Goal: Transaction & Acquisition: Purchase product/service

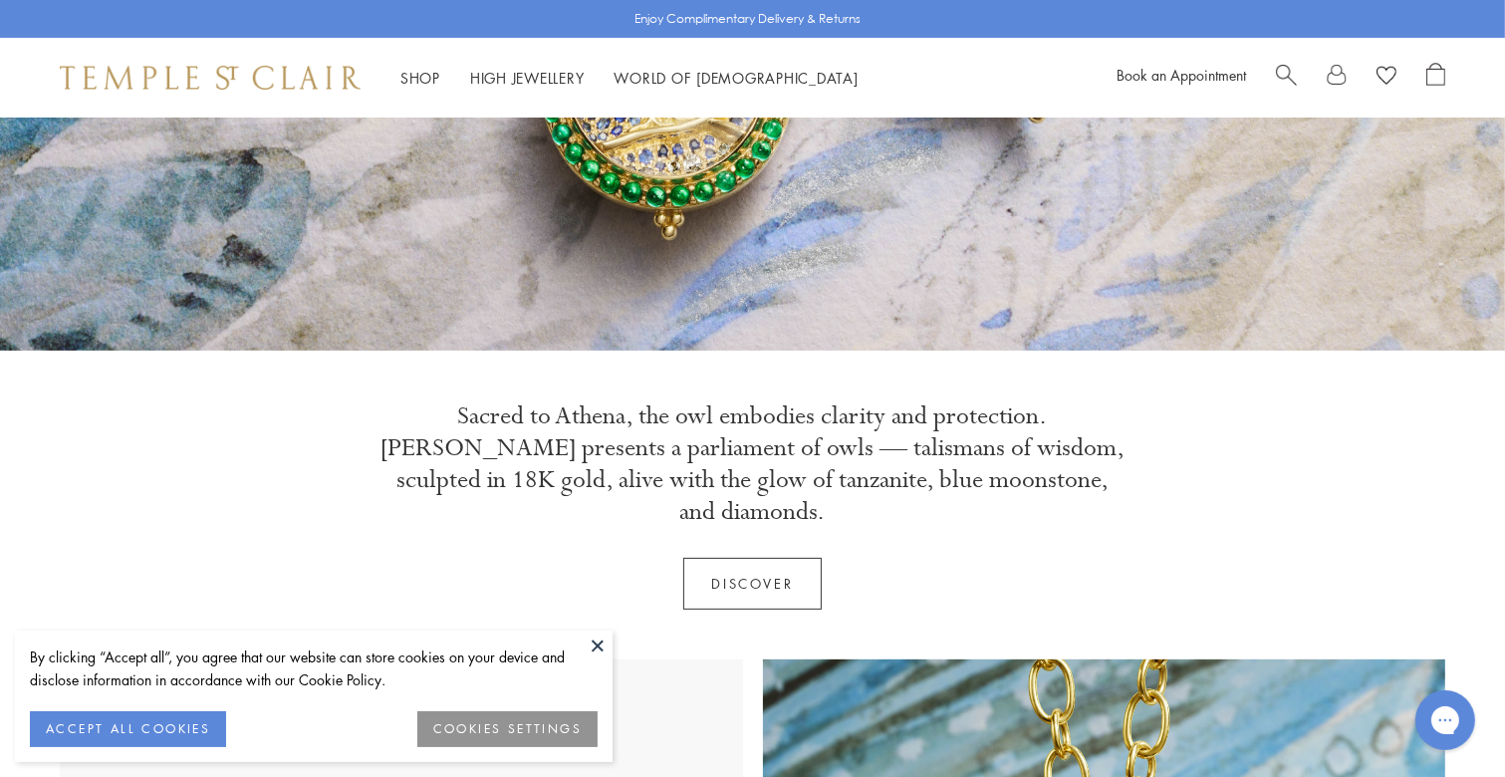
scroll to position [697, 0]
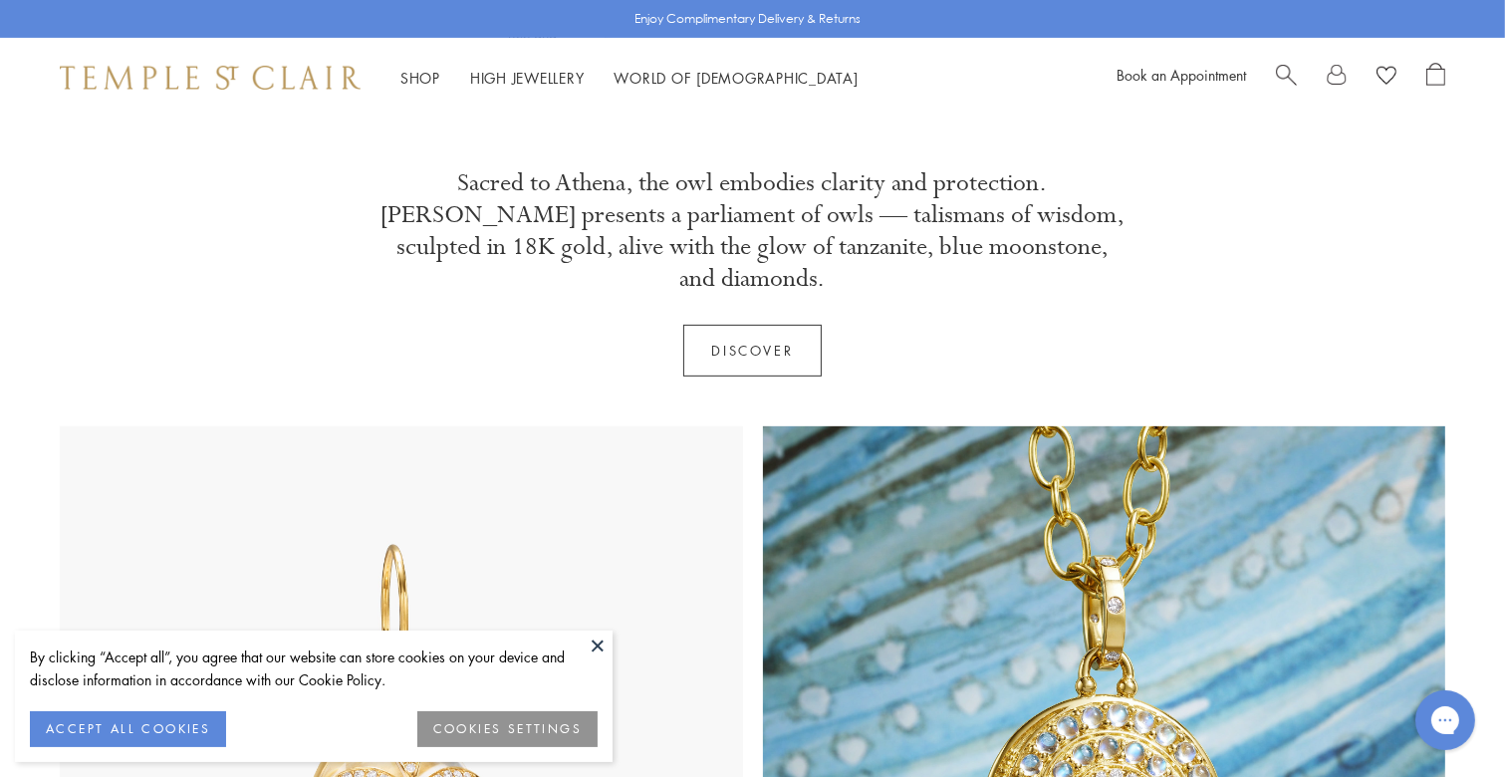
click at [599, 635] on button at bounding box center [597, 645] width 30 height 30
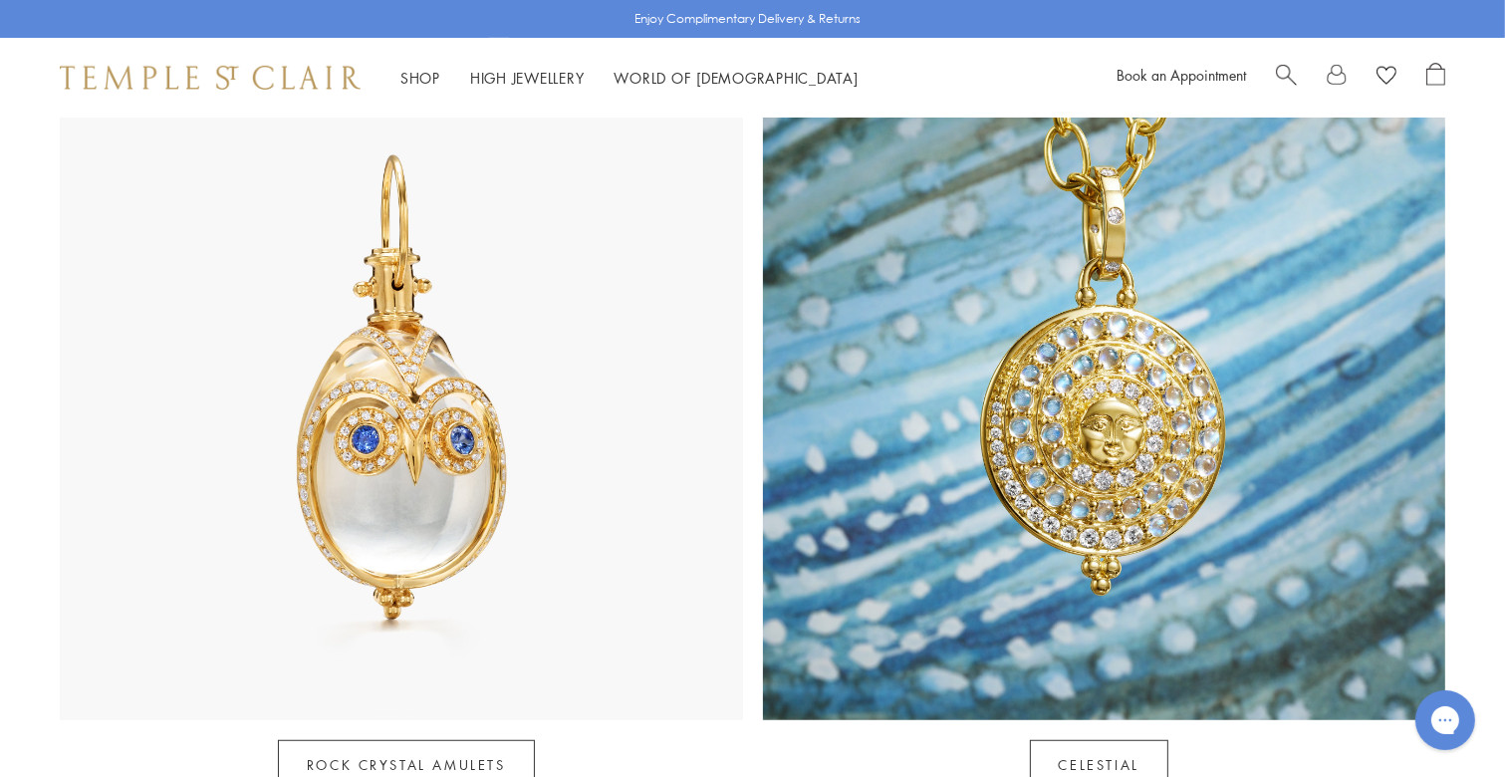
scroll to position [1161, 0]
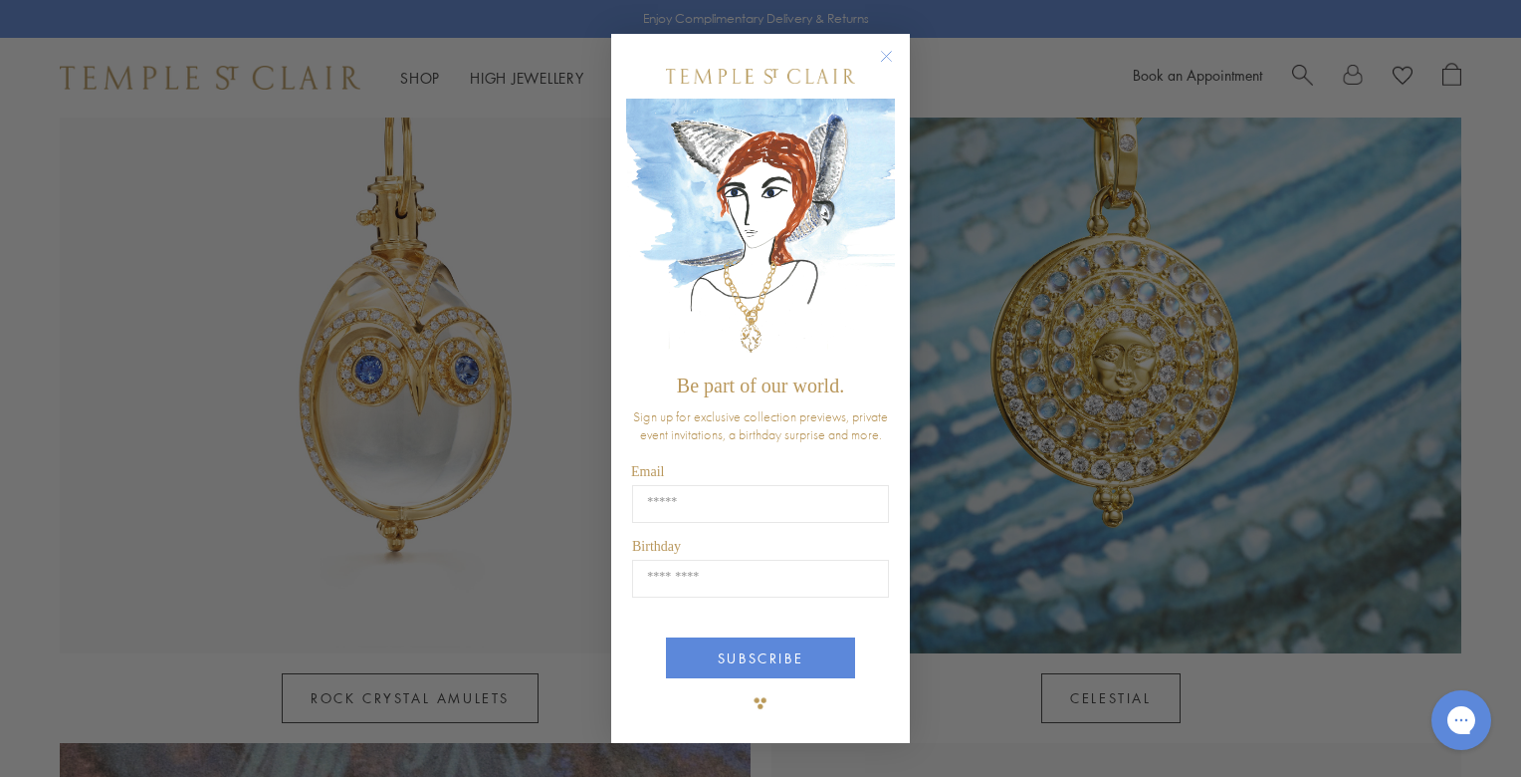
click at [890, 54] on circle "Close dialog" at bounding box center [887, 57] width 24 height 24
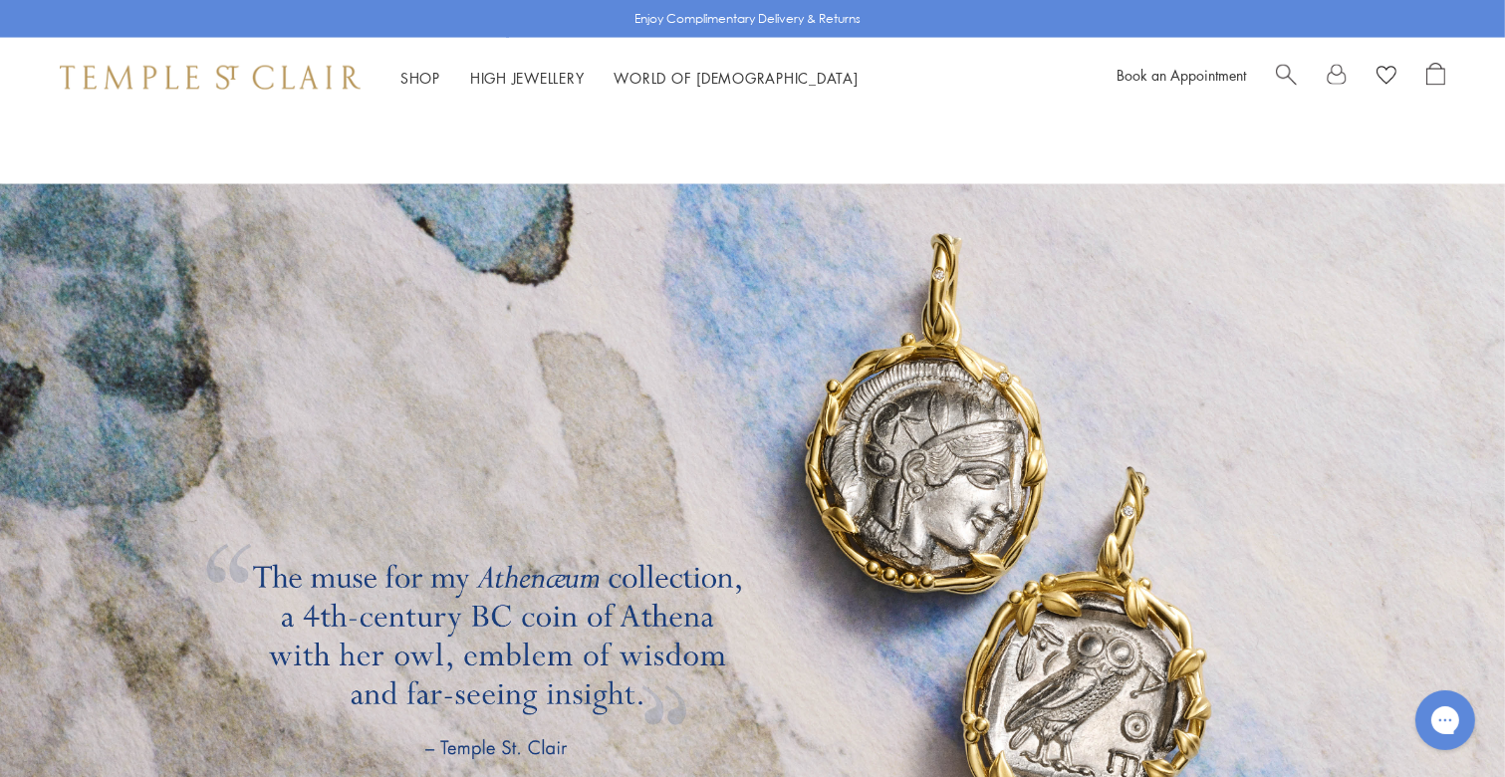
scroll to position [3252, 0]
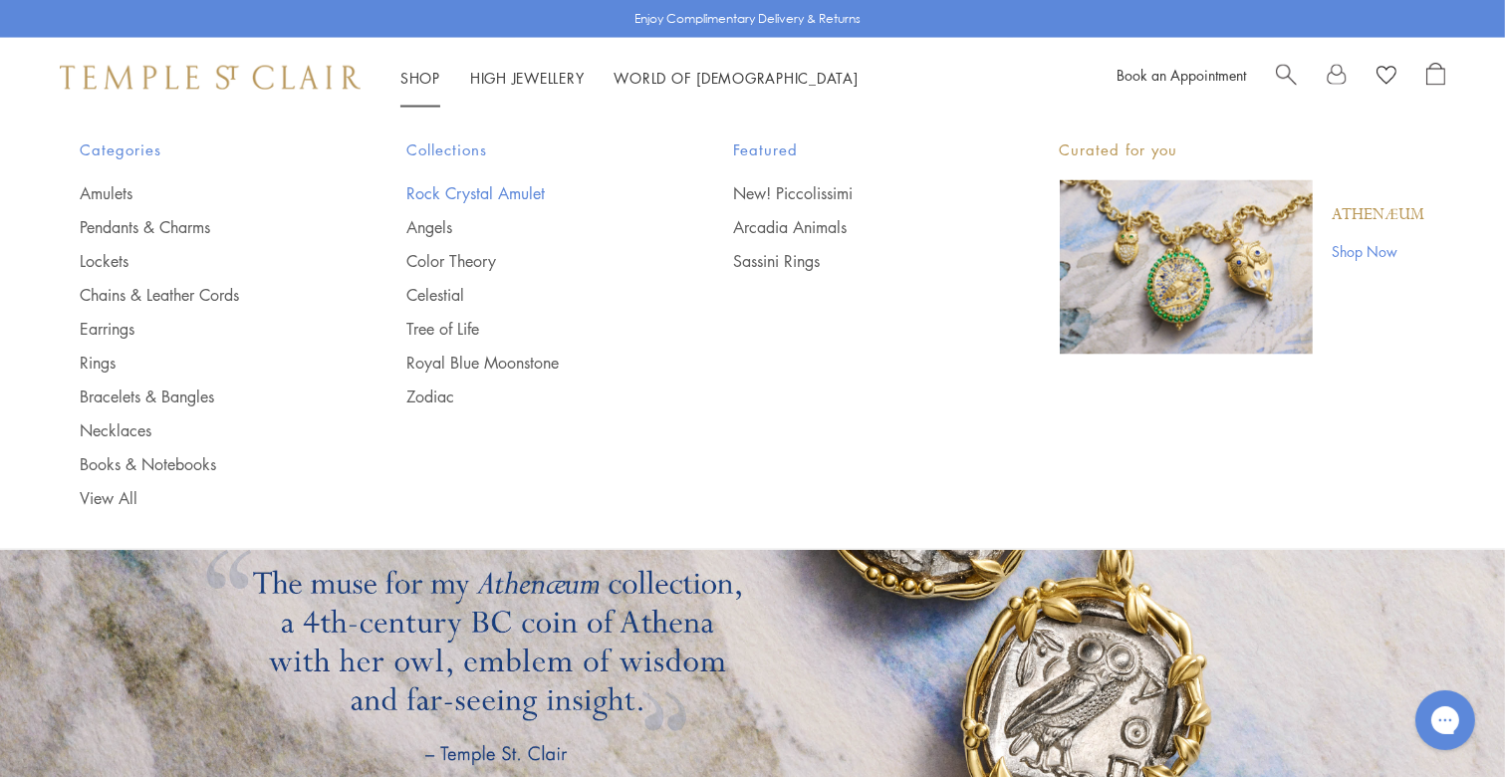
click at [450, 187] on link "Rock Crystal Amulet" at bounding box center [529, 193] width 247 height 22
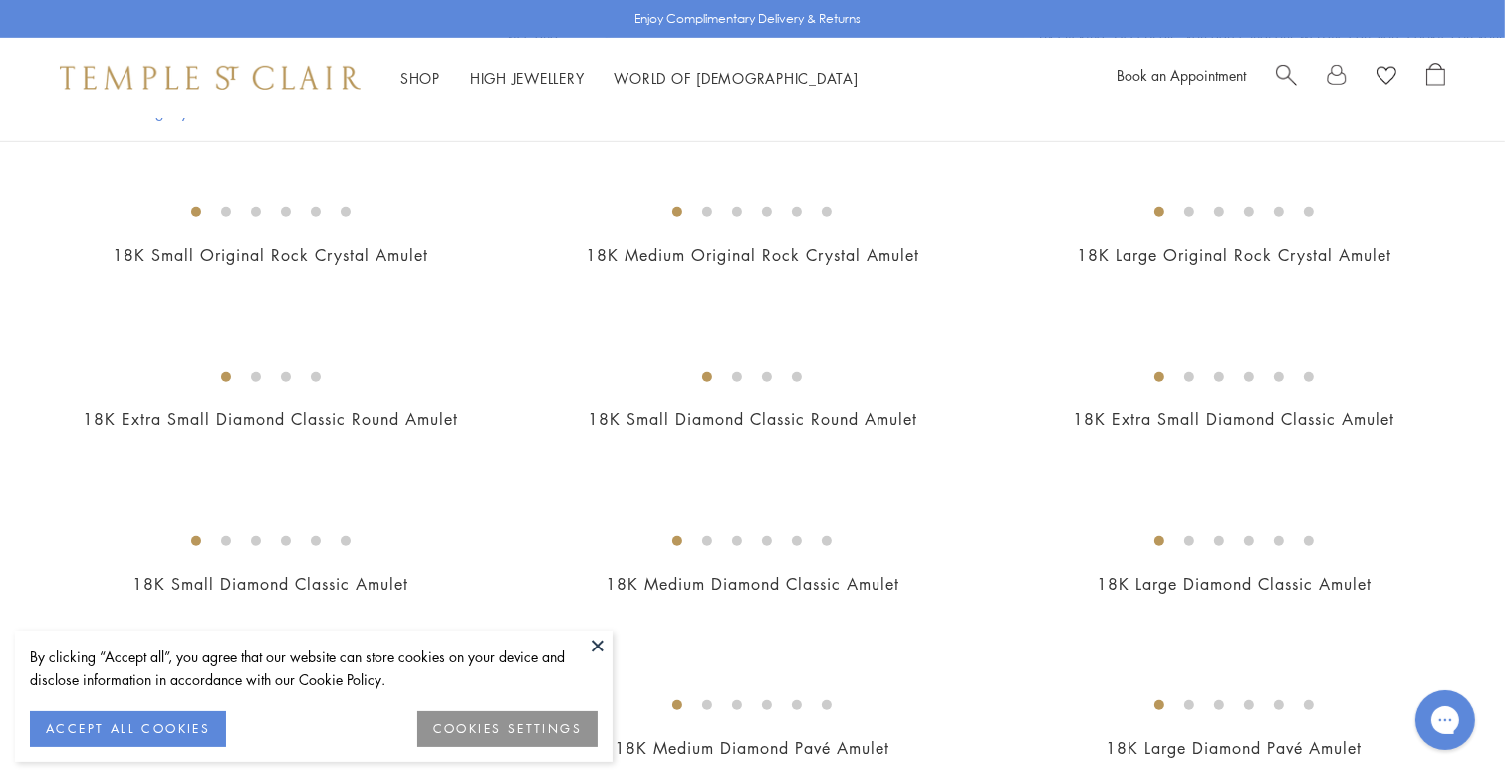
scroll to position [232, 0]
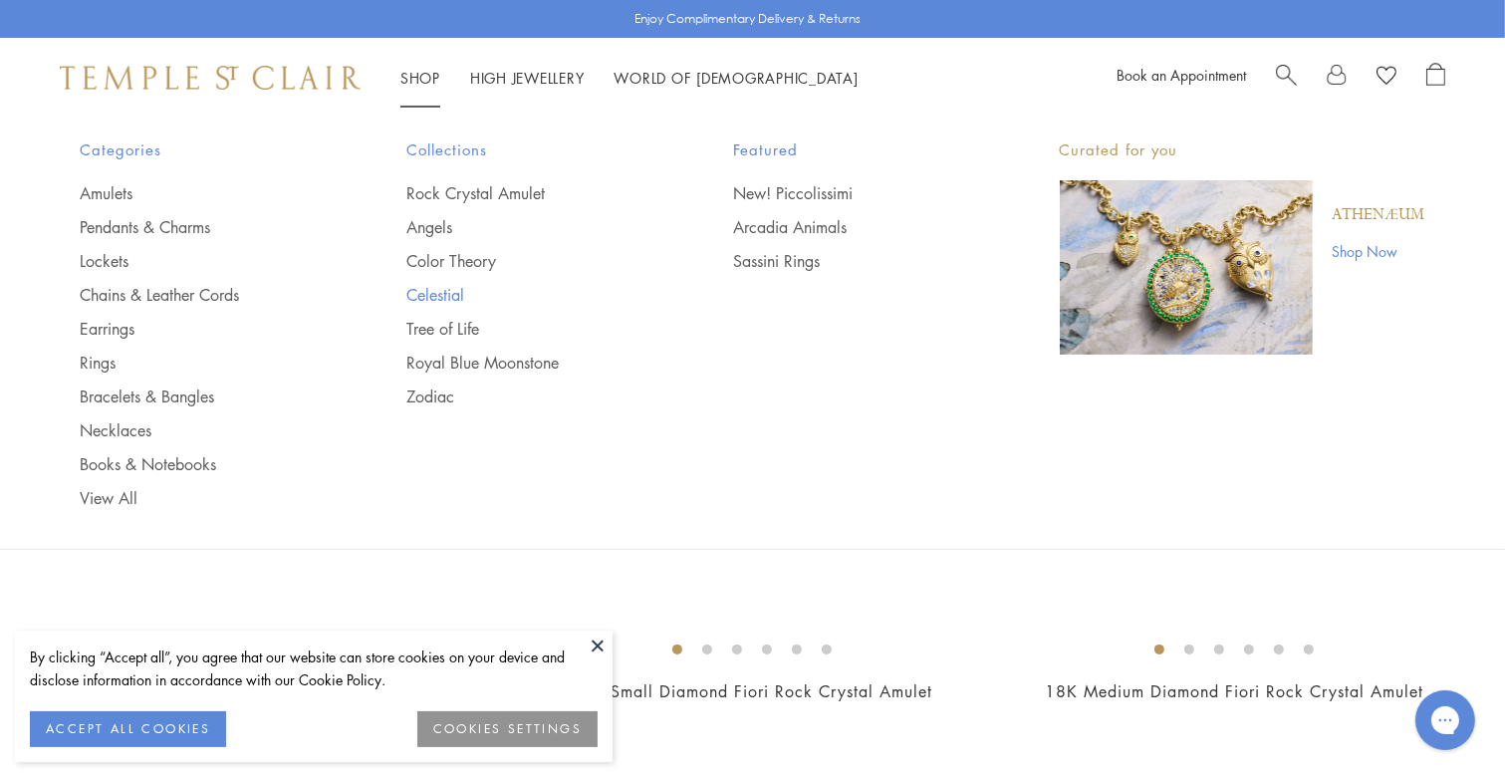
click at [444, 295] on link "Celestial" at bounding box center [529, 295] width 247 height 22
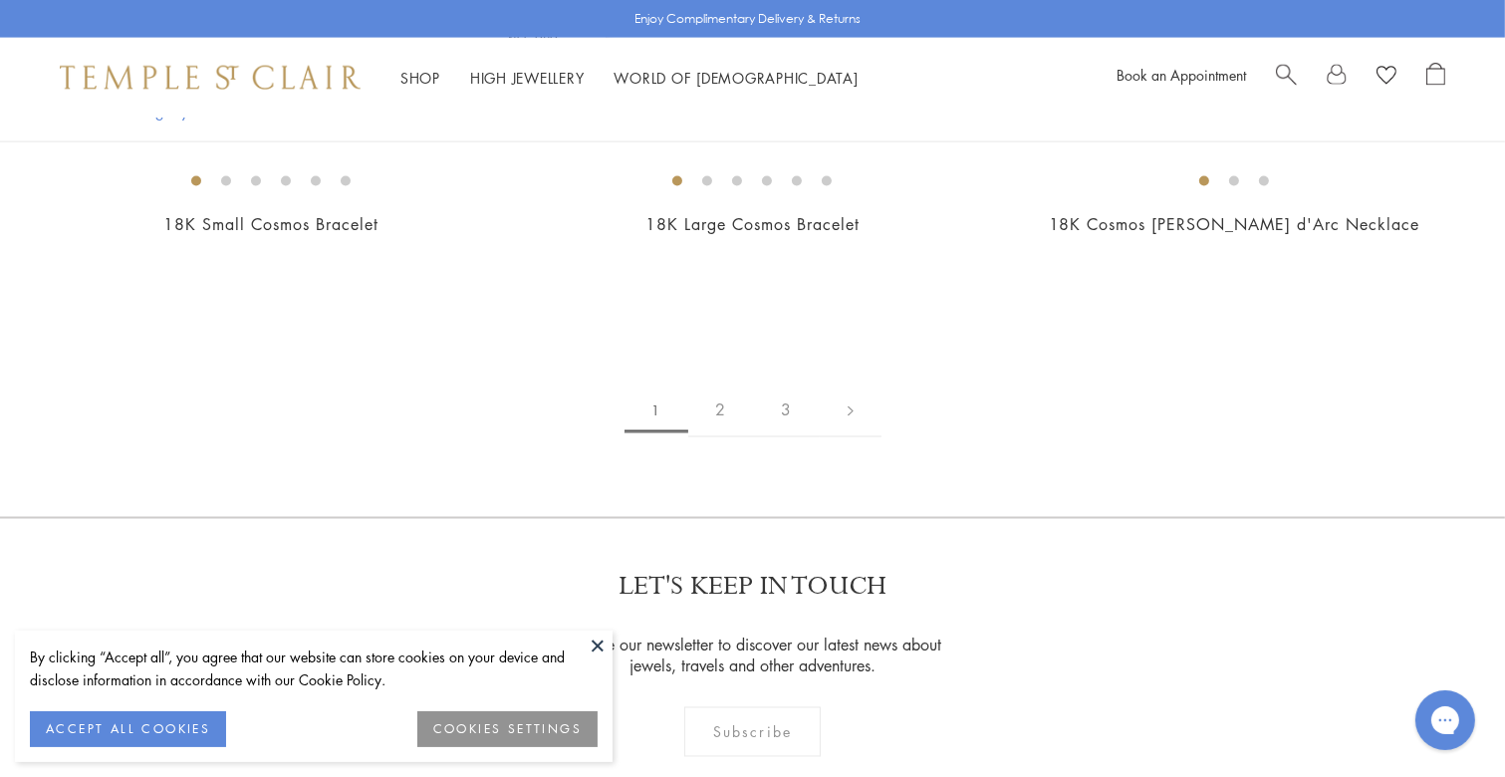
scroll to position [2788, 0]
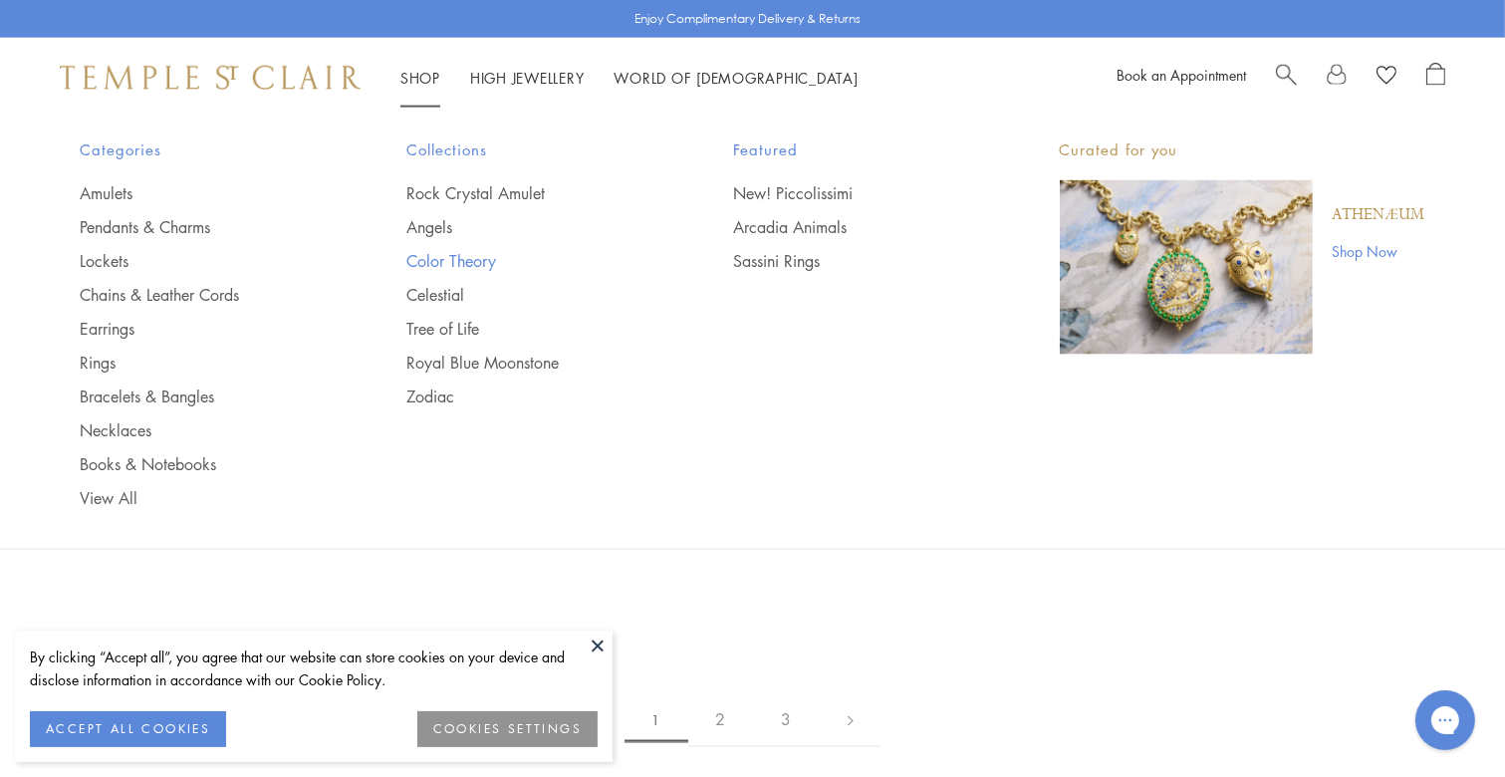
click at [447, 260] on link "Color Theory" at bounding box center [529, 261] width 247 height 22
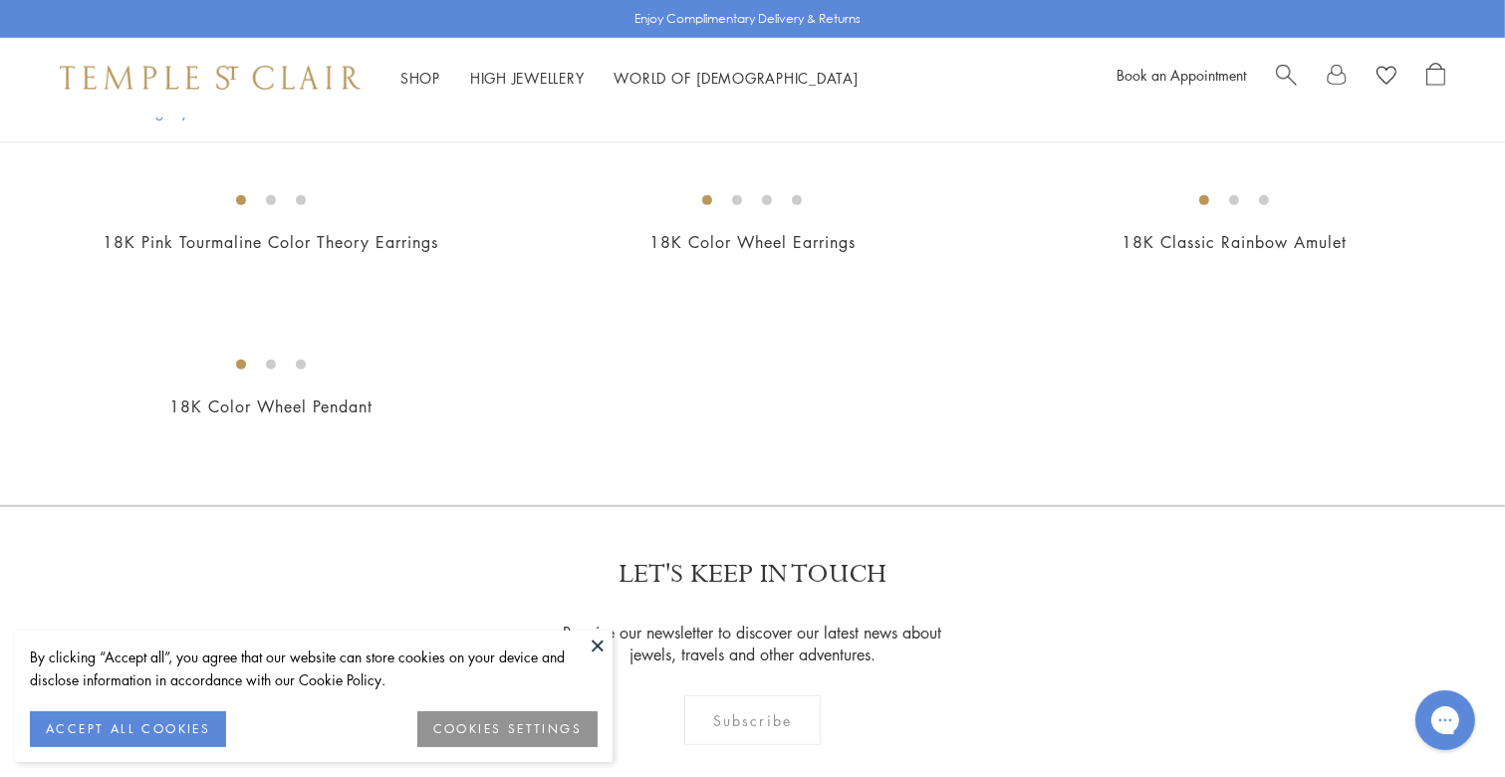
scroll to position [1161, 0]
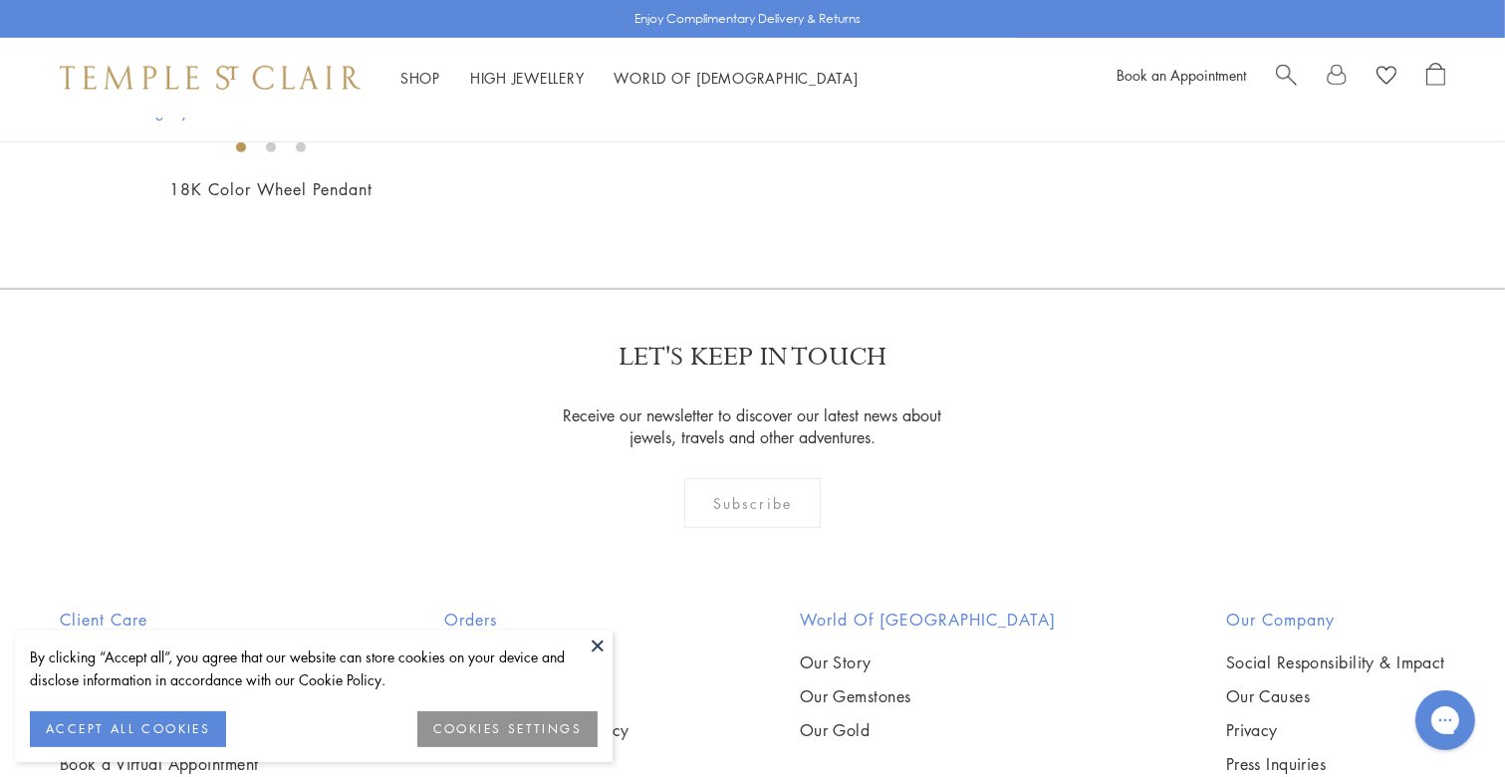
click at [0, 0] on img at bounding box center [0, 0] width 0 height 0
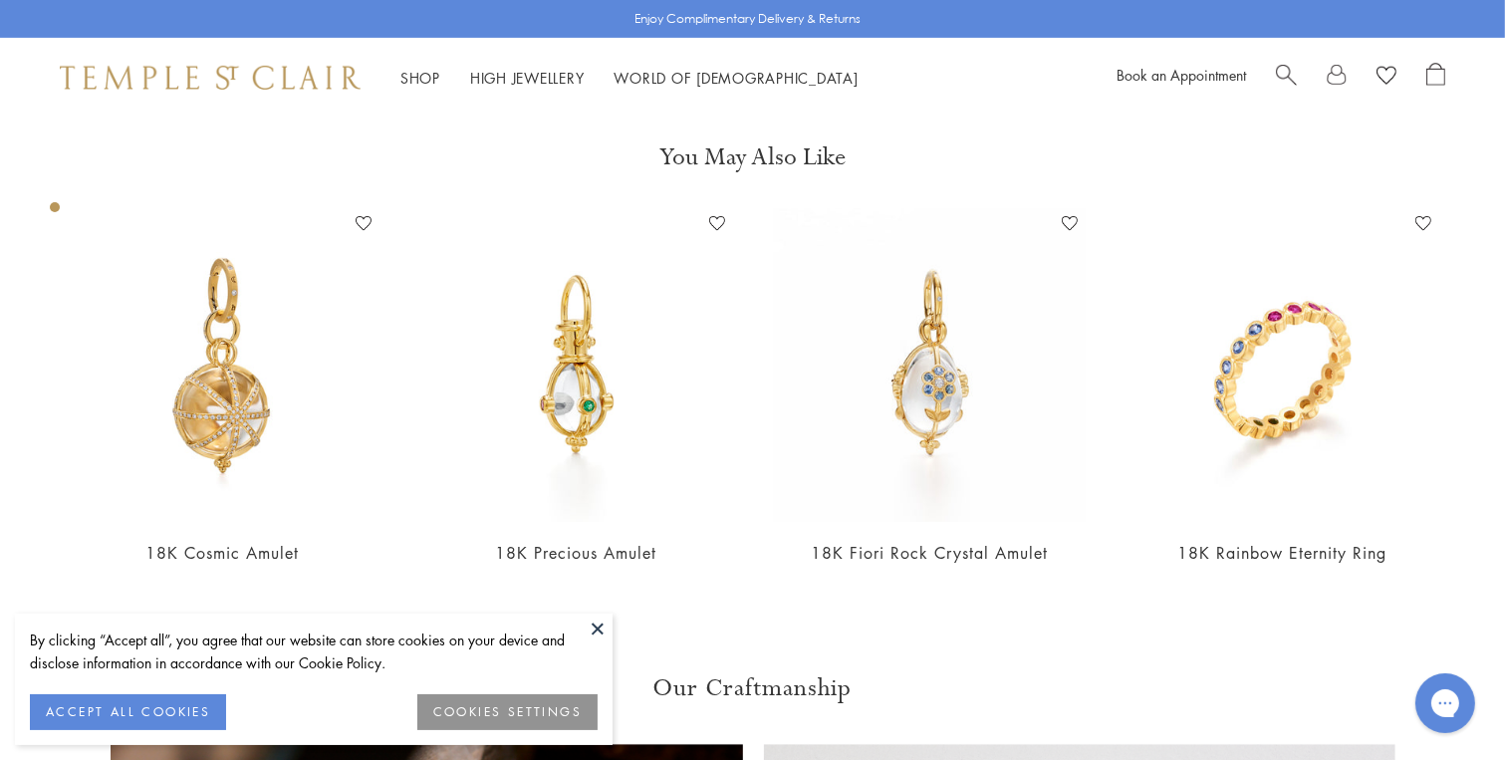
scroll to position [929, 0]
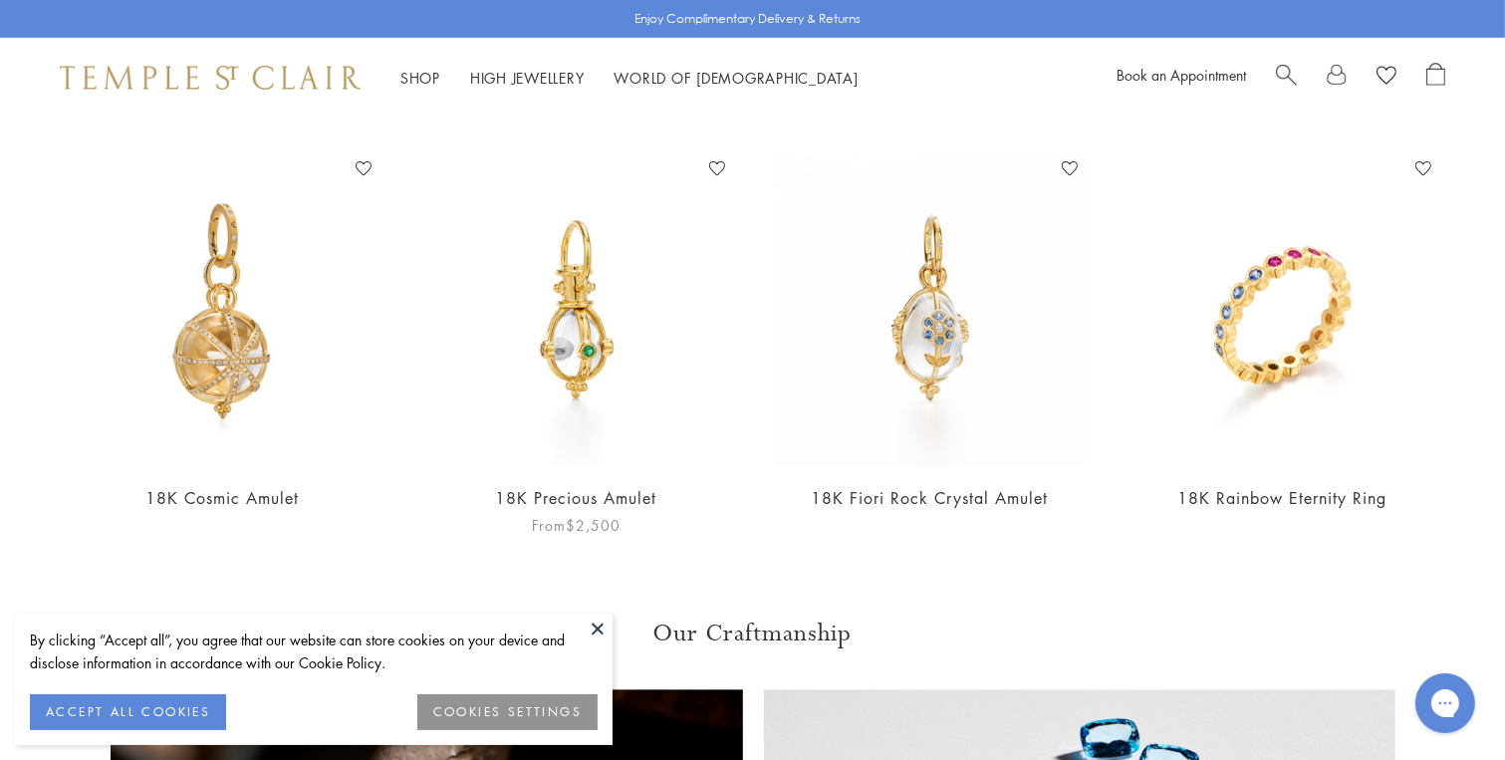
click at [605, 342] on img at bounding box center [576, 310] width 314 height 314
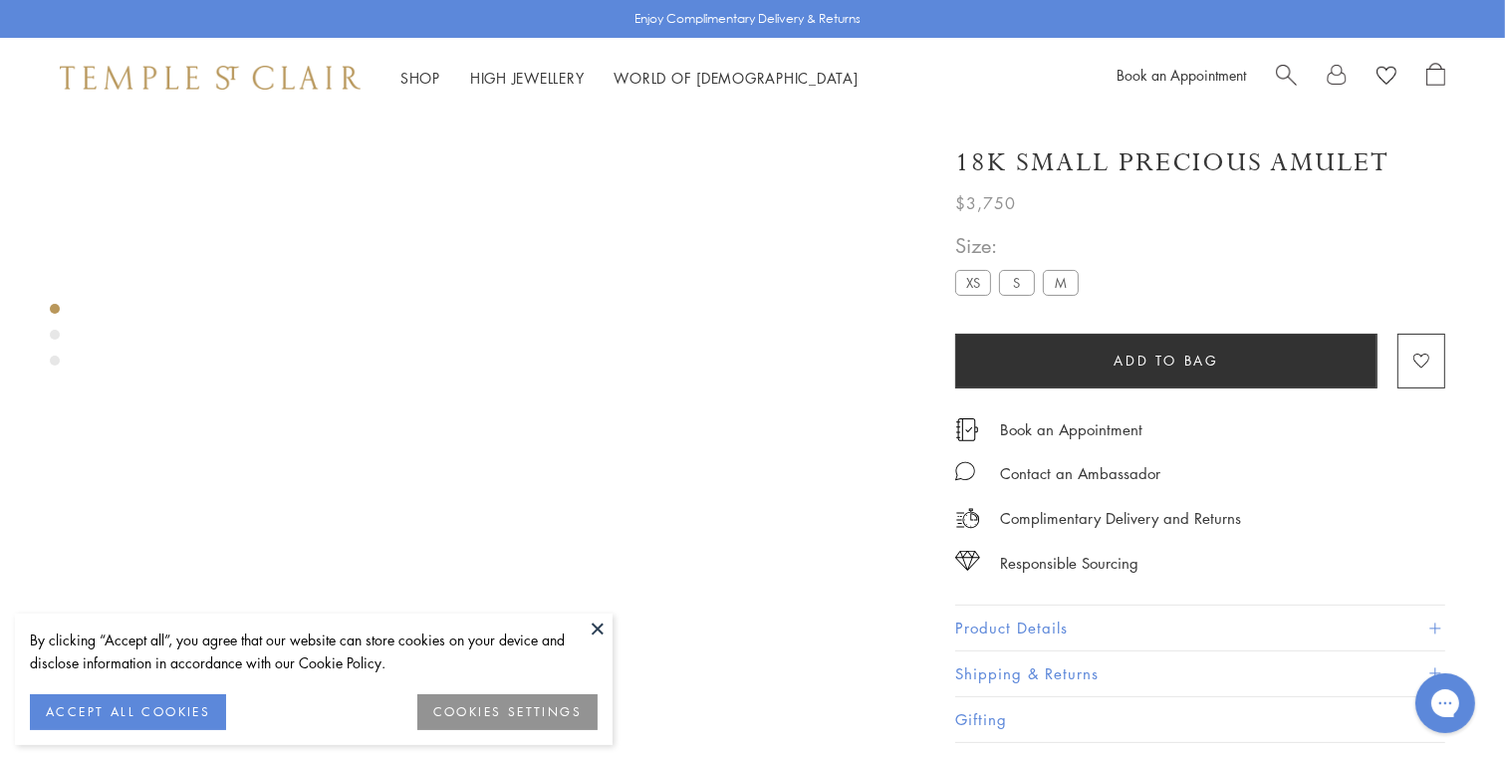
scroll to position [117, 0]
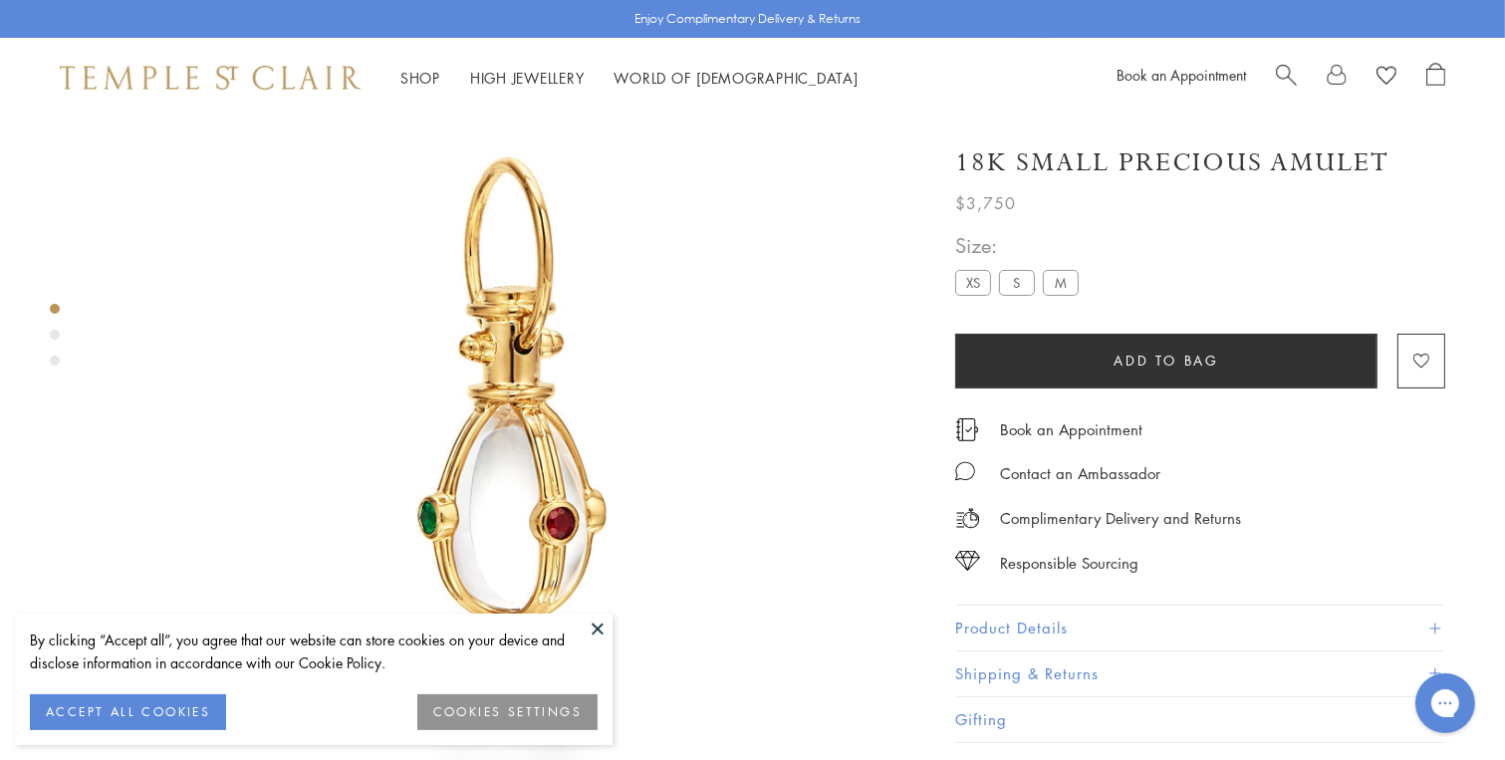
click at [1059, 279] on label "M" at bounding box center [1060, 282] width 36 height 25
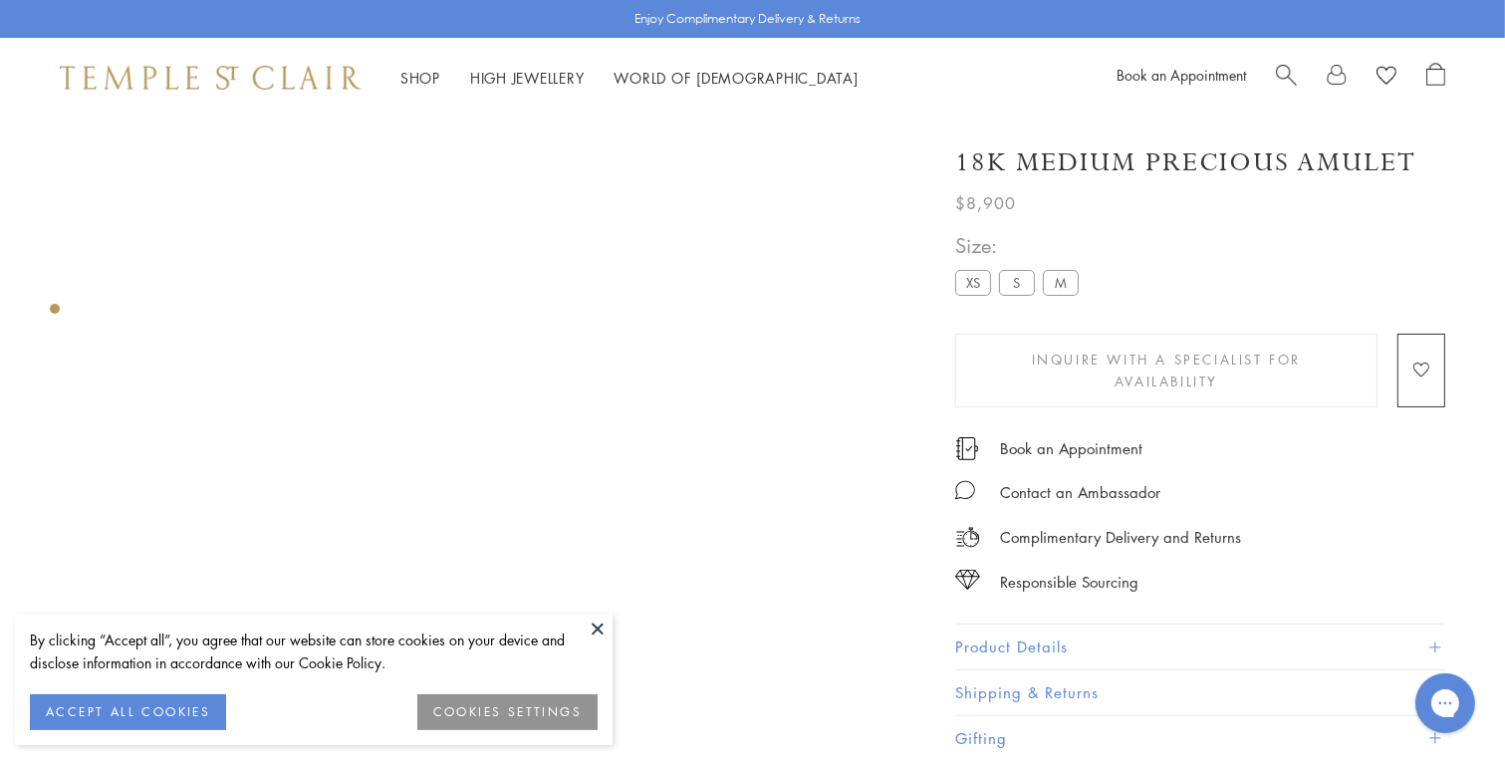
scroll to position [349, 0]
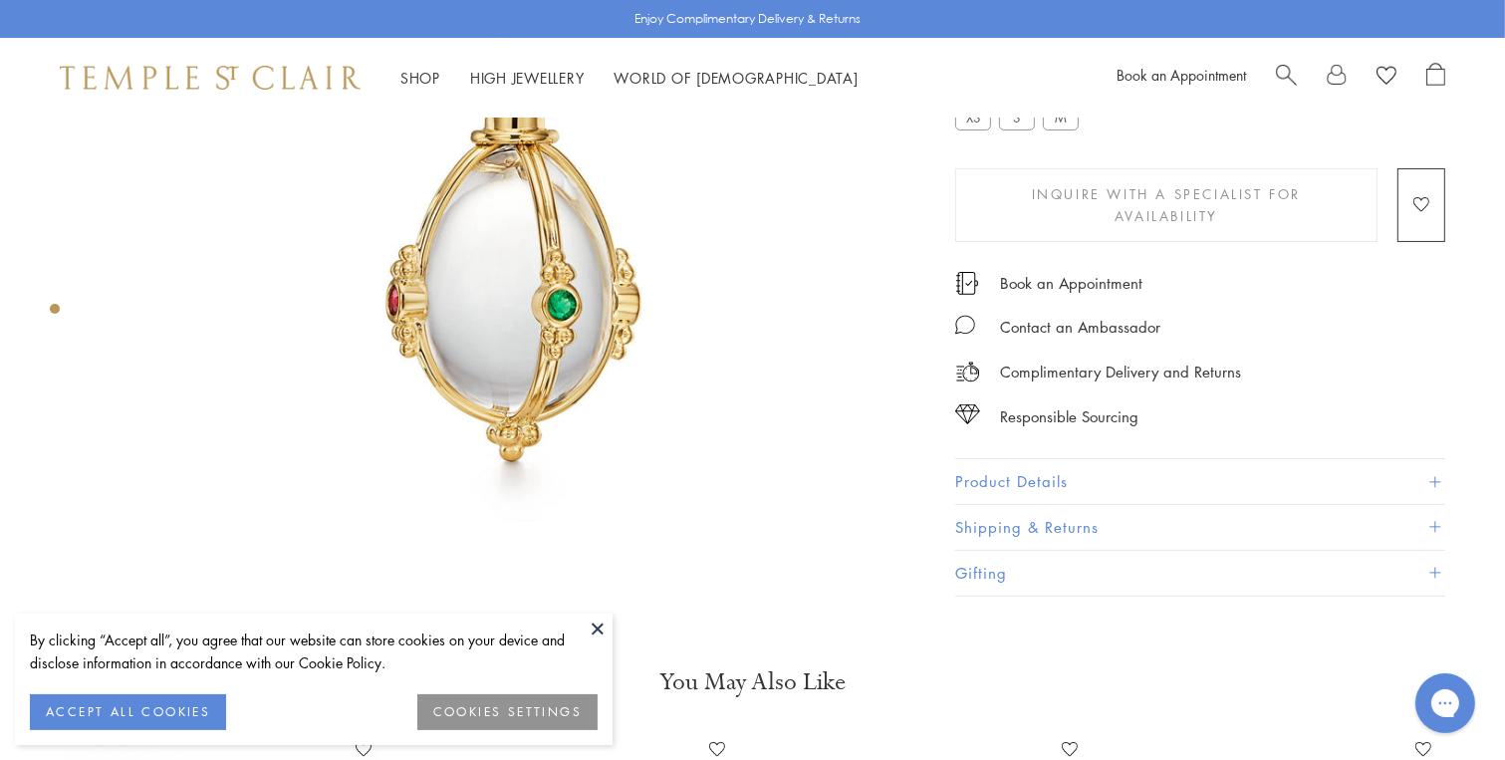
click at [1109, 480] on button "Product Details" at bounding box center [1200, 481] width 490 height 45
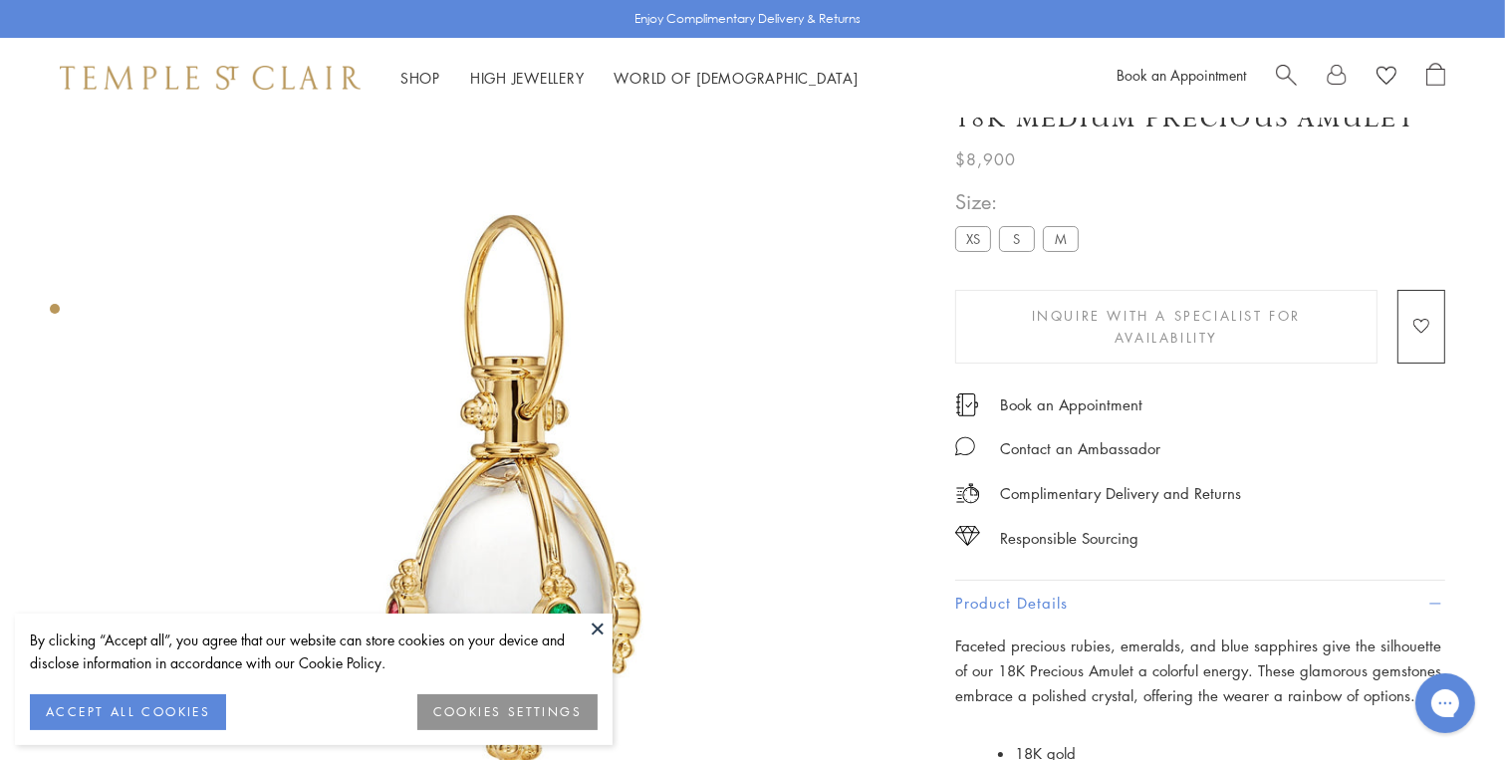
scroll to position [0, 0]
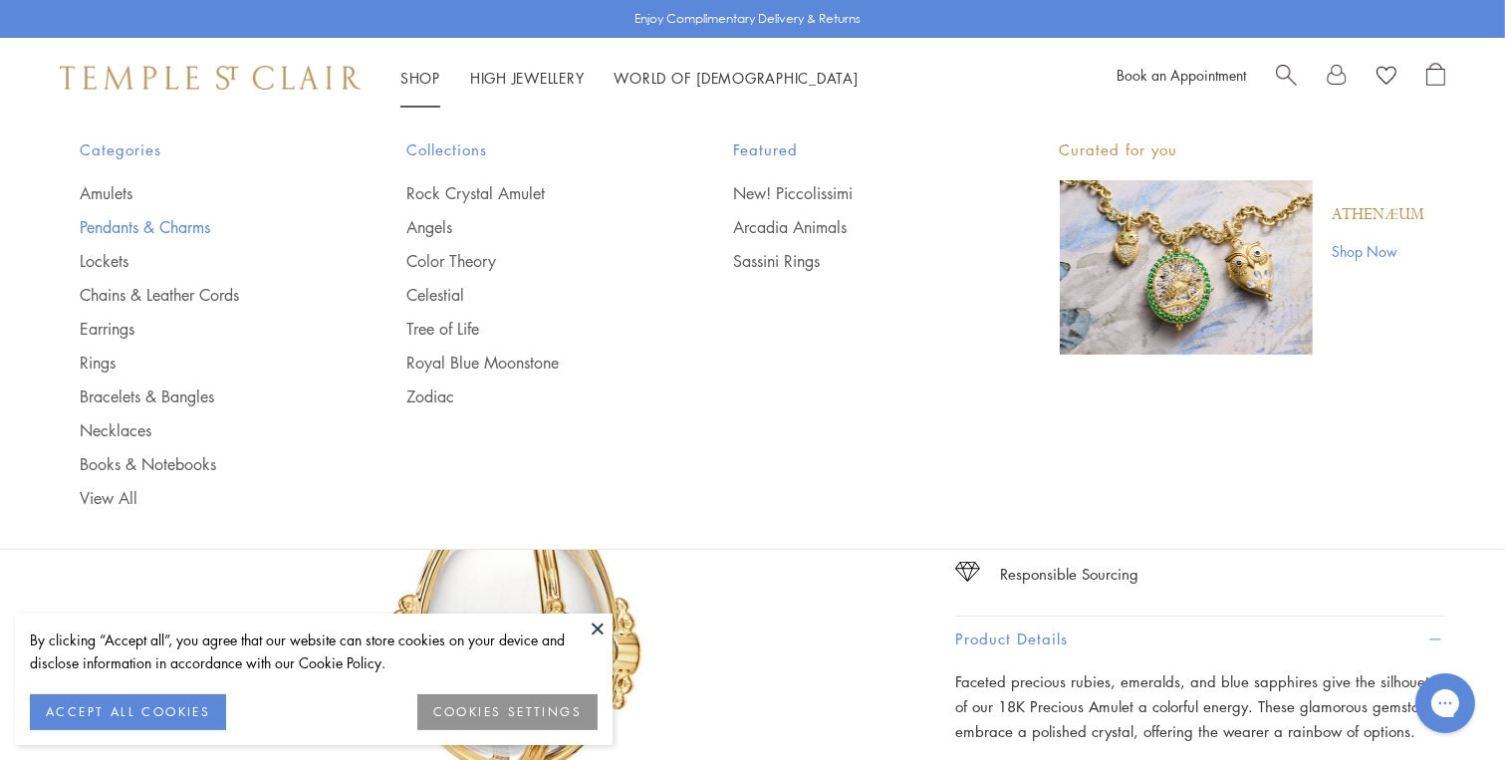
click at [167, 216] on link "Pendants & Charms" at bounding box center [204, 227] width 247 height 22
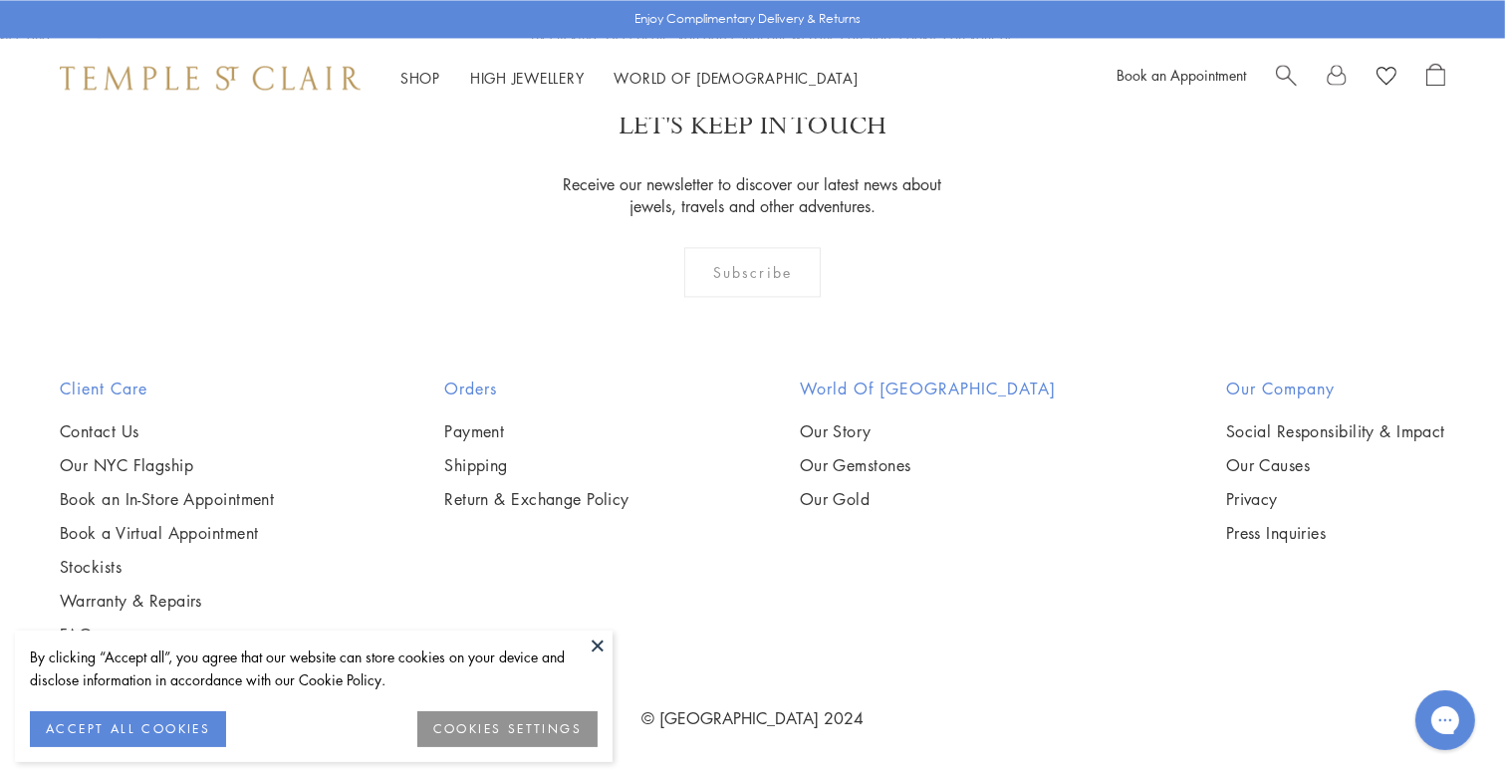
scroll to position [4879, 0]
click at [0, 0] on img at bounding box center [0, 0] width 0 height 0
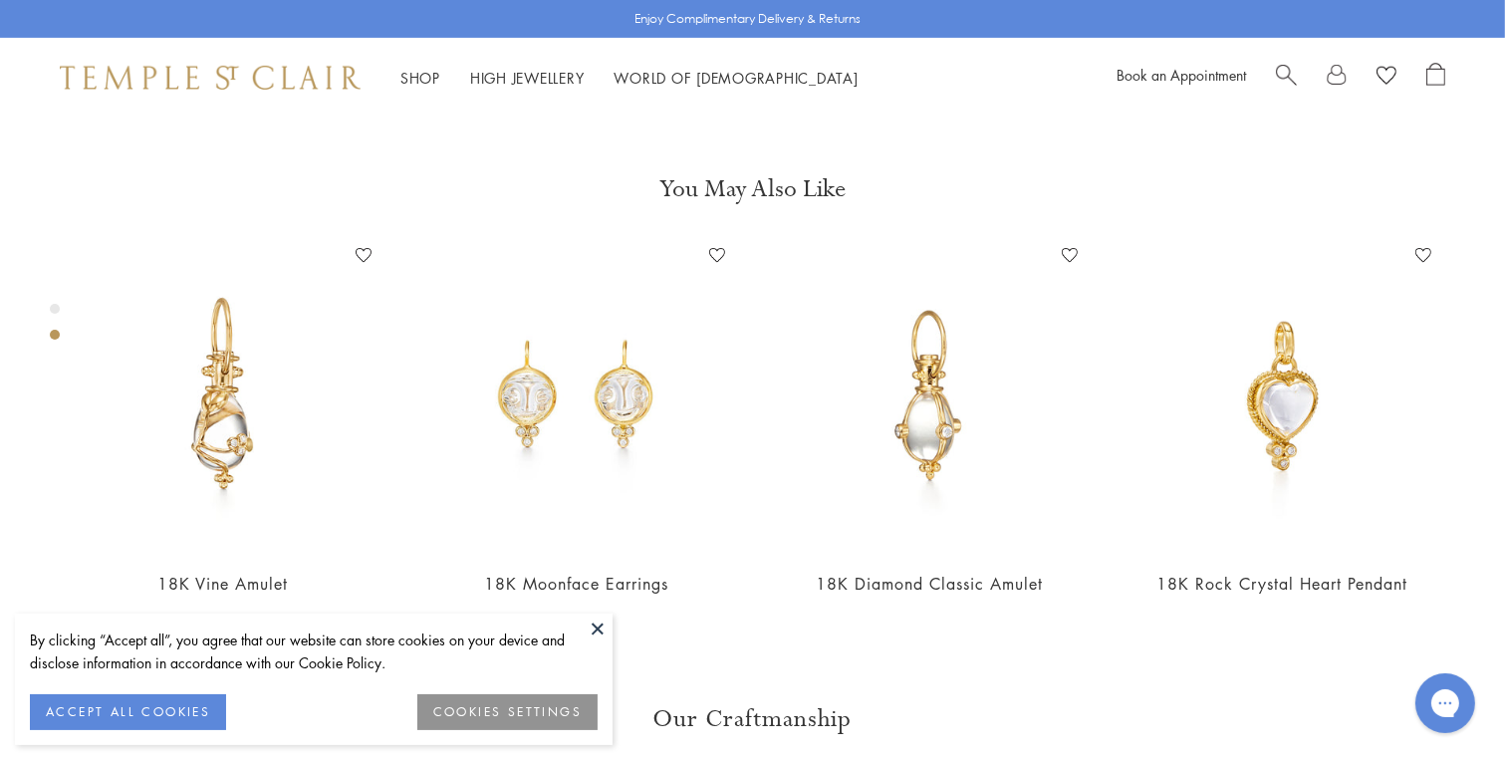
scroll to position [814, 0]
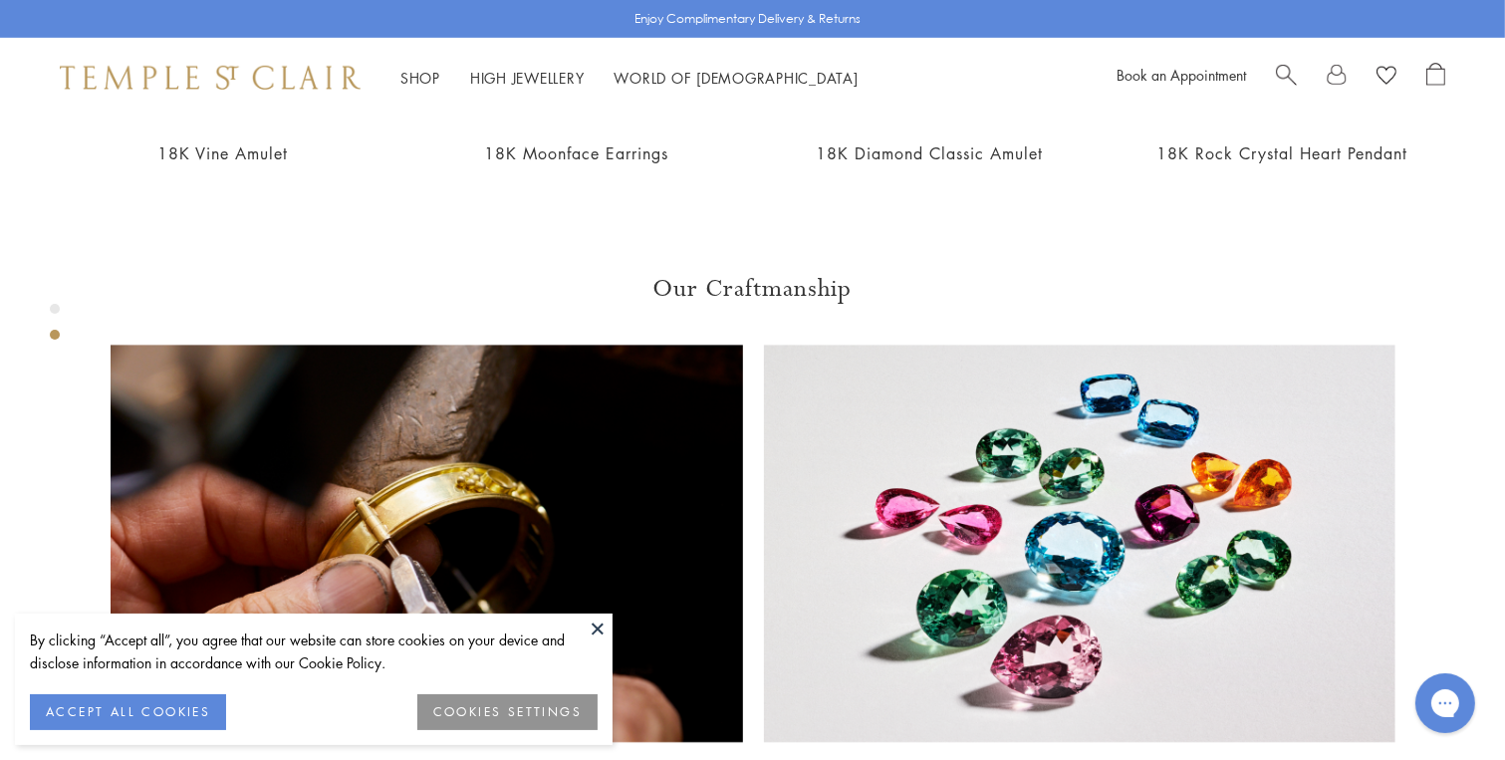
scroll to position [1046, 0]
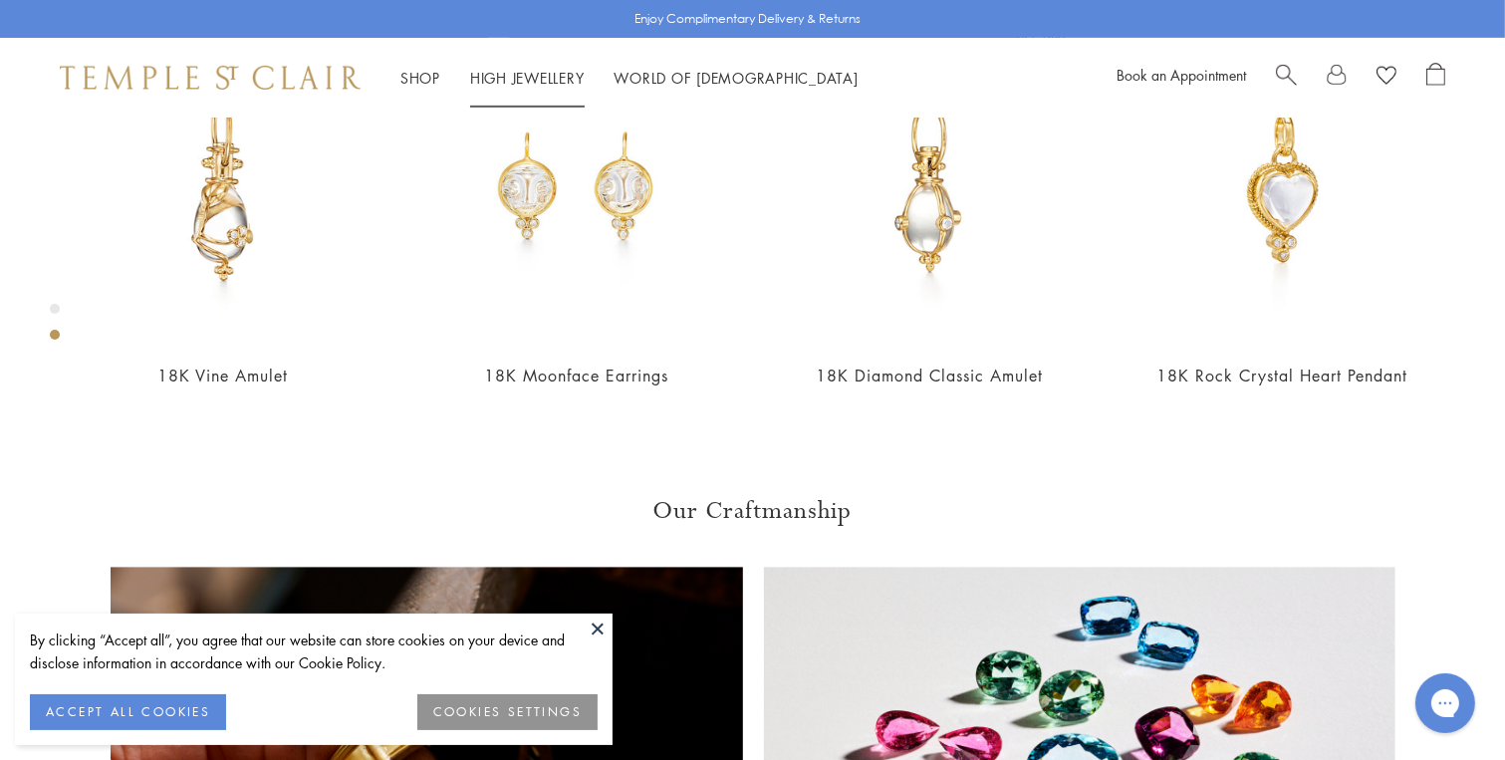
click at [545, 74] on link "High Jewellery High Jewellery" at bounding box center [527, 78] width 115 height 20
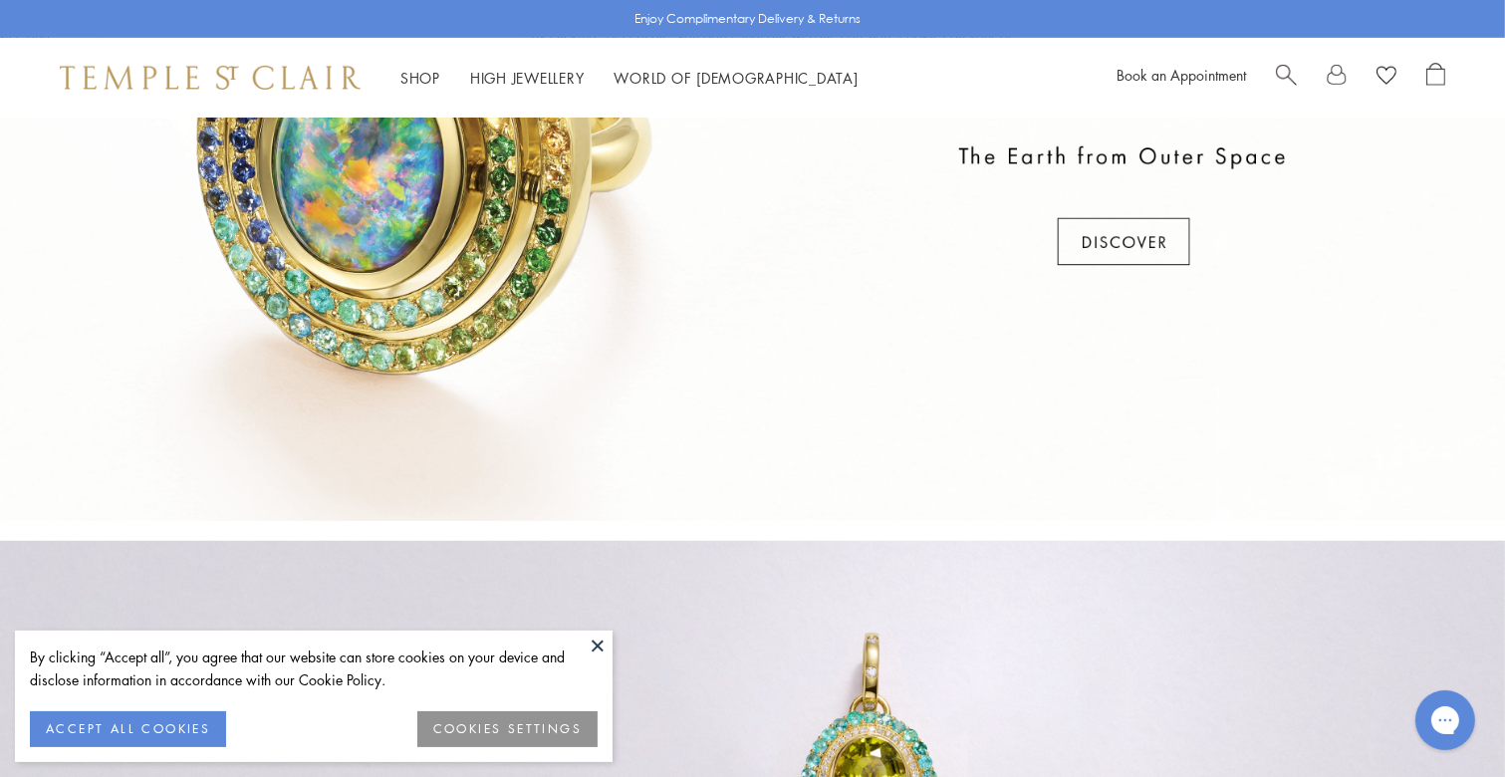
scroll to position [916, 0]
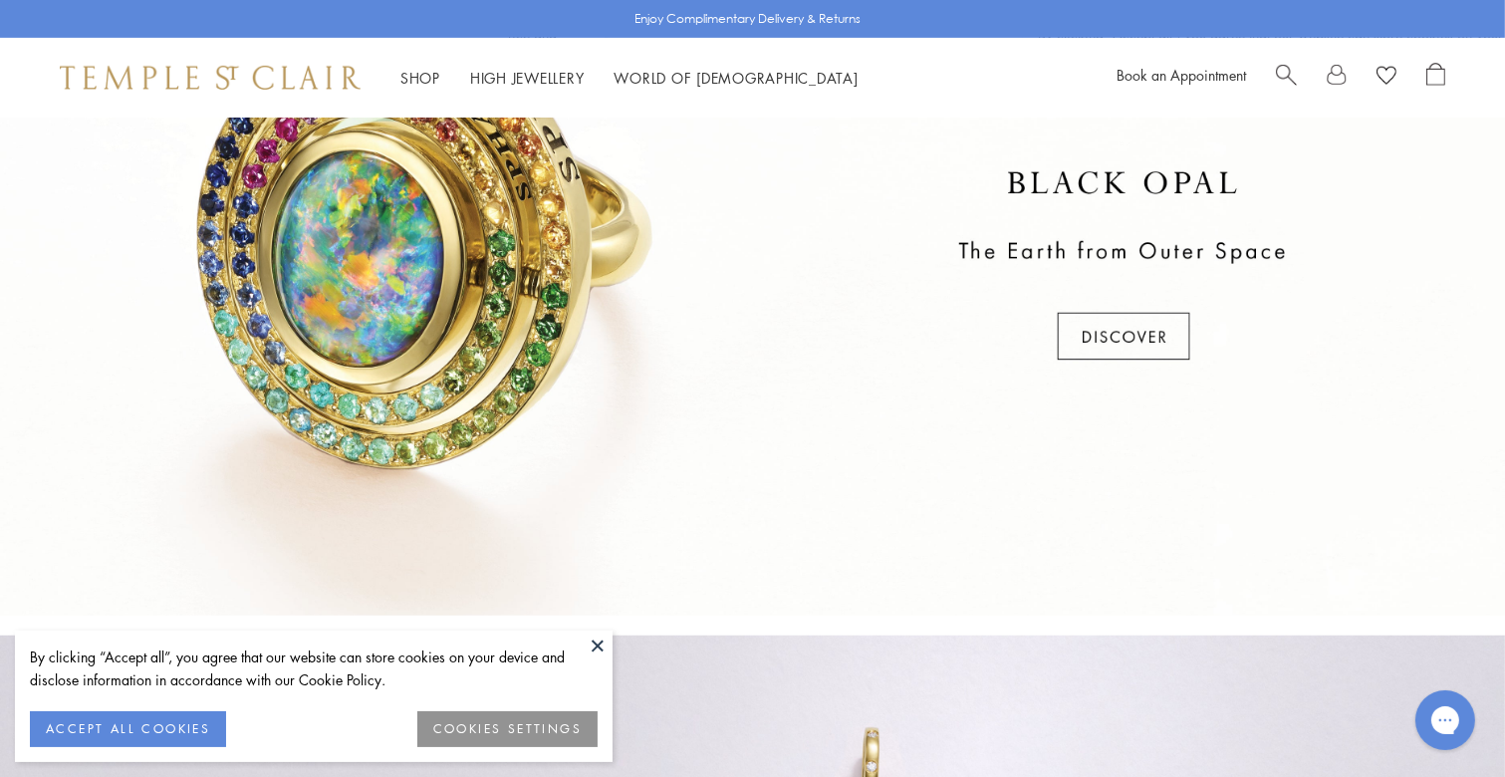
click at [1143, 342] on div at bounding box center [752, 266] width 1505 height 697
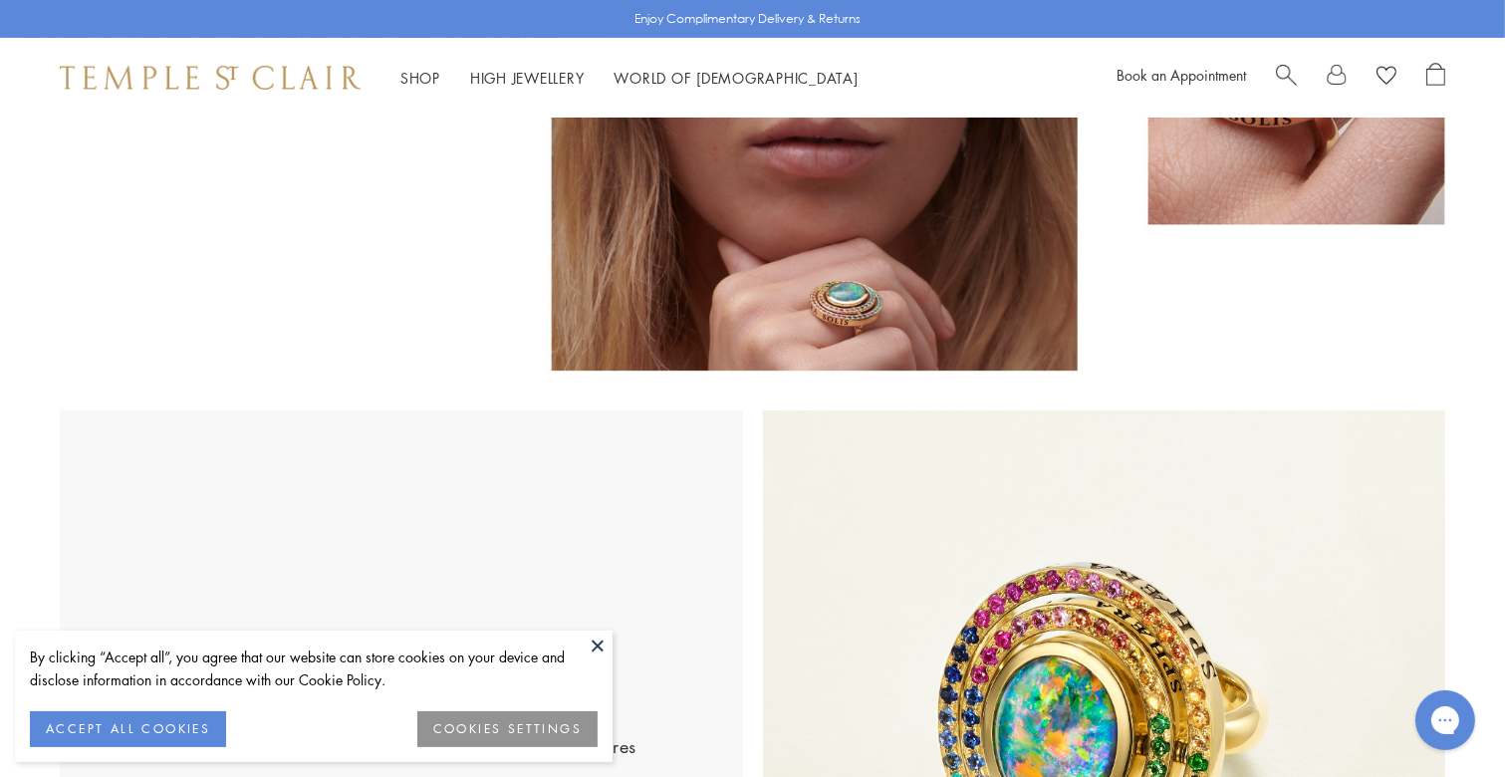
scroll to position [437, 0]
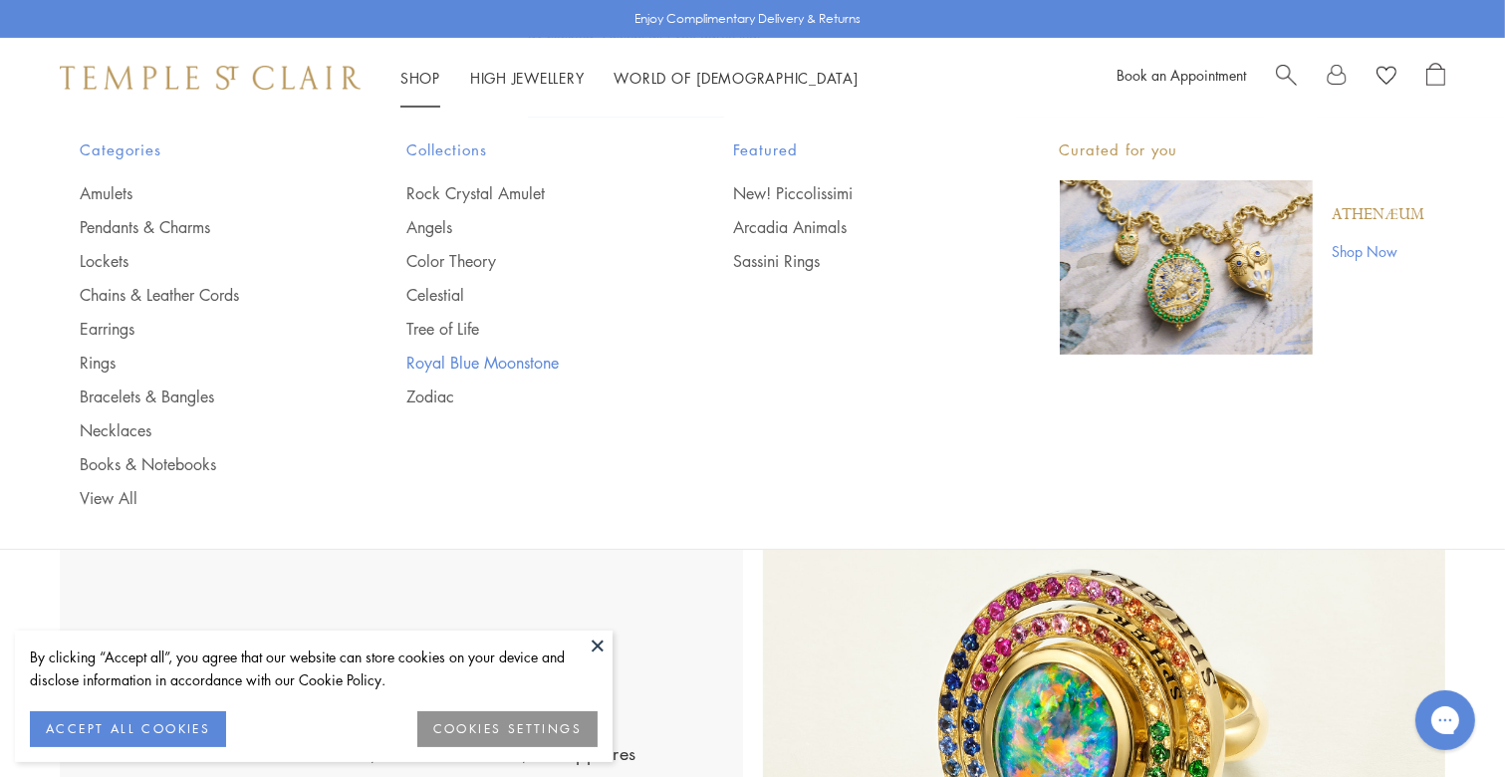
click at [506, 360] on link "Royal Blue Moonstone" at bounding box center [529, 362] width 247 height 22
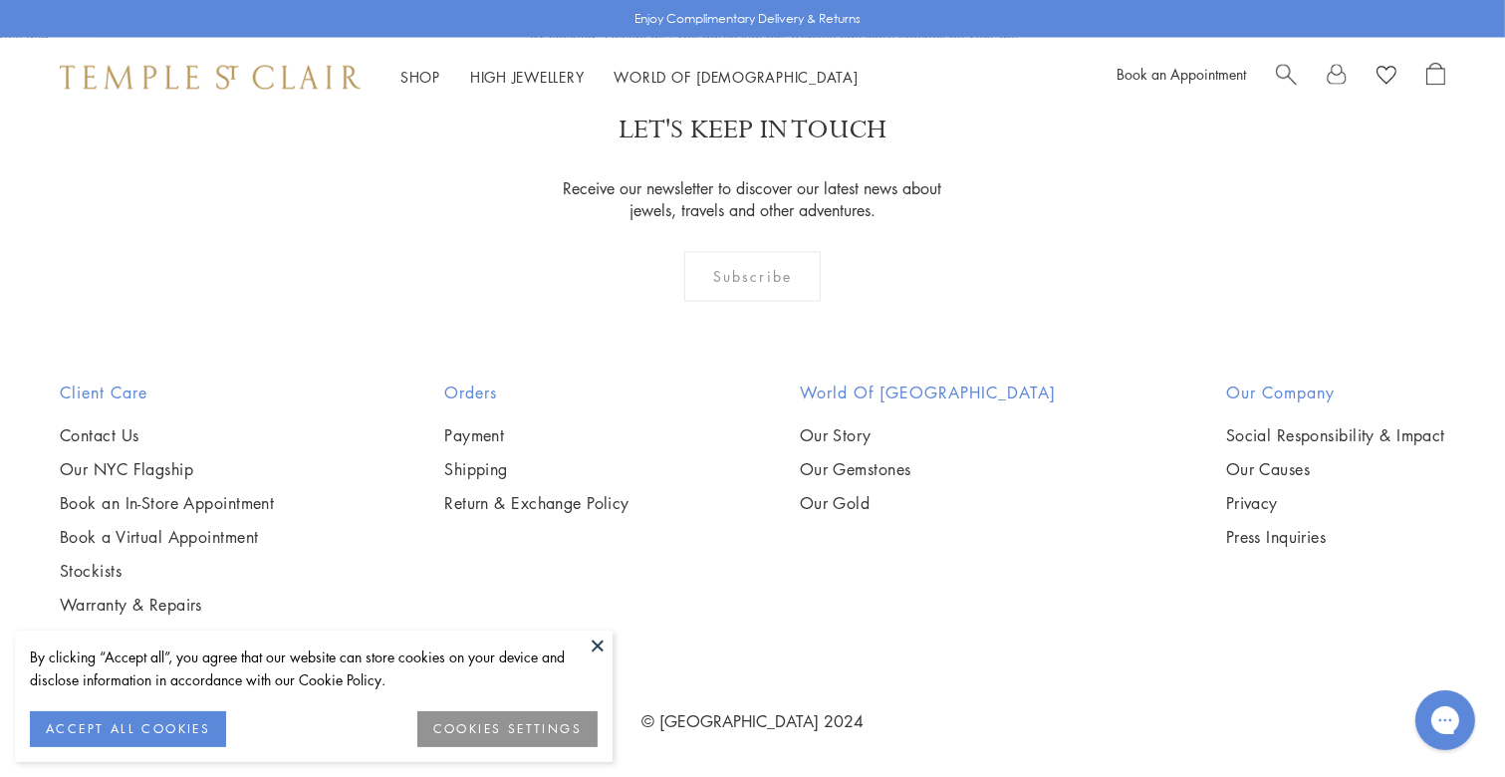
scroll to position [3949, 0]
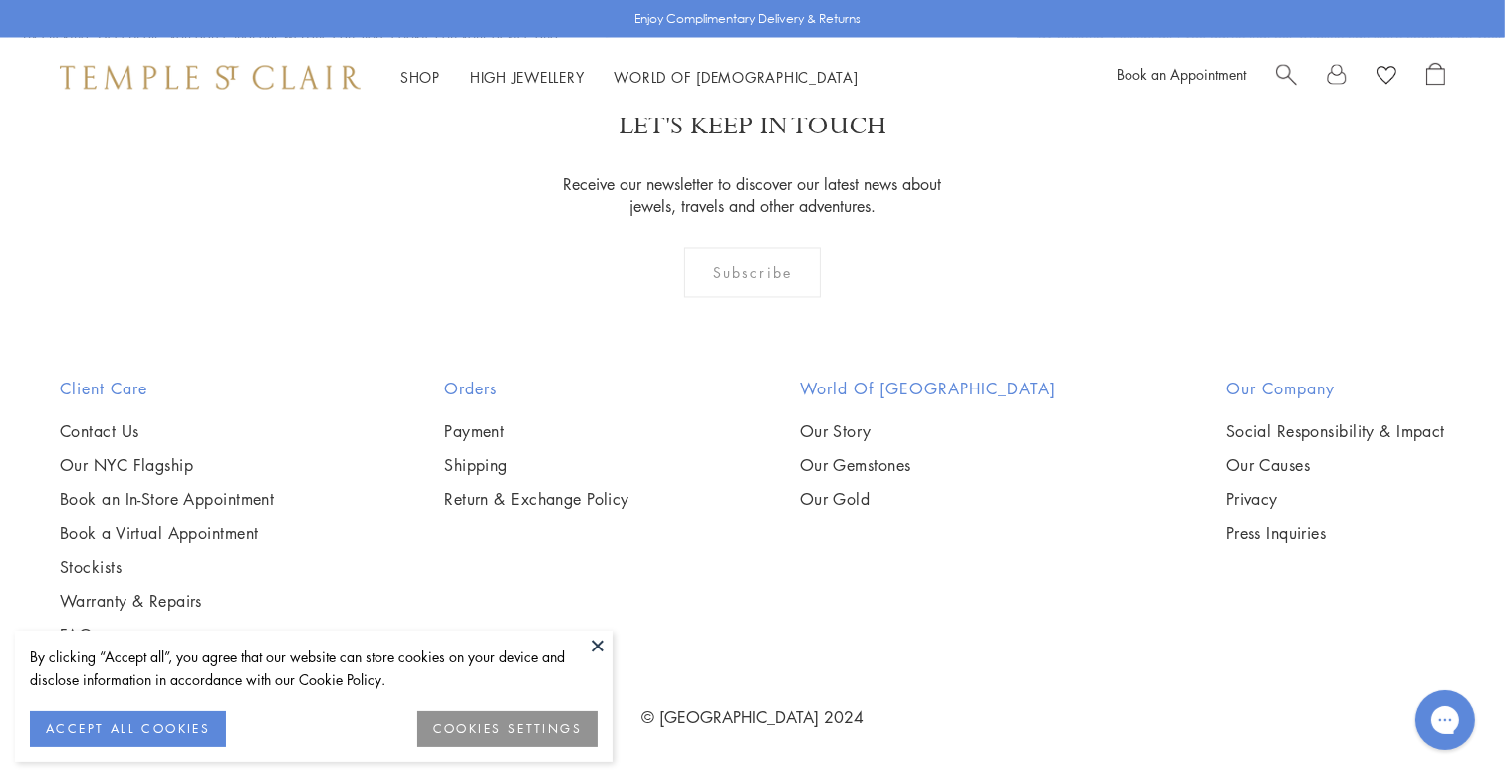
click at [0, 0] on img at bounding box center [0, 0] width 0 height 0
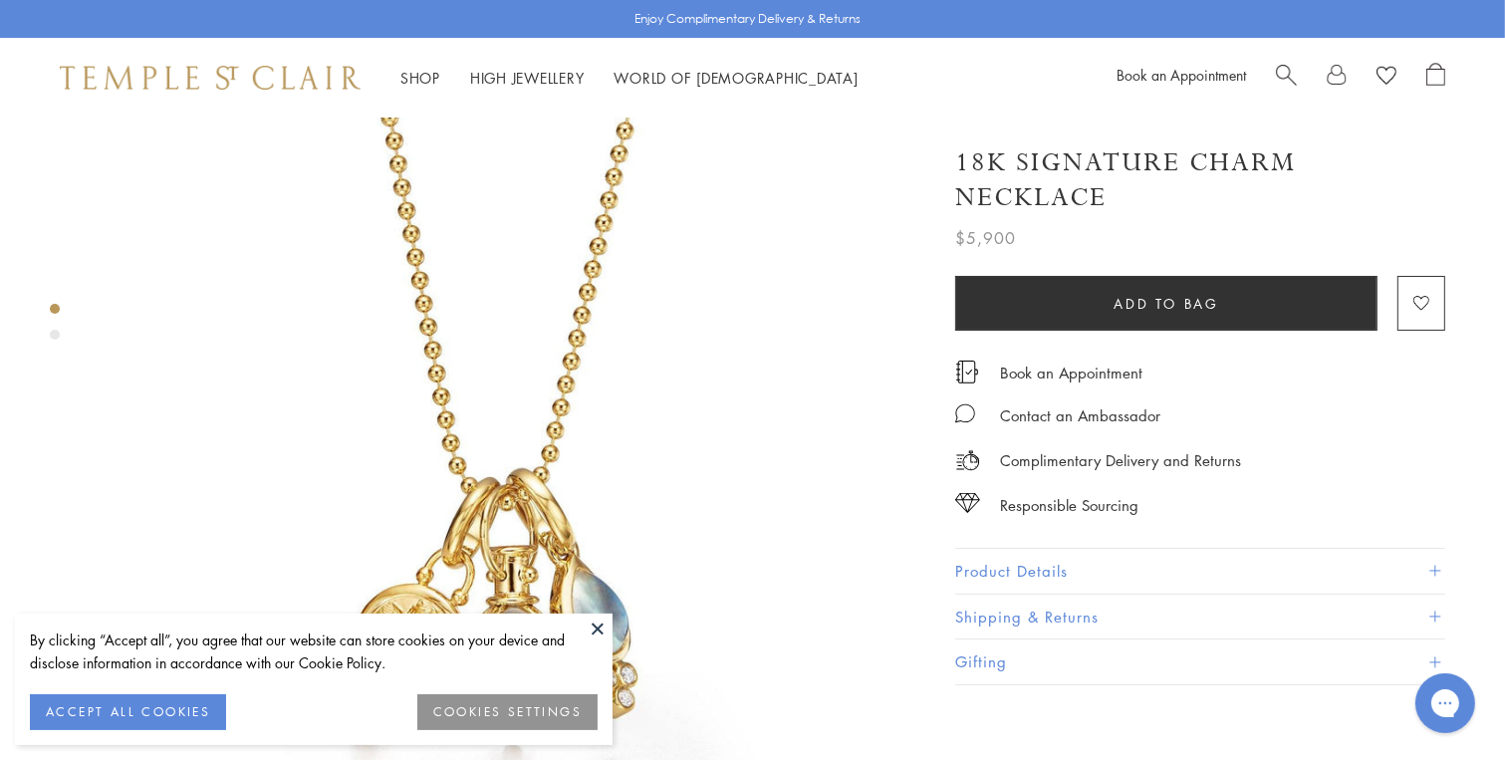
scroll to position [232, 0]
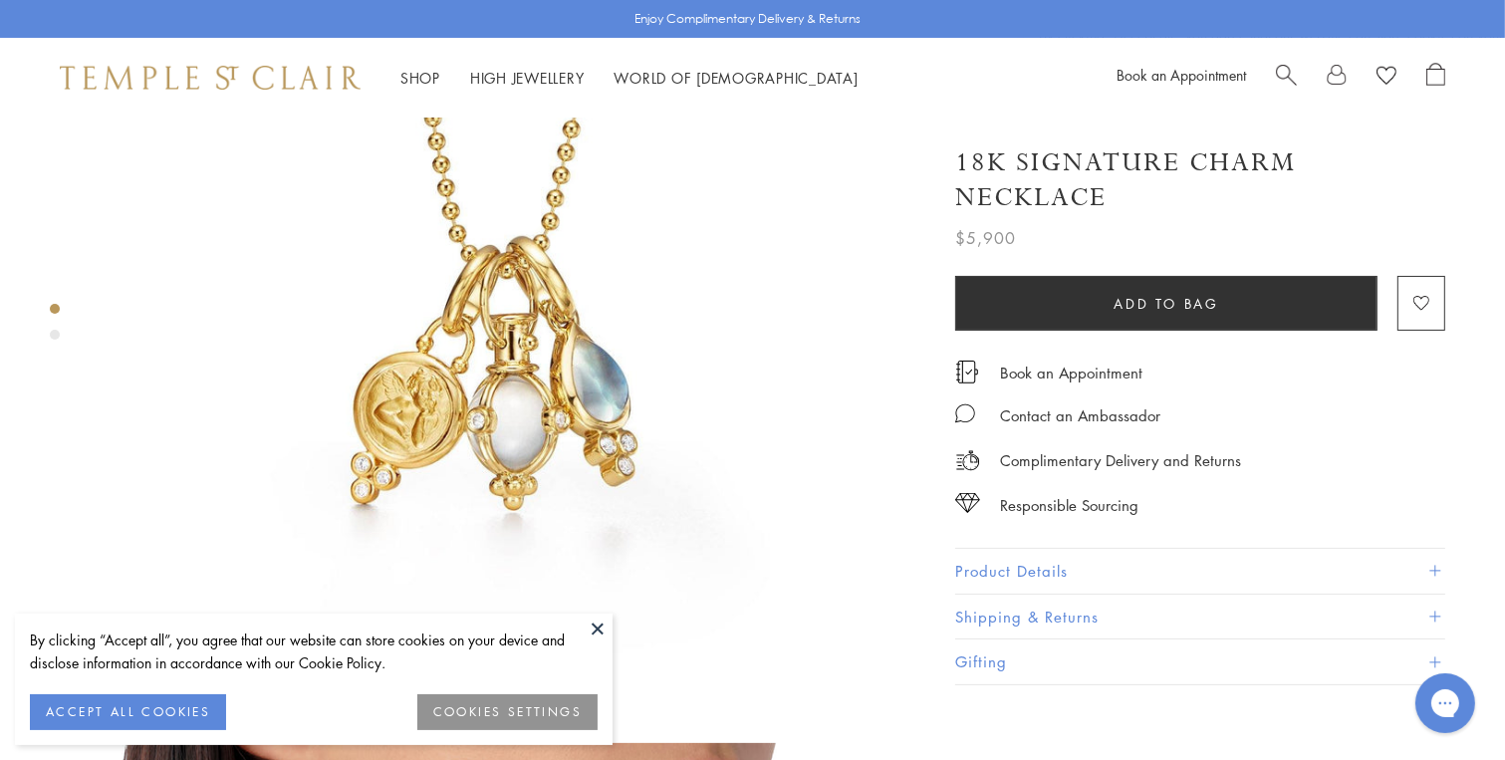
click at [478, 404] on img at bounding box center [513, 298] width 827 height 827
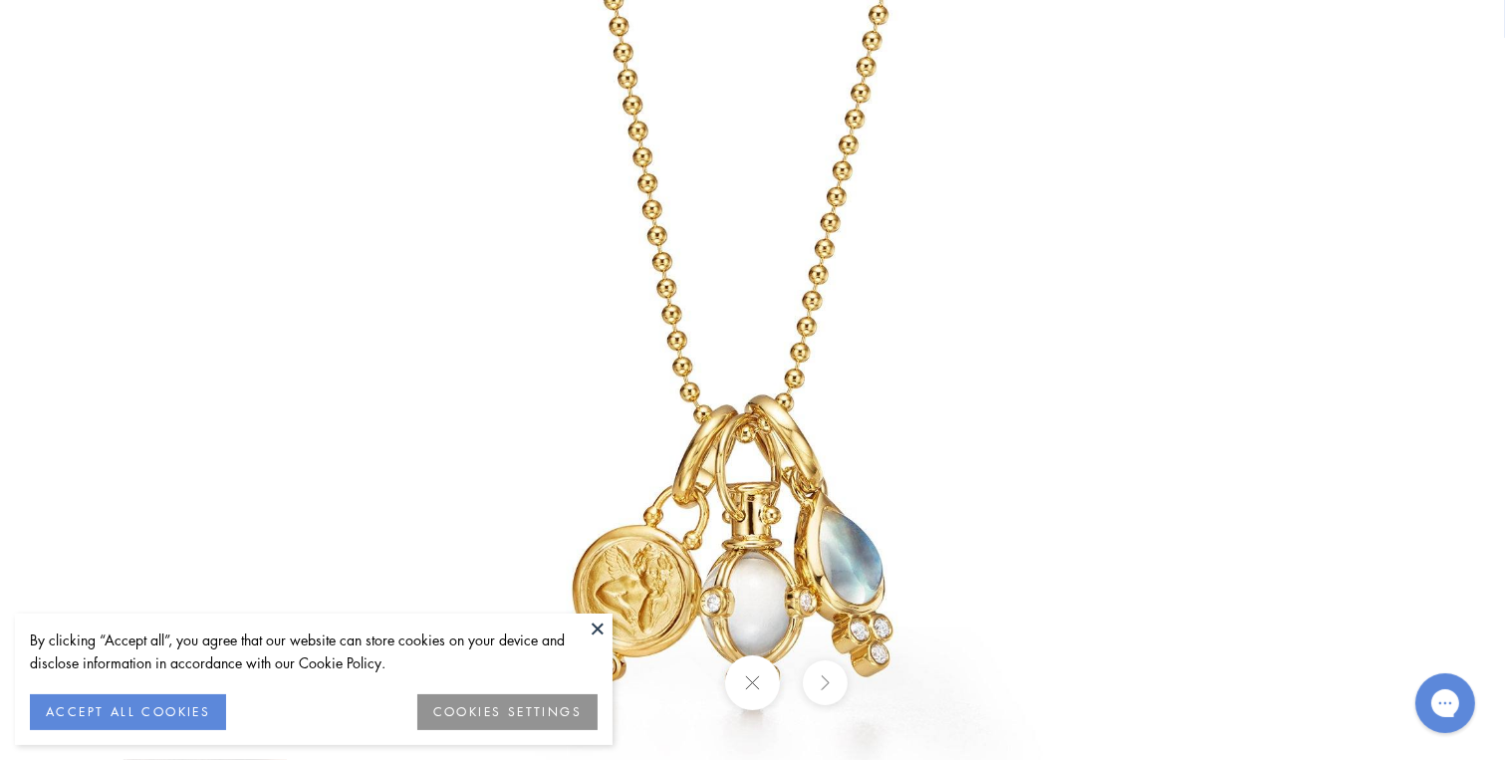
click at [1390, 209] on div at bounding box center [1210, 466] width 1846 height 932
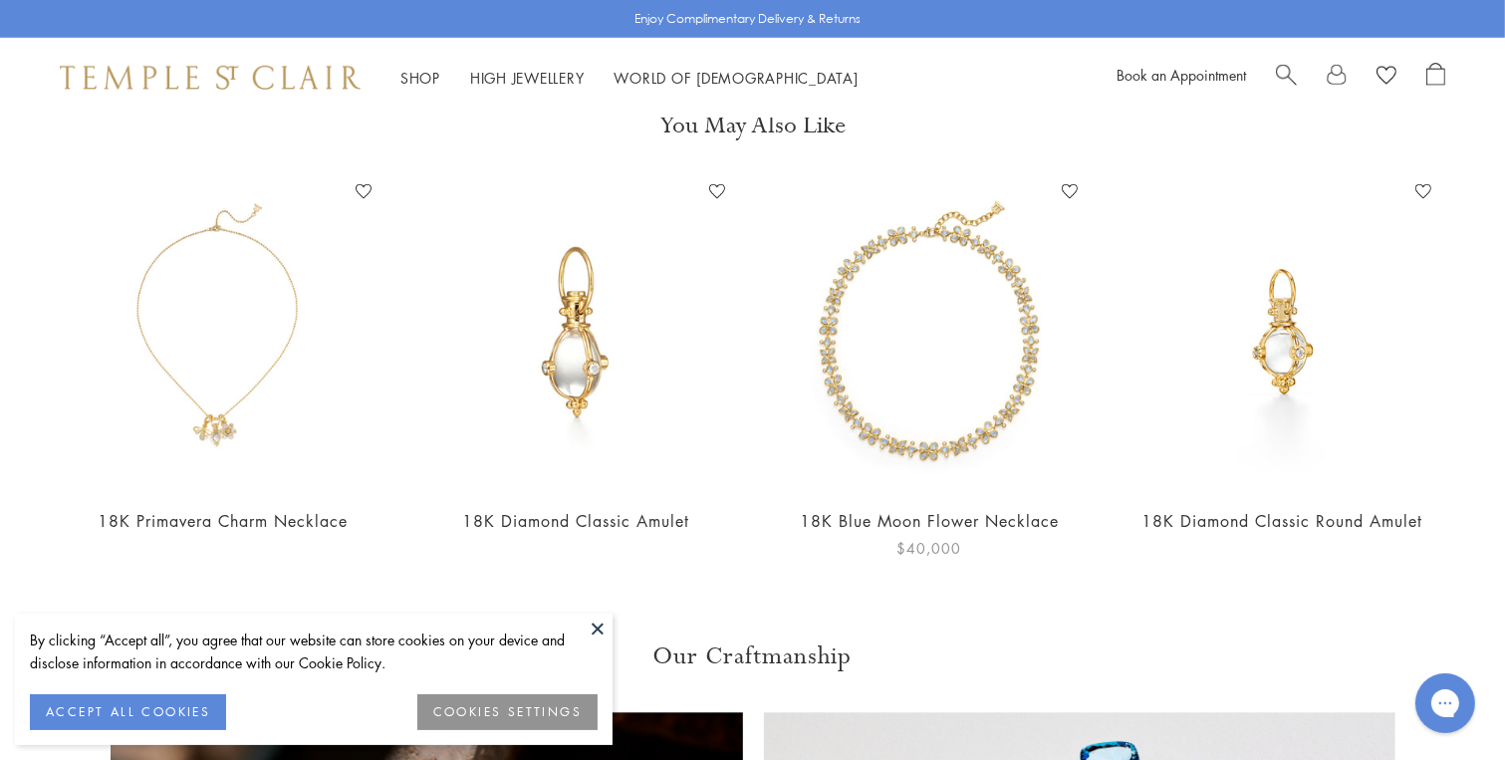
scroll to position [1858, 0]
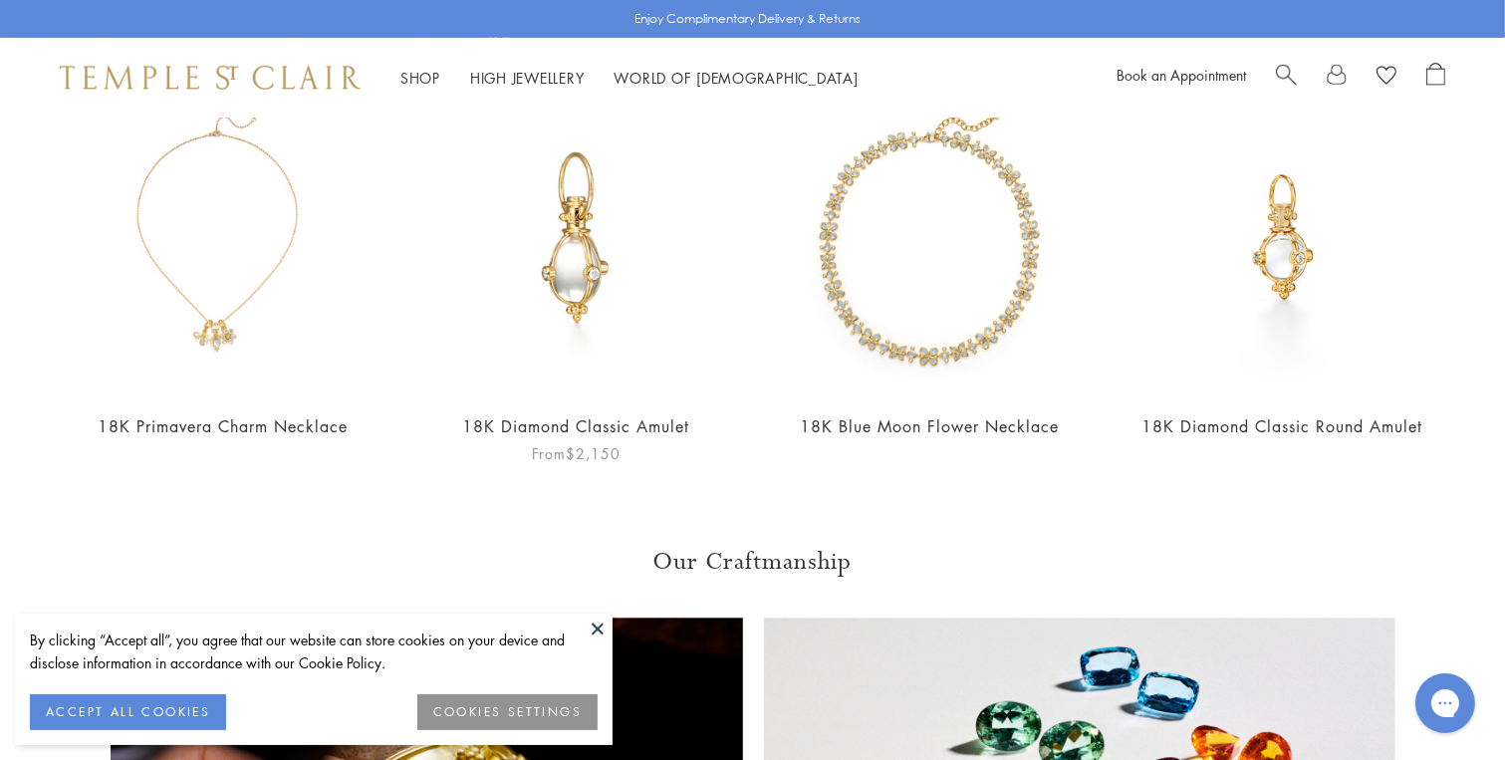
click at [557, 259] on img at bounding box center [576, 239] width 314 height 314
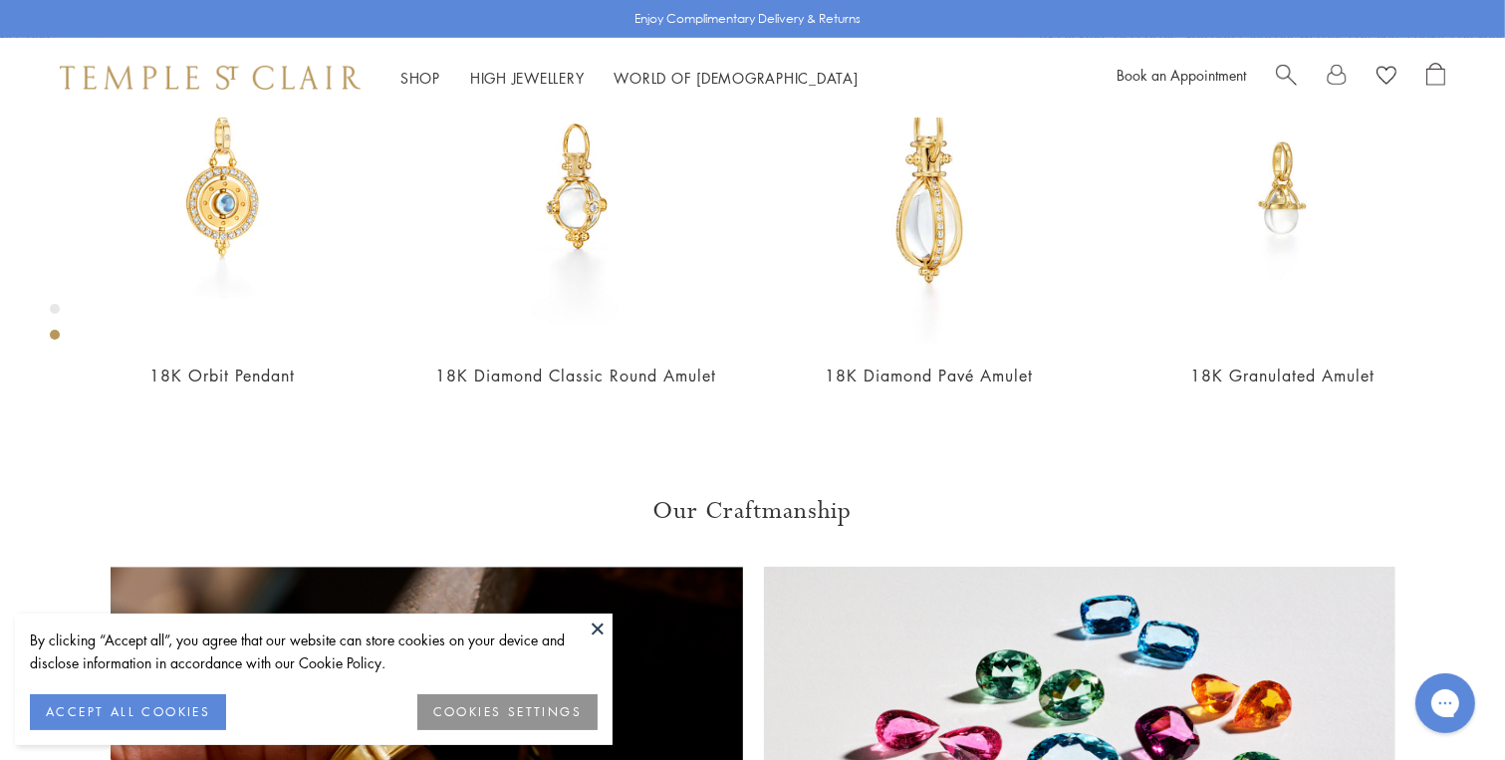
scroll to position [1510, 0]
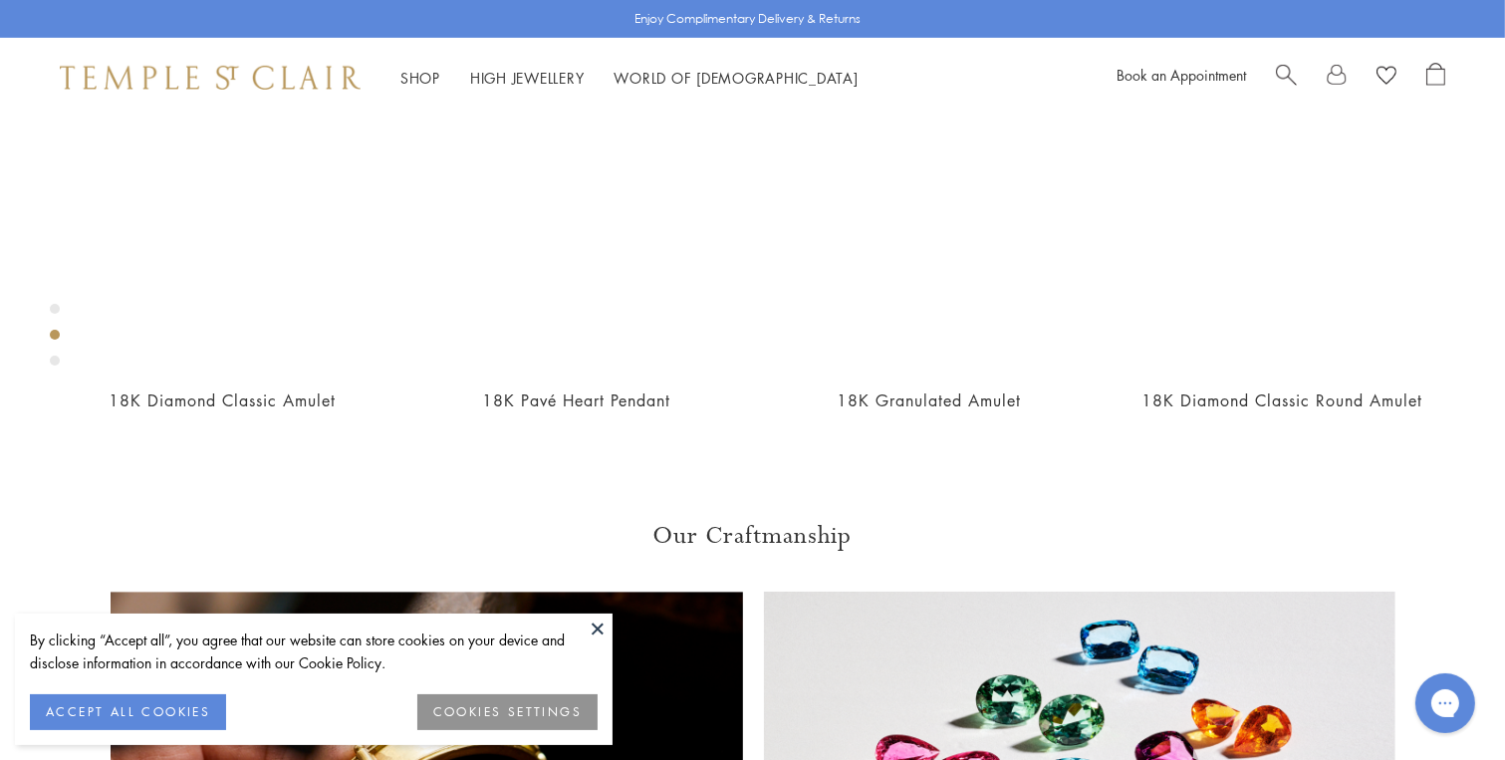
scroll to position [1046, 0]
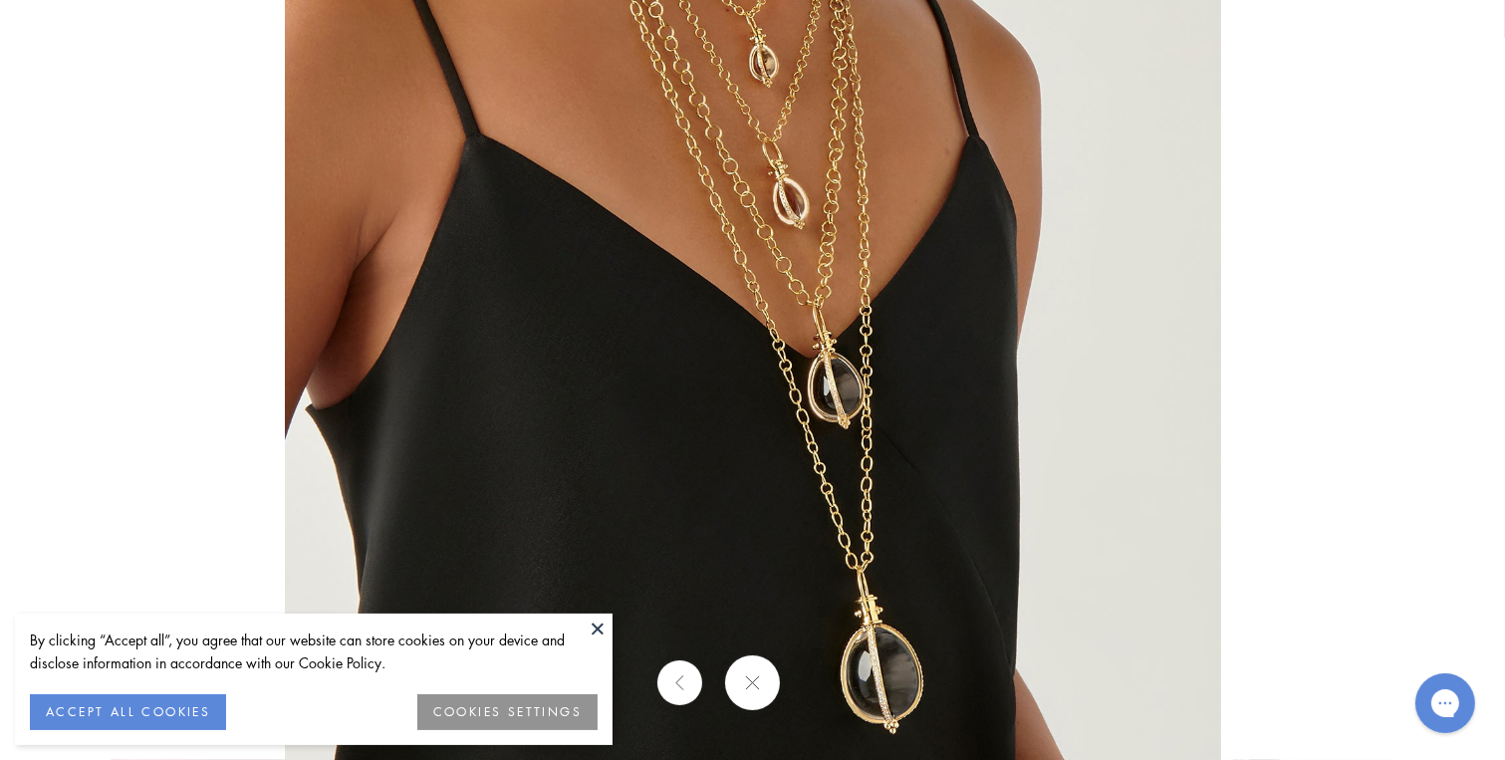
click at [749, 690] on button at bounding box center [752, 682] width 55 height 55
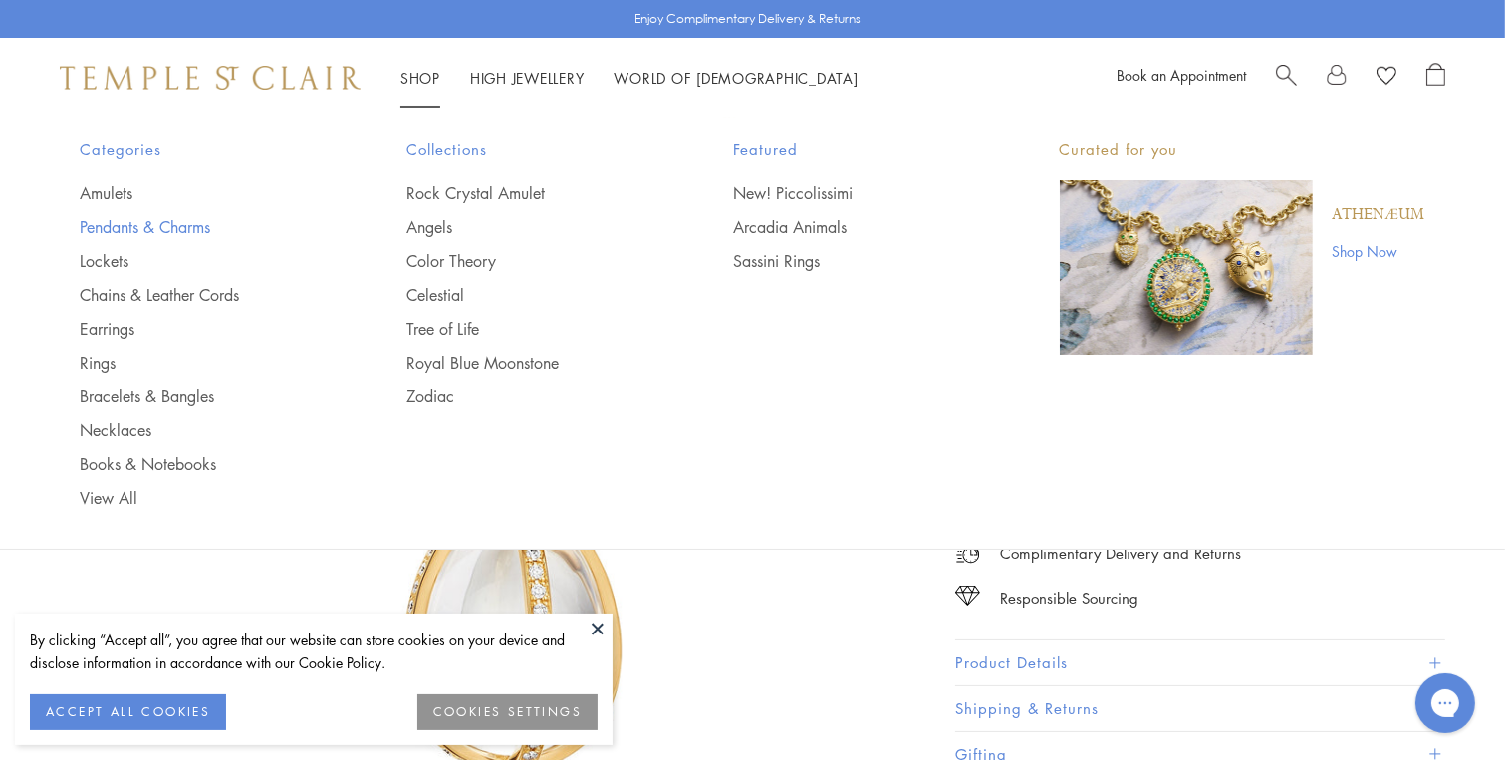
click at [154, 219] on link "Pendants & Charms" at bounding box center [204, 227] width 247 height 22
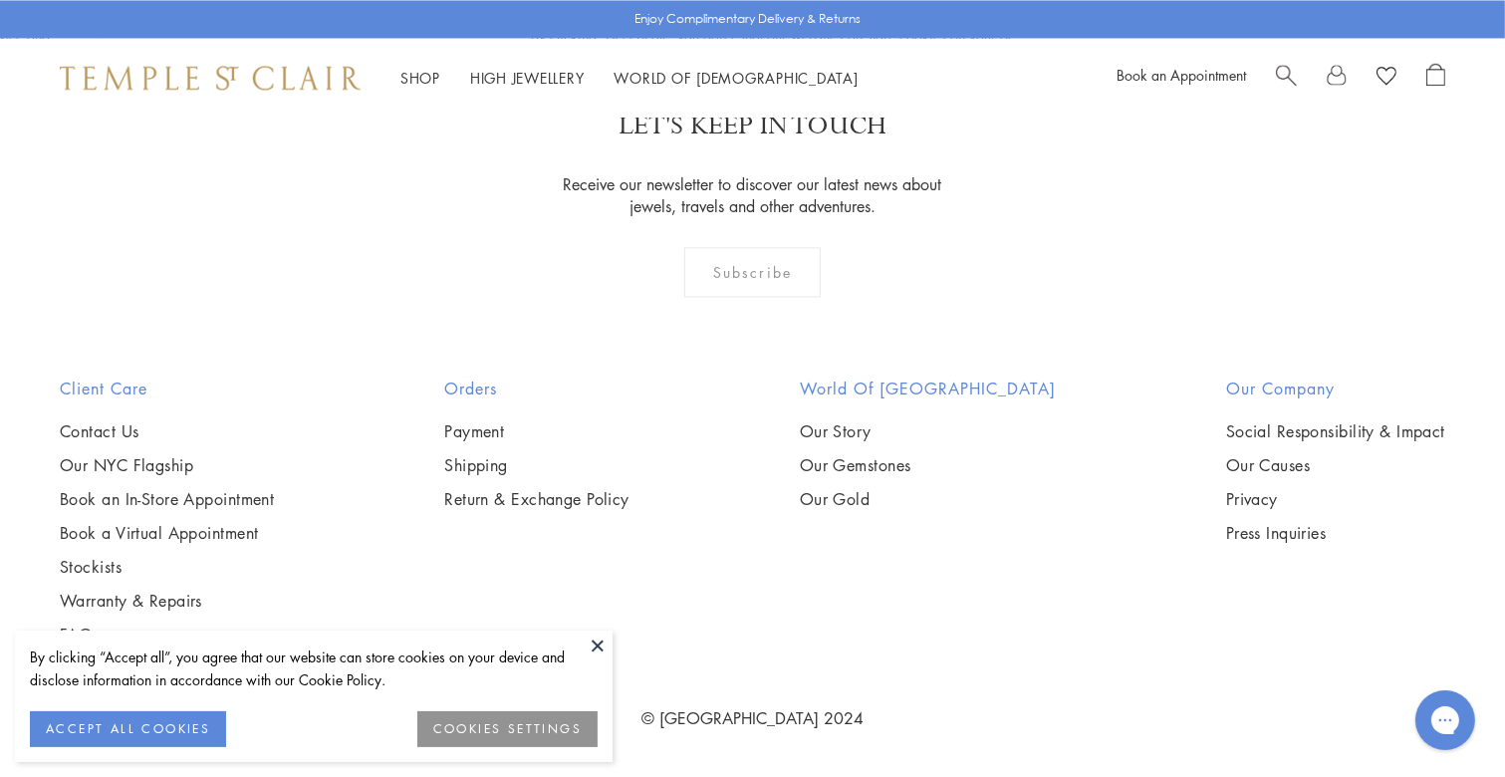
scroll to position [8364, 0]
click at [0, 0] on img at bounding box center [0, 0] width 0 height 0
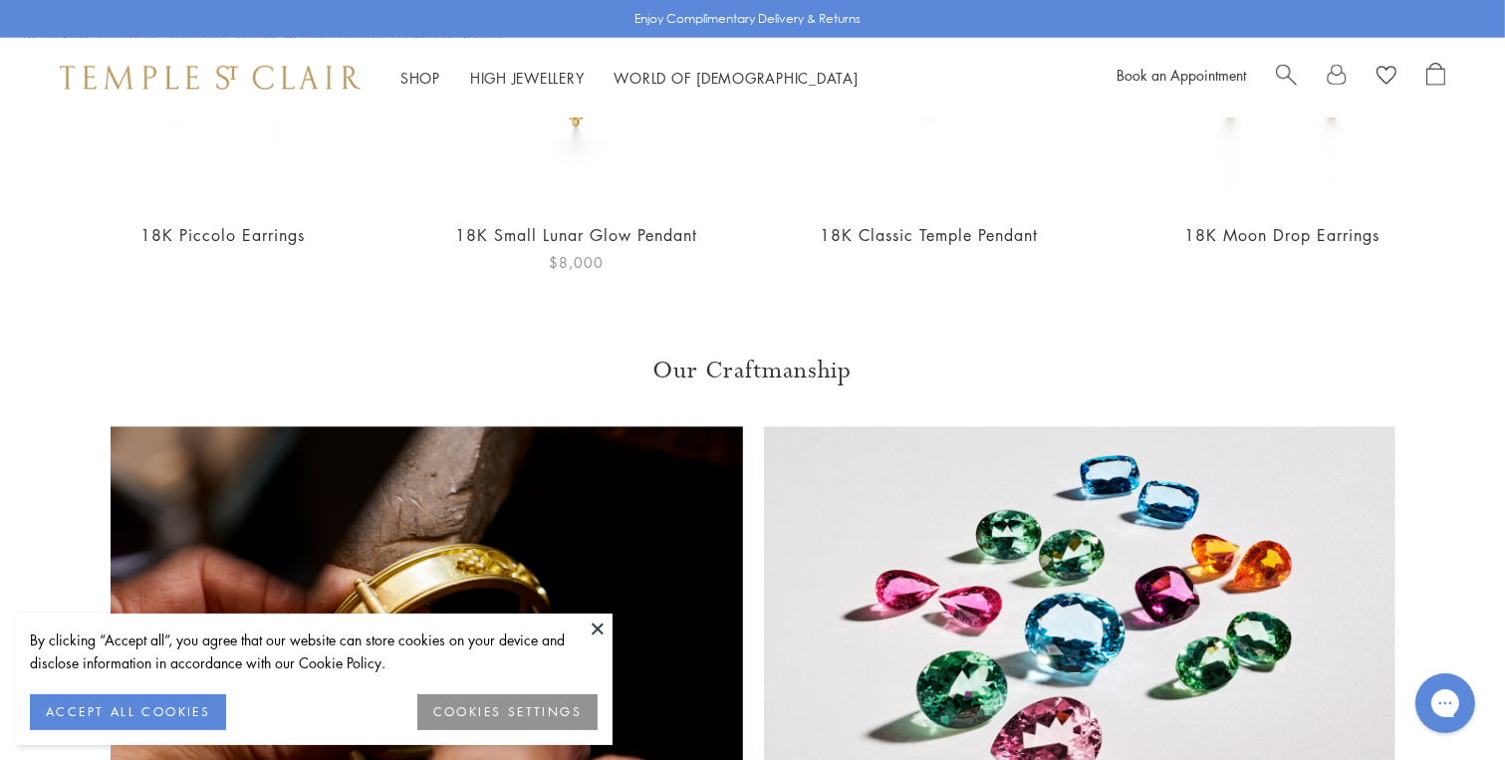
scroll to position [1858, 0]
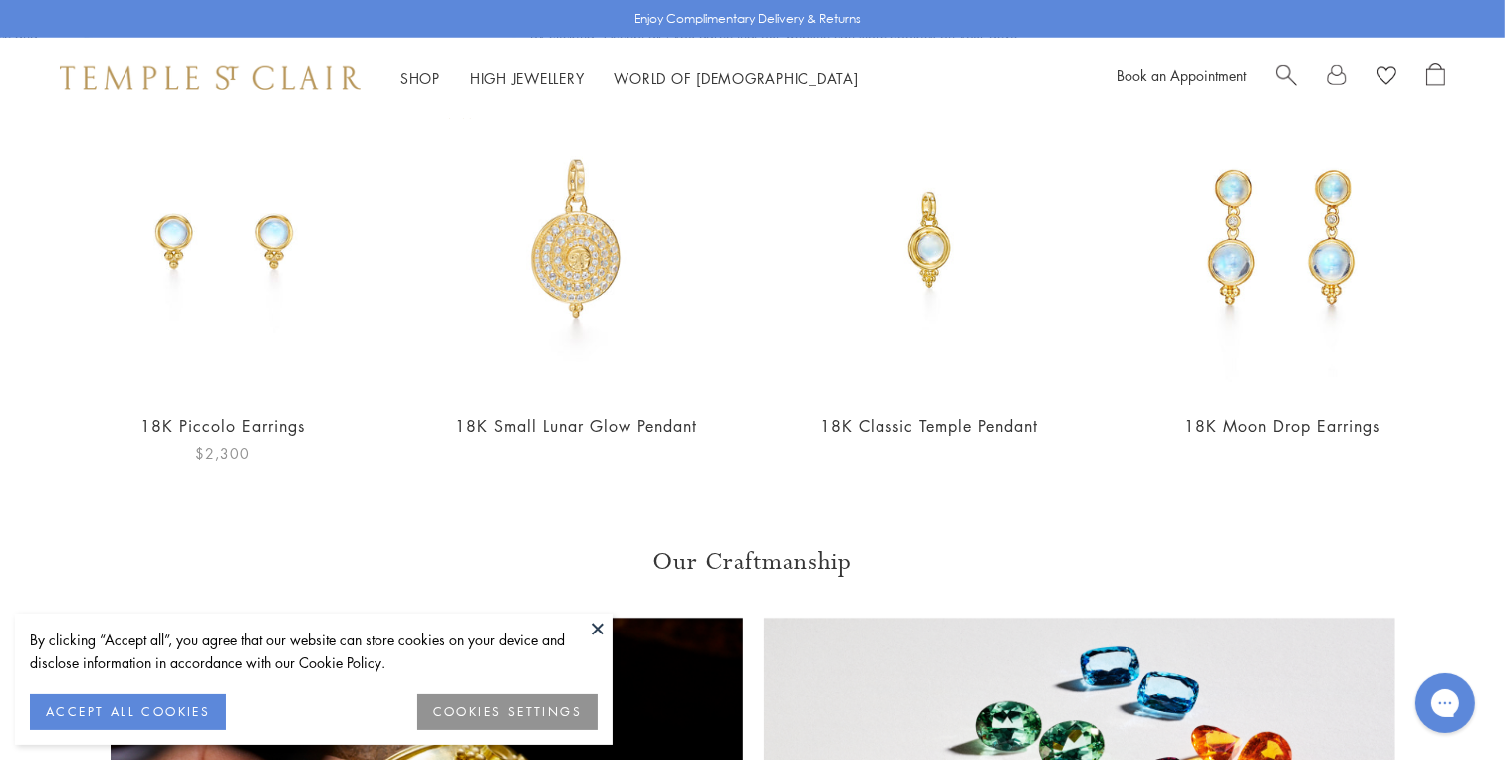
click at [303, 256] on img at bounding box center [223, 239] width 314 height 314
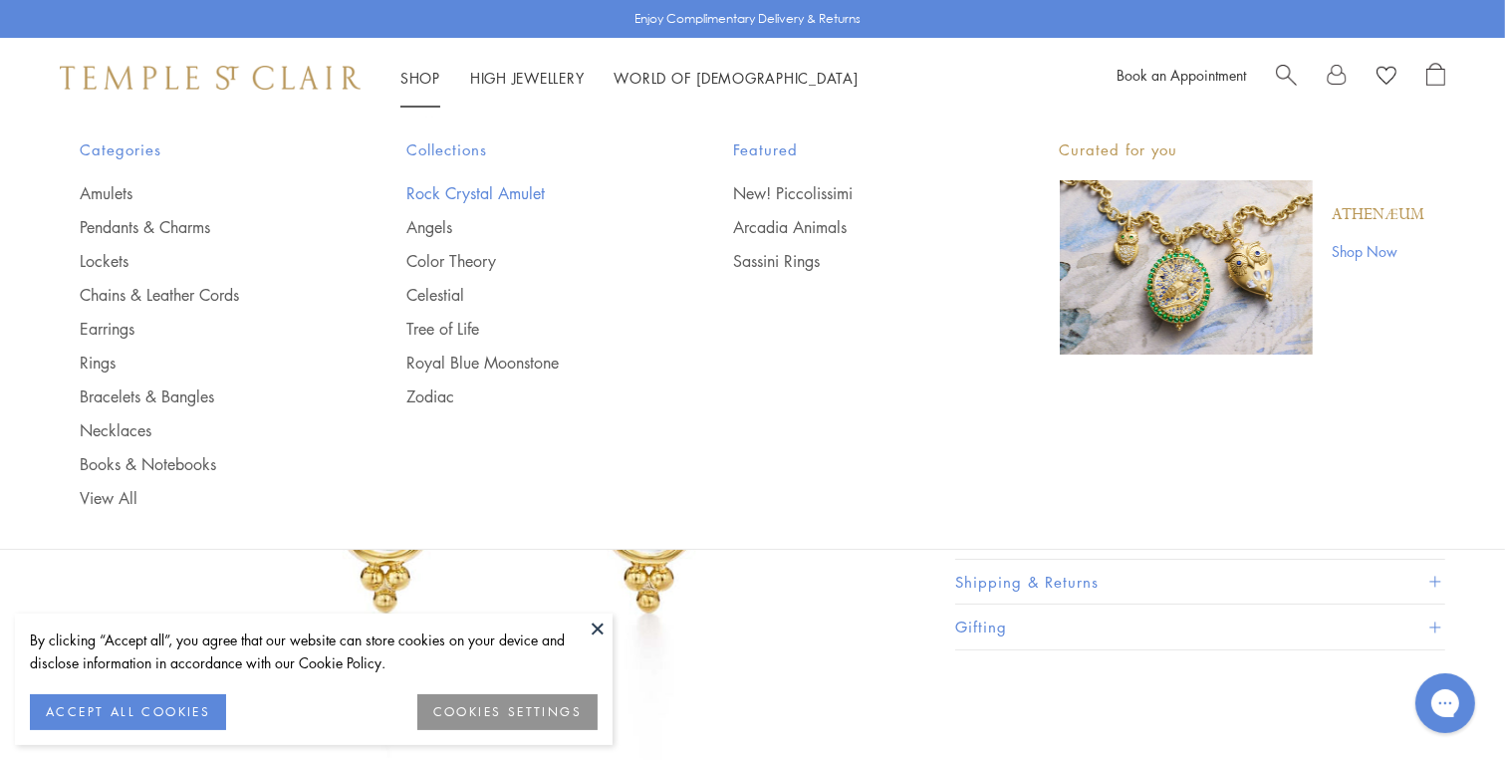
click at [485, 189] on link "Rock Crystal Amulet" at bounding box center [529, 193] width 247 height 22
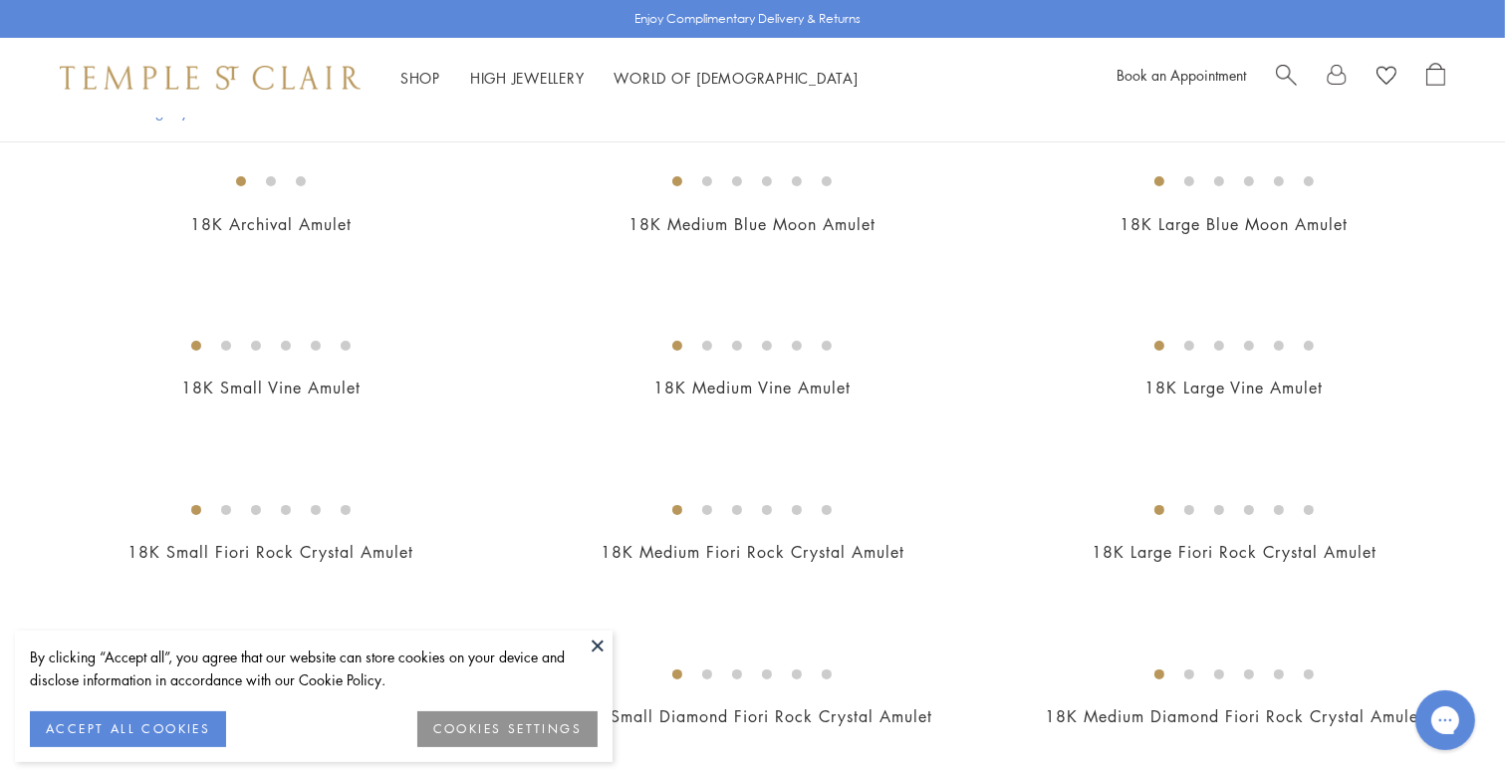
scroll to position [232, 0]
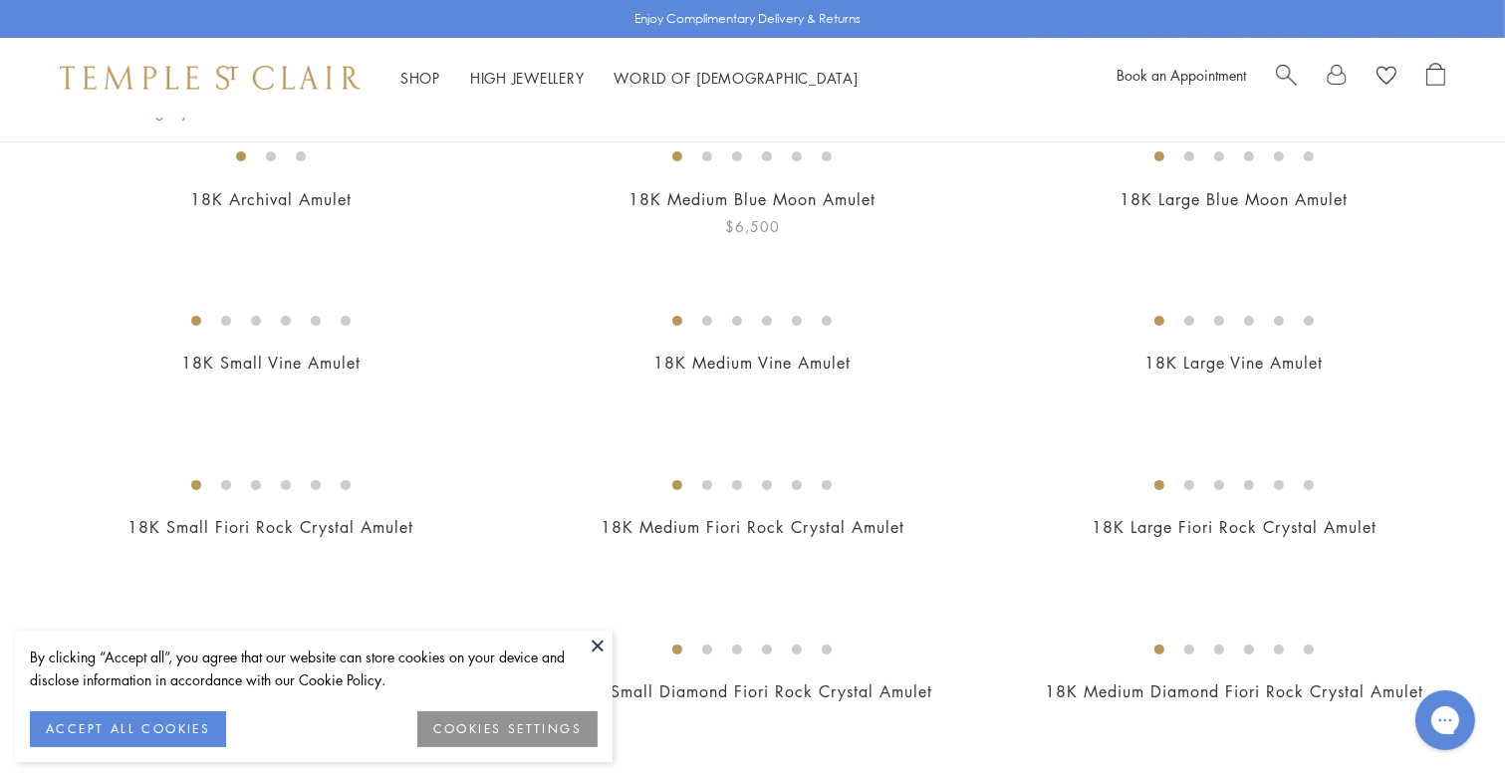
click at [0, 0] on img at bounding box center [0, 0] width 0 height 0
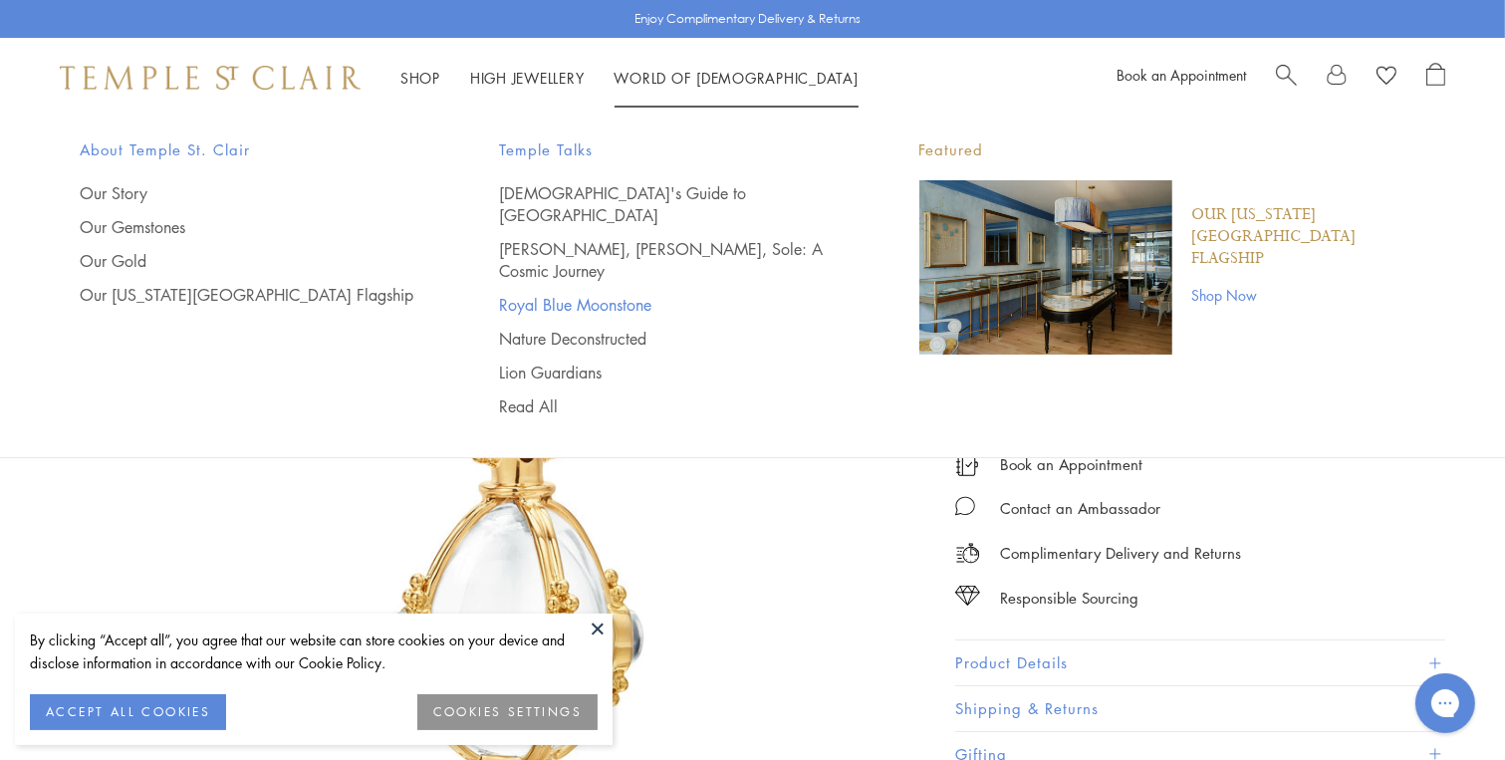
click at [611, 294] on link "Royal Blue Moonstone" at bounding box center [670, 305] width 340 height 22
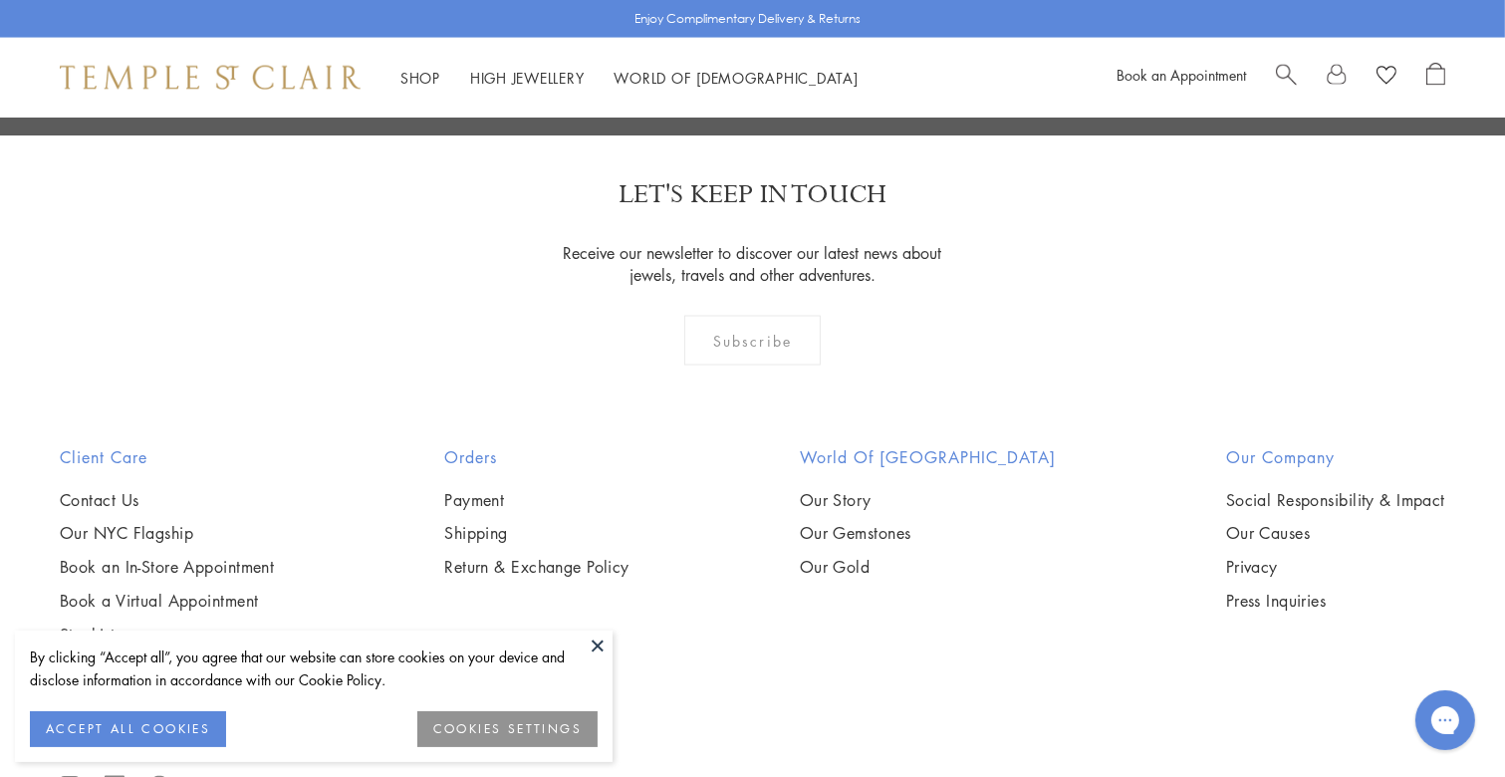
scroll to position [3320, 0]
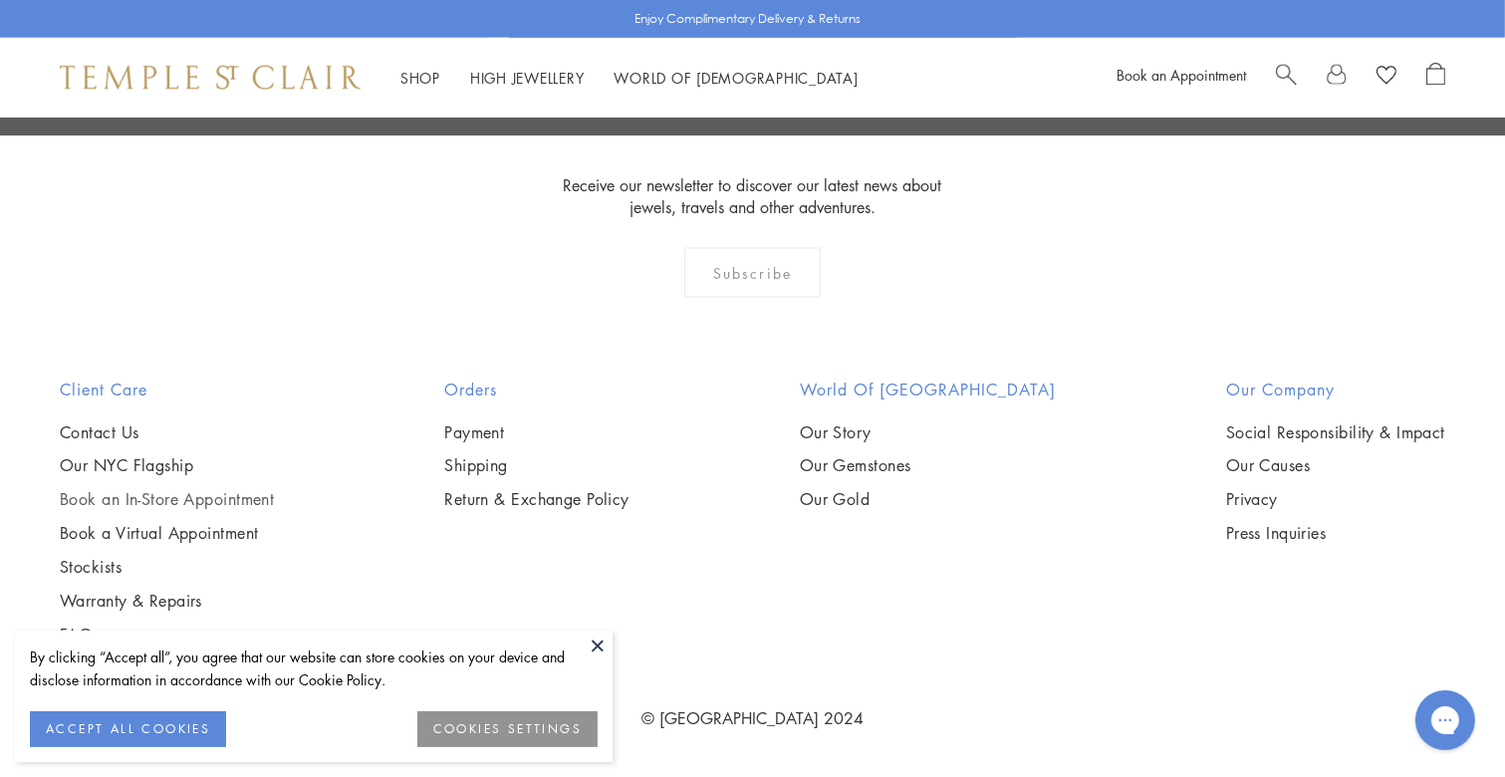
click at [219, 489] on link "Book an In-Store Appointment" at bounding box center [167, 500] width 214 height 22
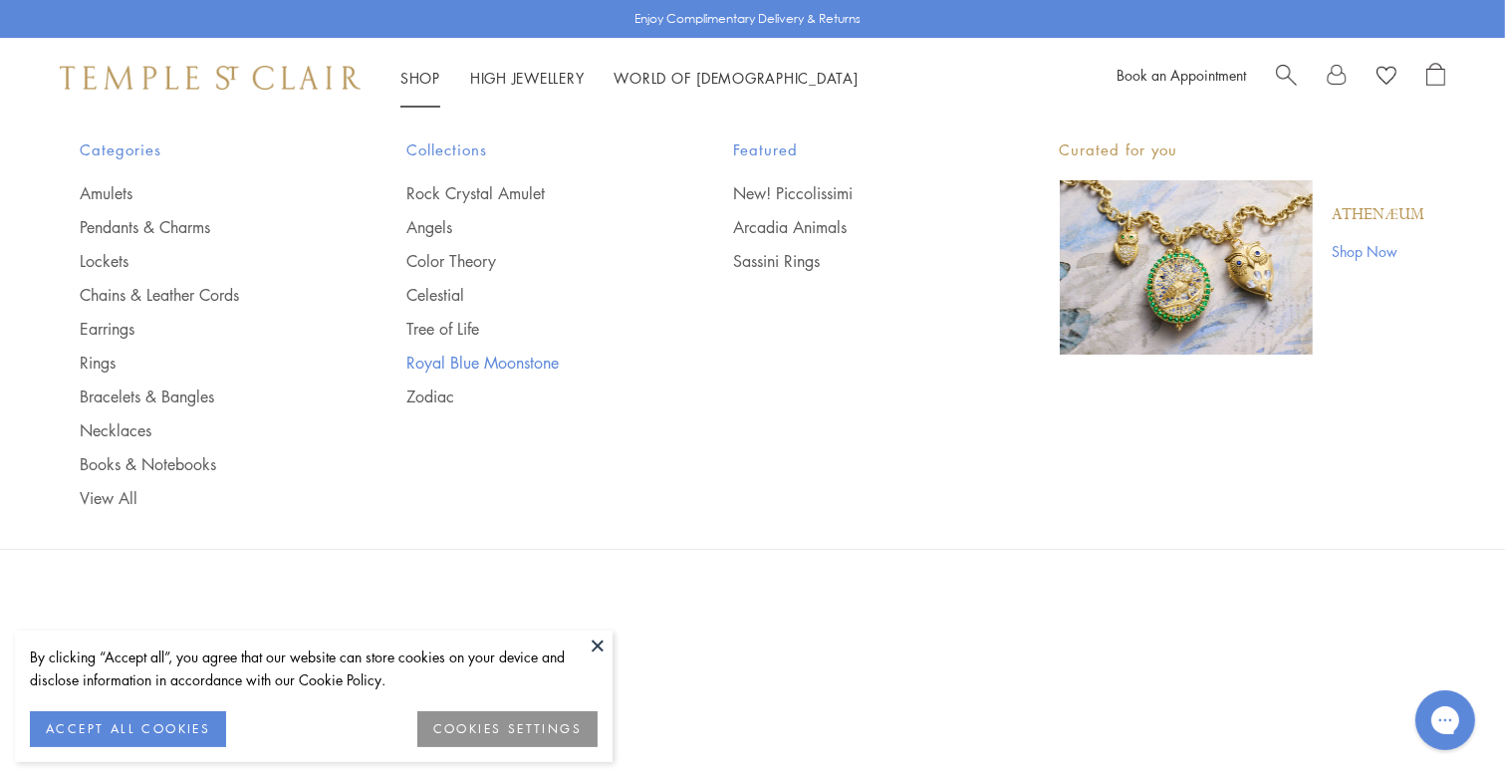
click at [502, 362] on link "Royal Blue Moonstone" at bounding box center [529, 362] width 247 height 22
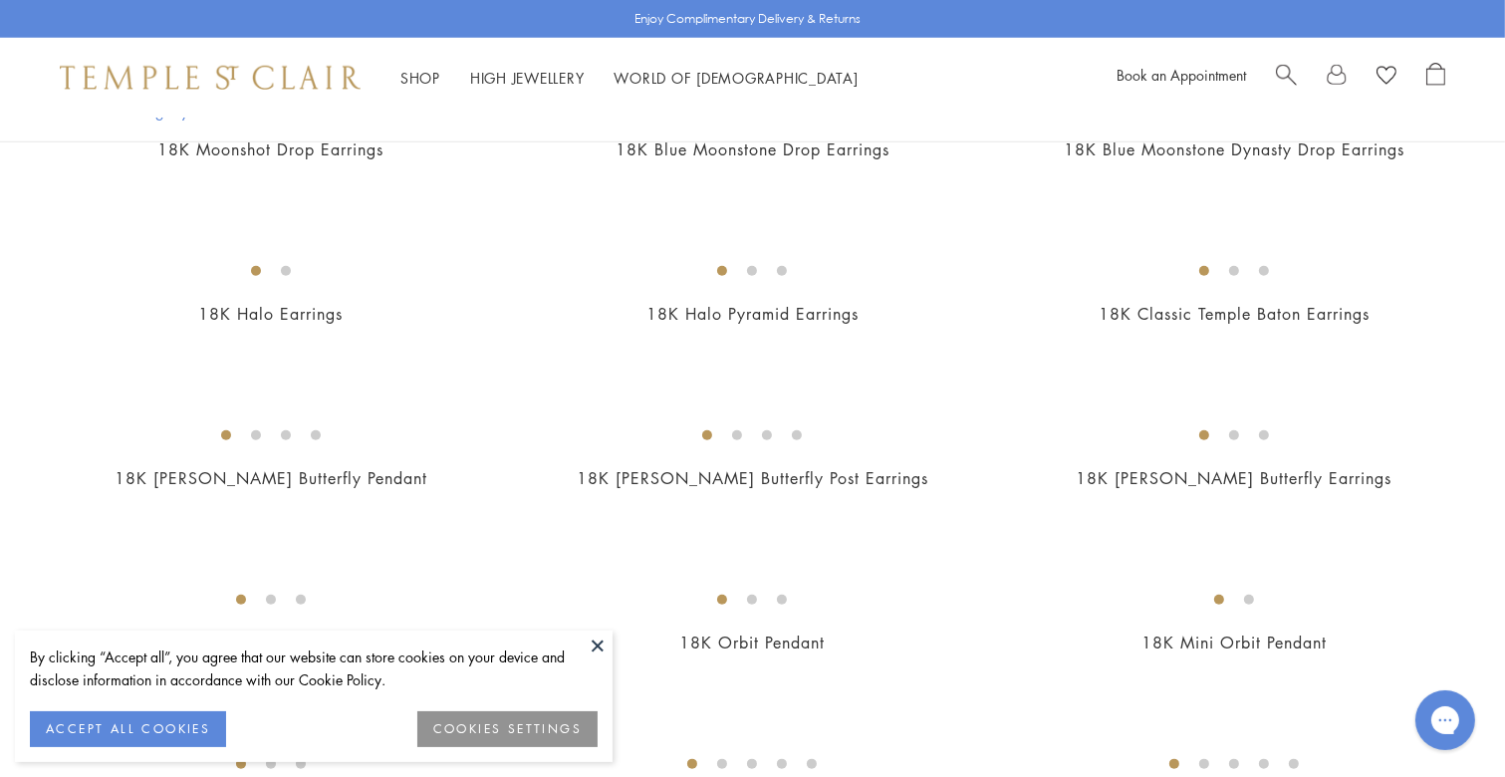
scroll to position [1626, 0]
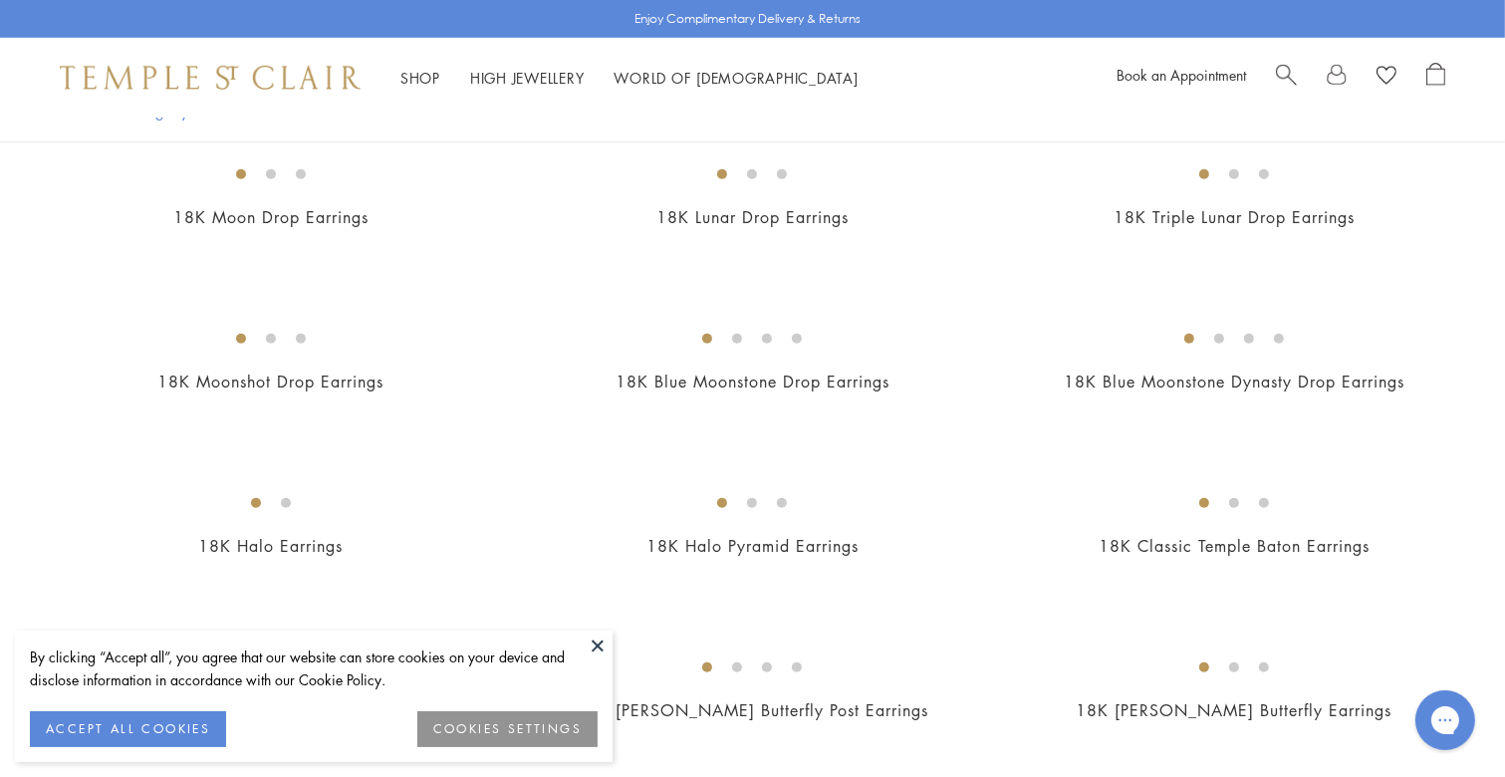
click at [0, 0] on img at bounding box center [0, 0] width 0 height 0
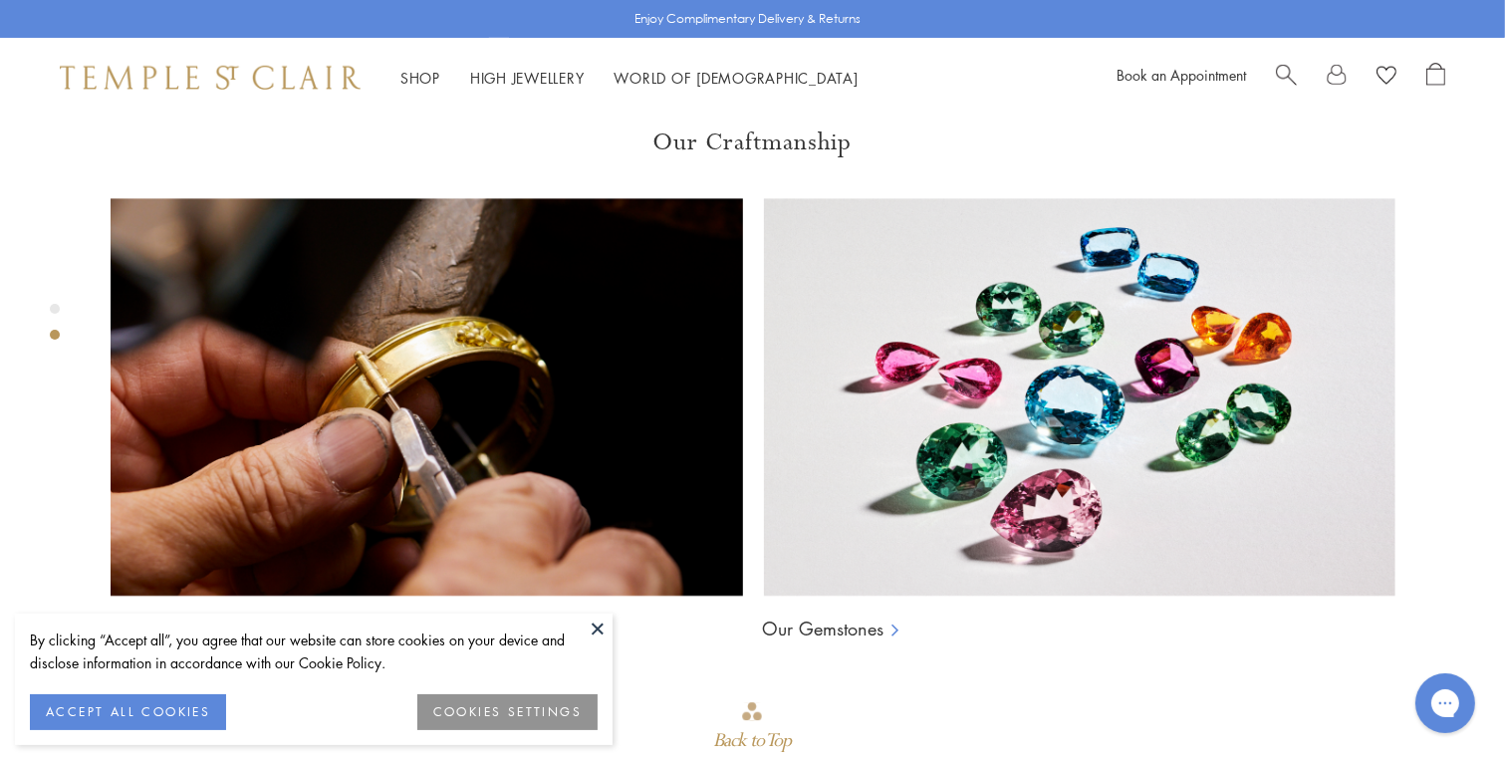
scroll to position [978, 0]
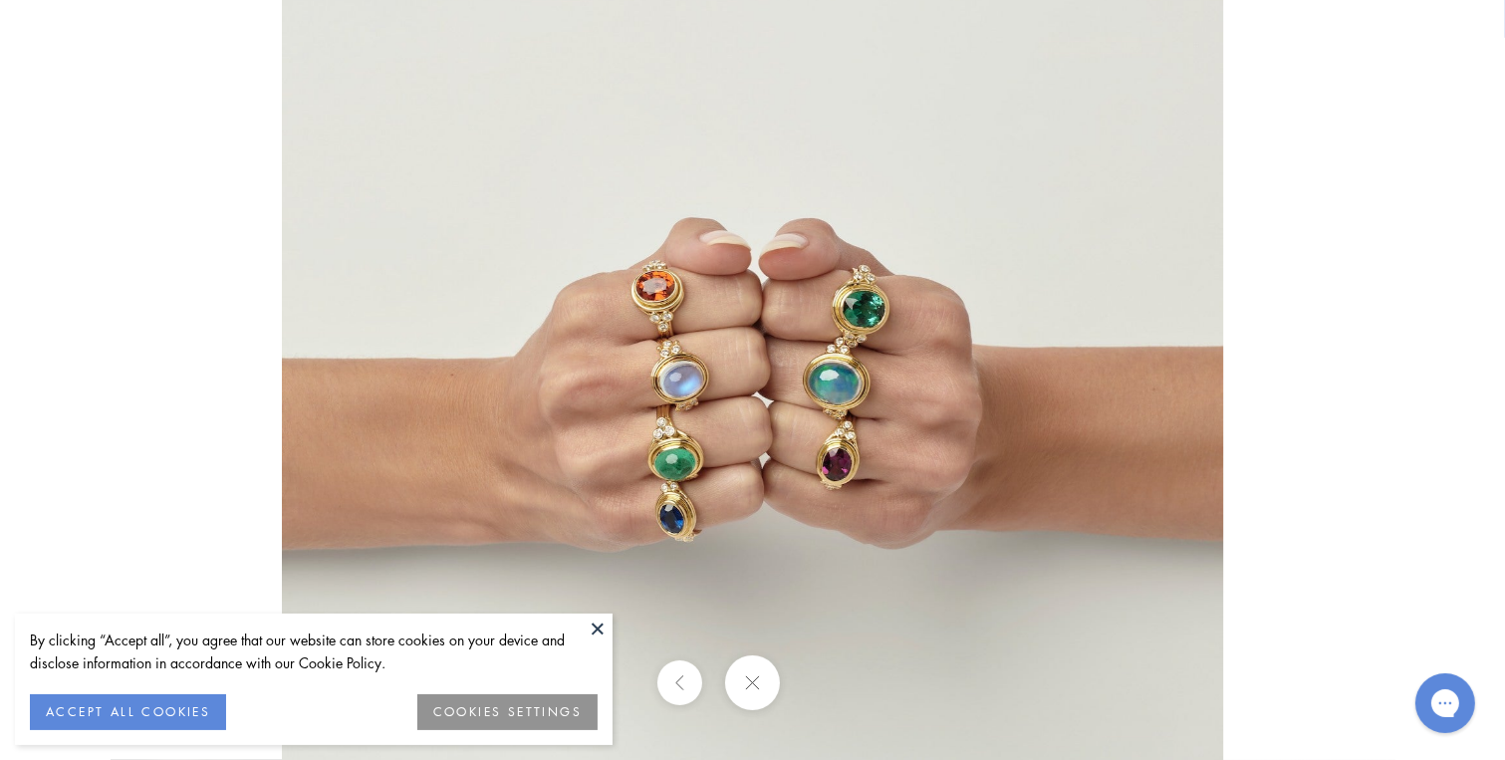
click at [661, 322] on img at bounding box center [752, 379] width 941 height 945
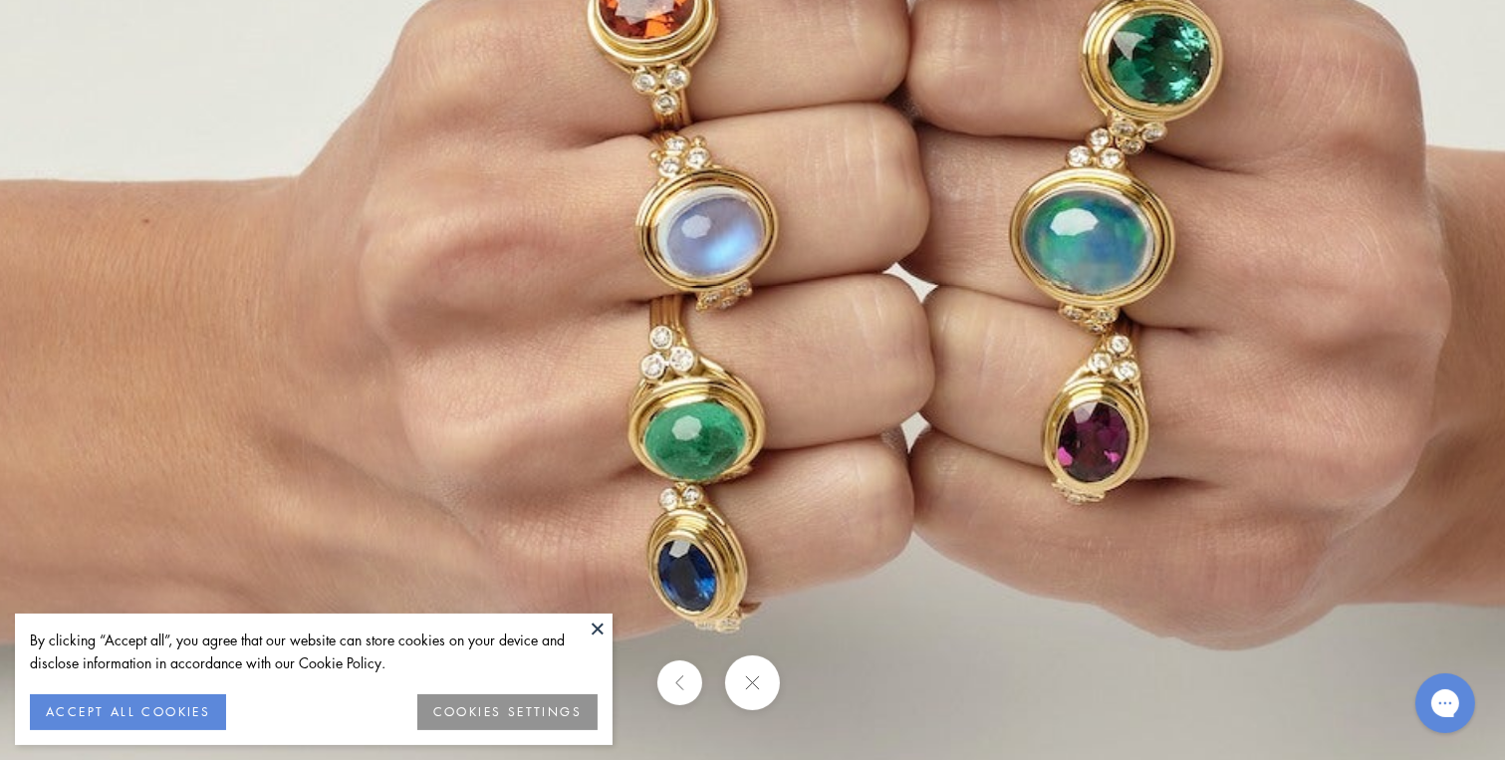
click at [1165, 279] on img at bounding box center [885, 234] width 2316 height 2326
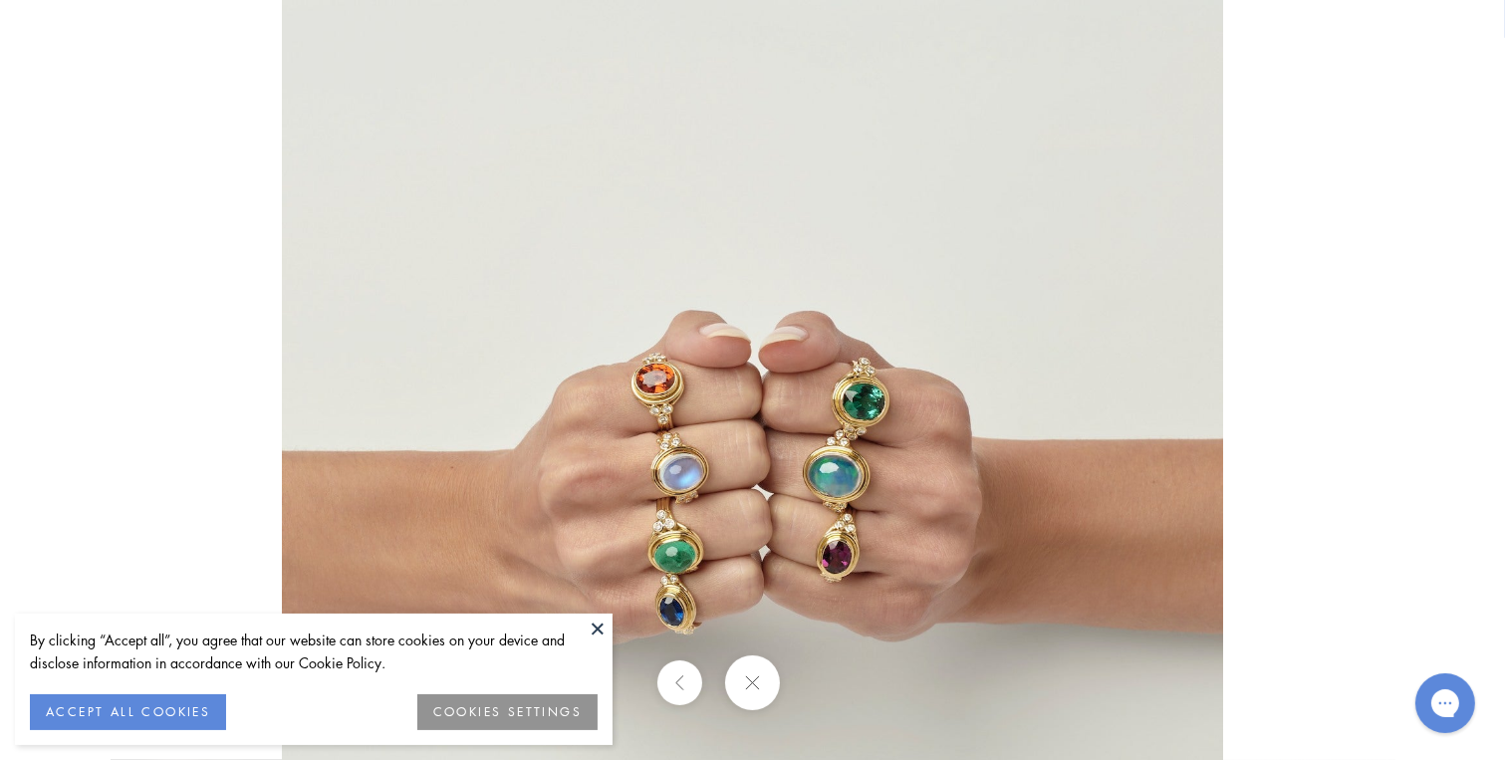
click at [763, 684] on button at bounding box center [752, 682] width 55 height 55
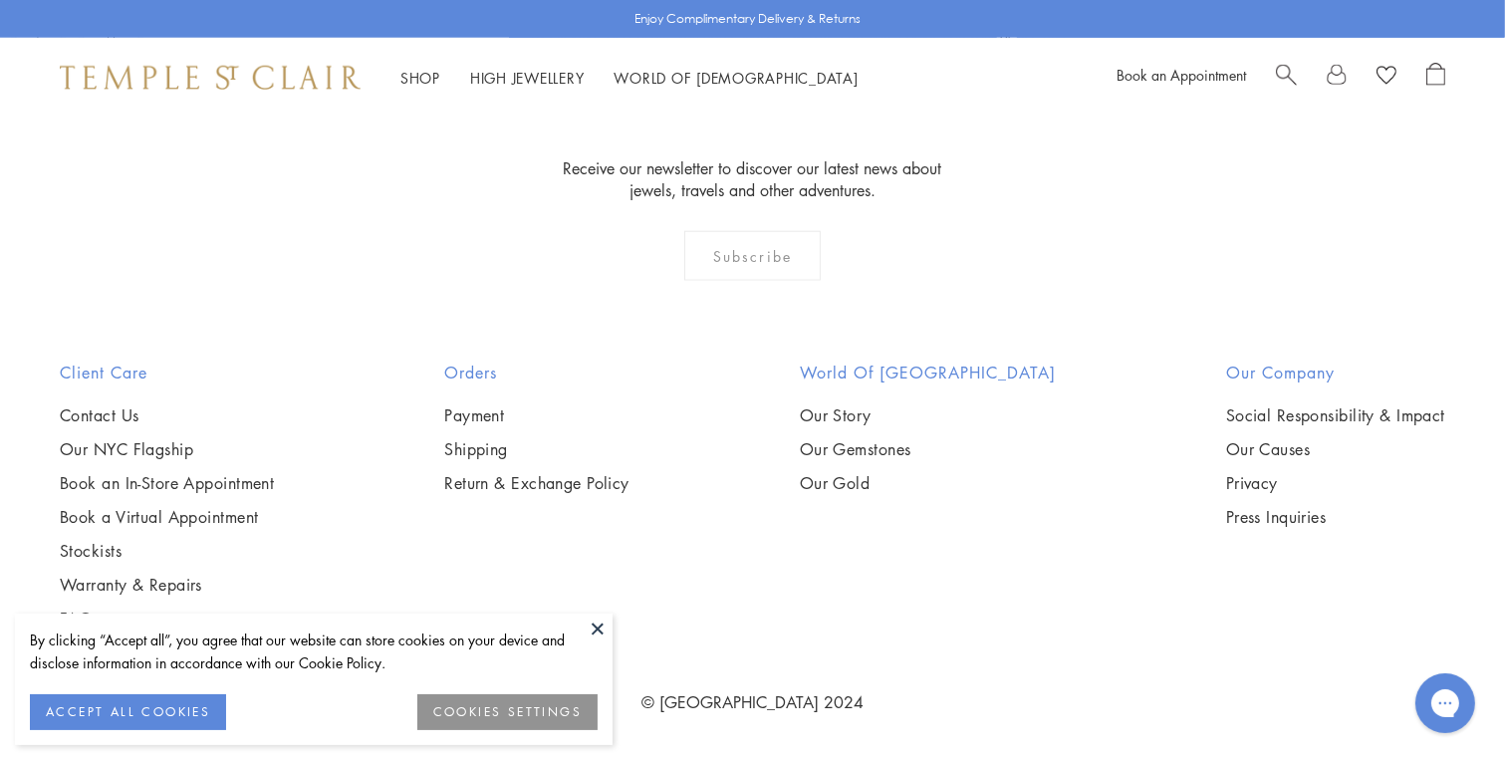
scroll to position [3069, 0]
click at [596, 629] on button at bounding box center [597, 628] width 30 height 30
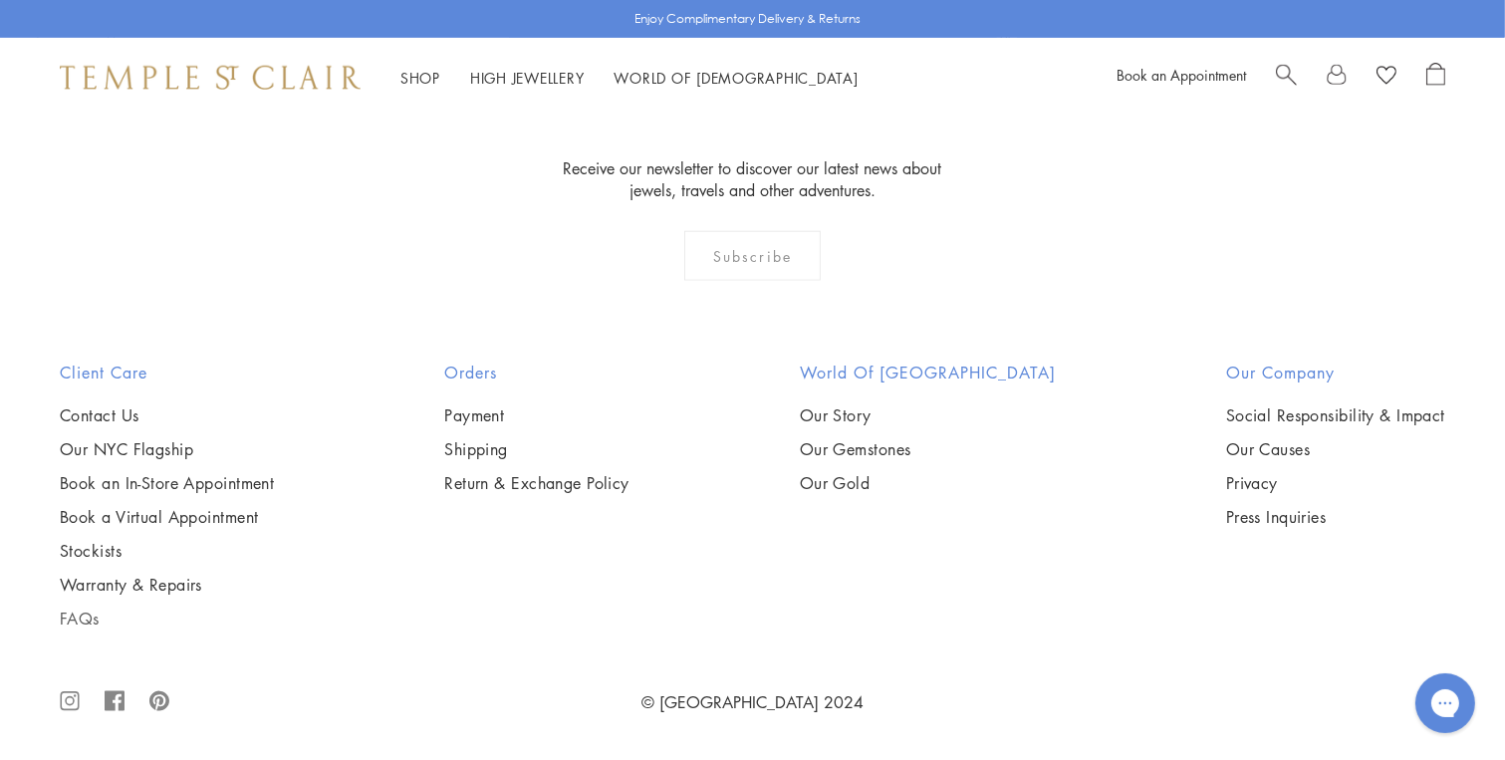
click at [83, 609] on link "FAQs" at bounding box center [167, 618] width 214 height 22
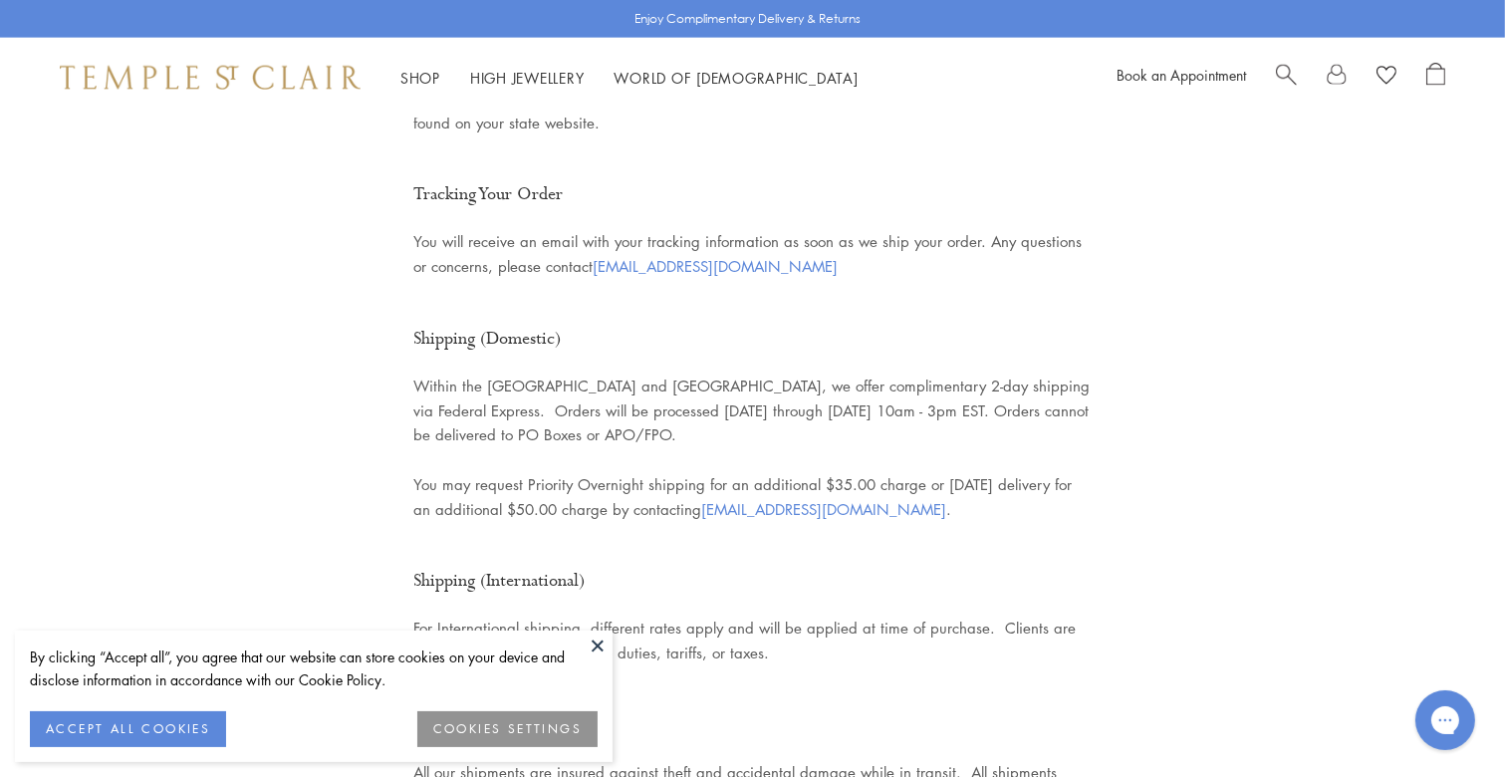
scroll to position [2323, 0]
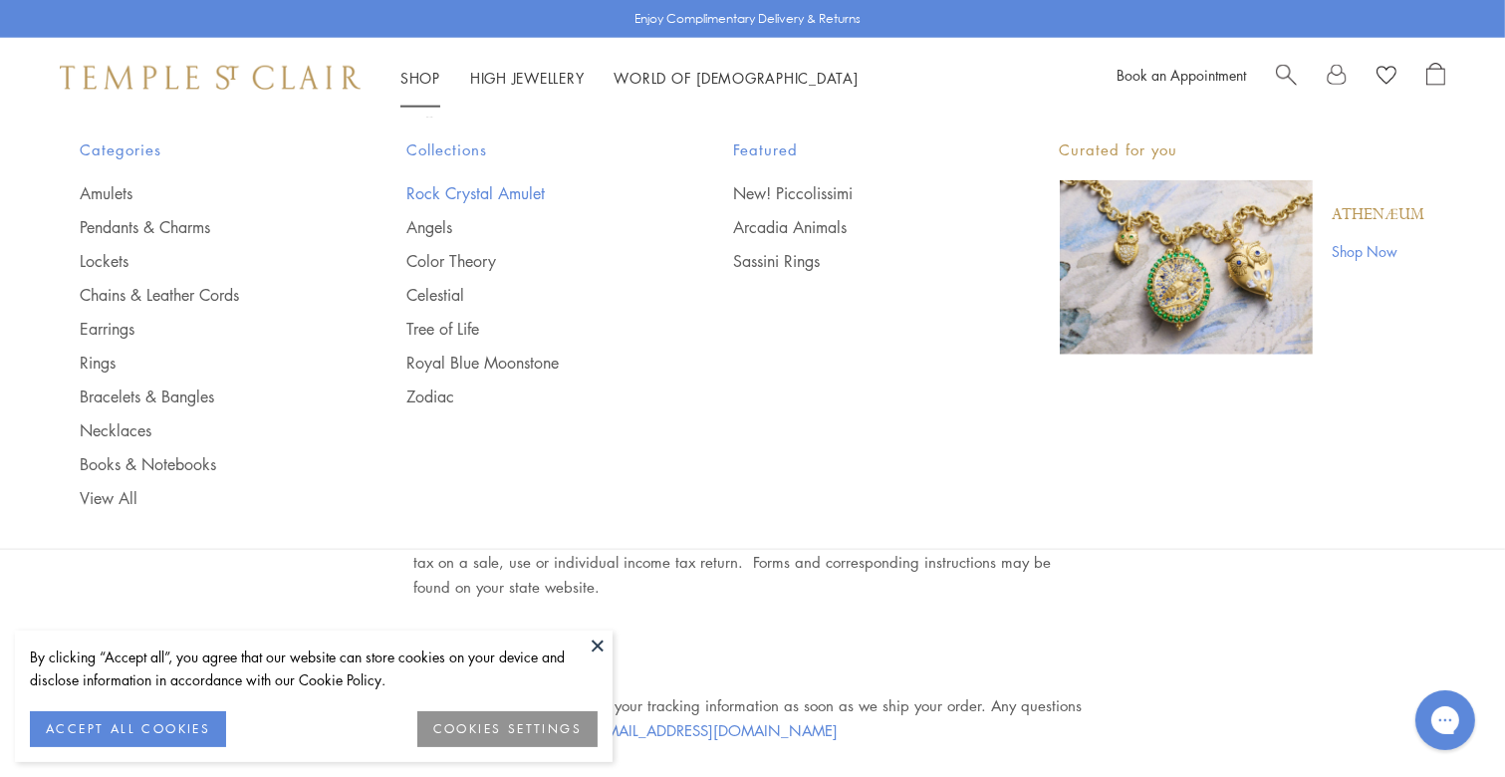
click at [445, 191] on link "Rock Crystal Amulet" at bounding box center [529, 193] width 247 height 22
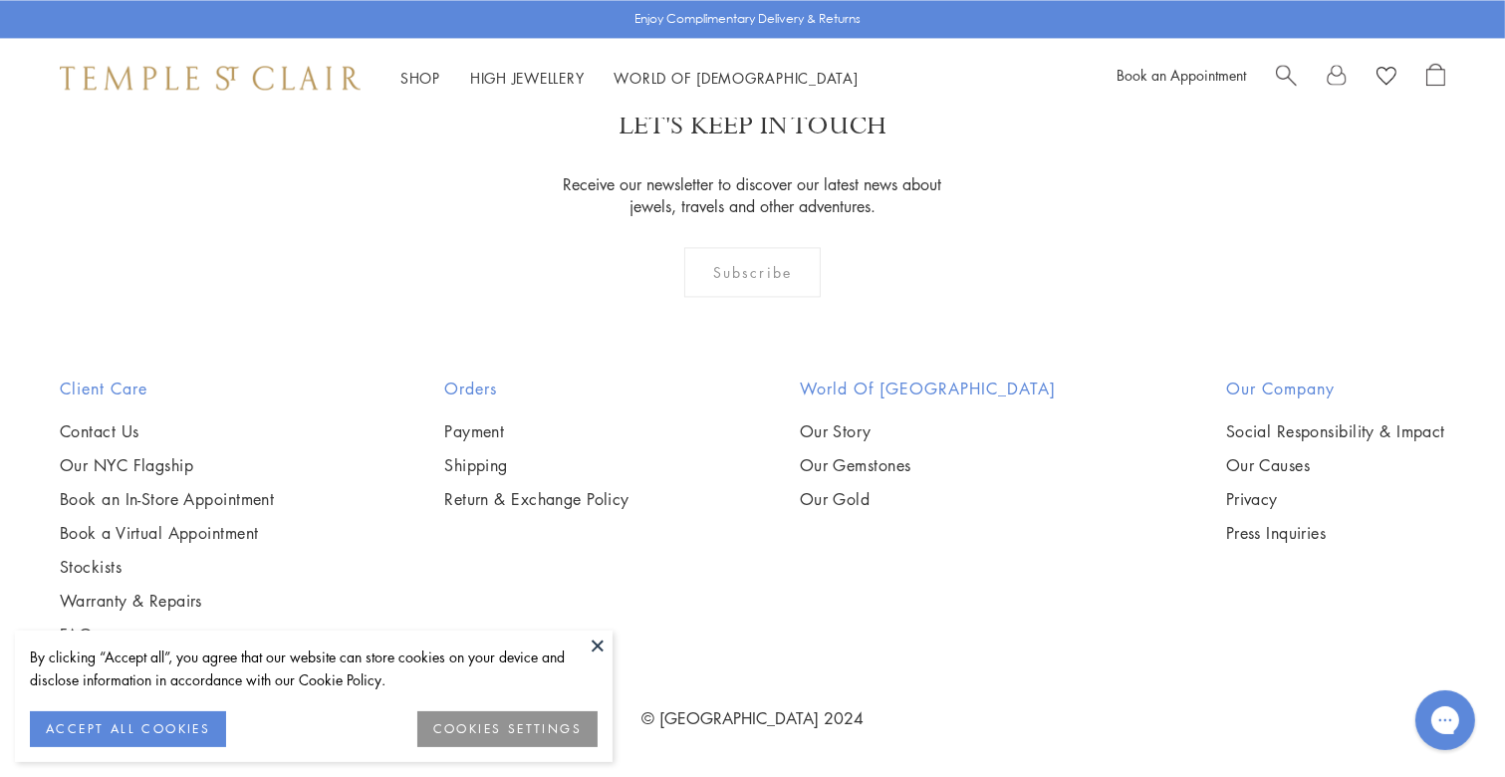
scroll to position [4879, 0]
click at [0, 0] on img at bounding box center [0, 0] width 0 height 0
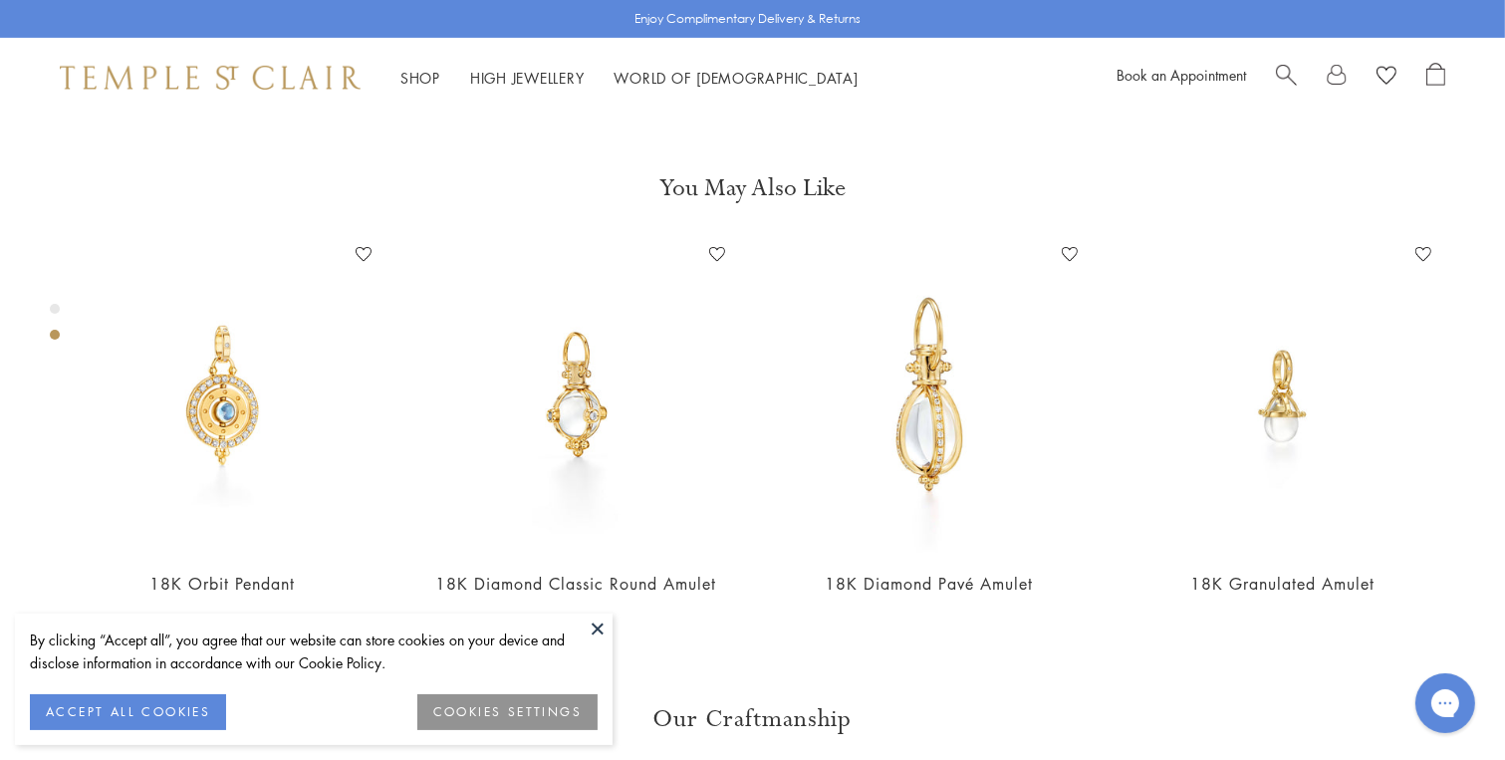
scroll to position [814, 0]
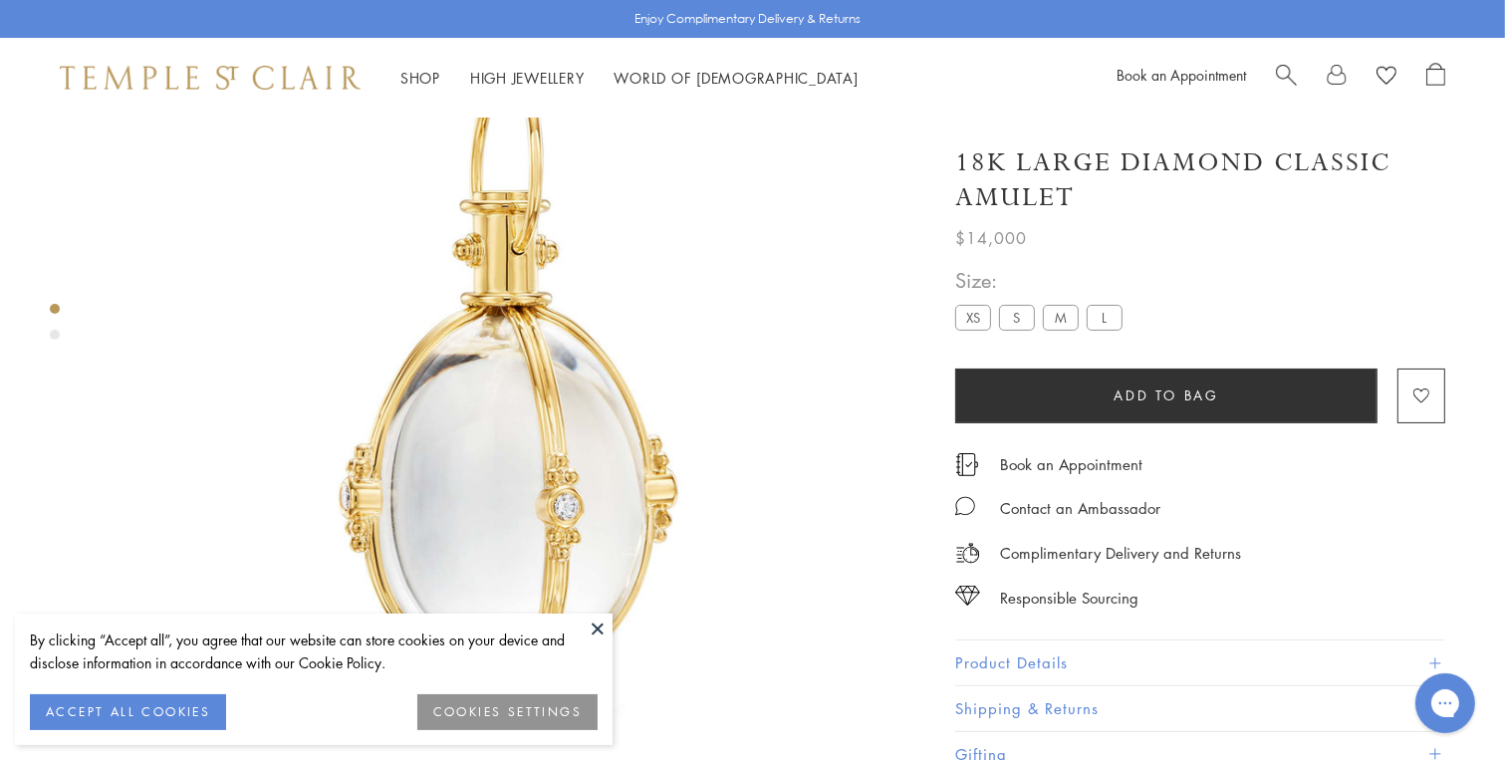
scroll to position [117, 0]
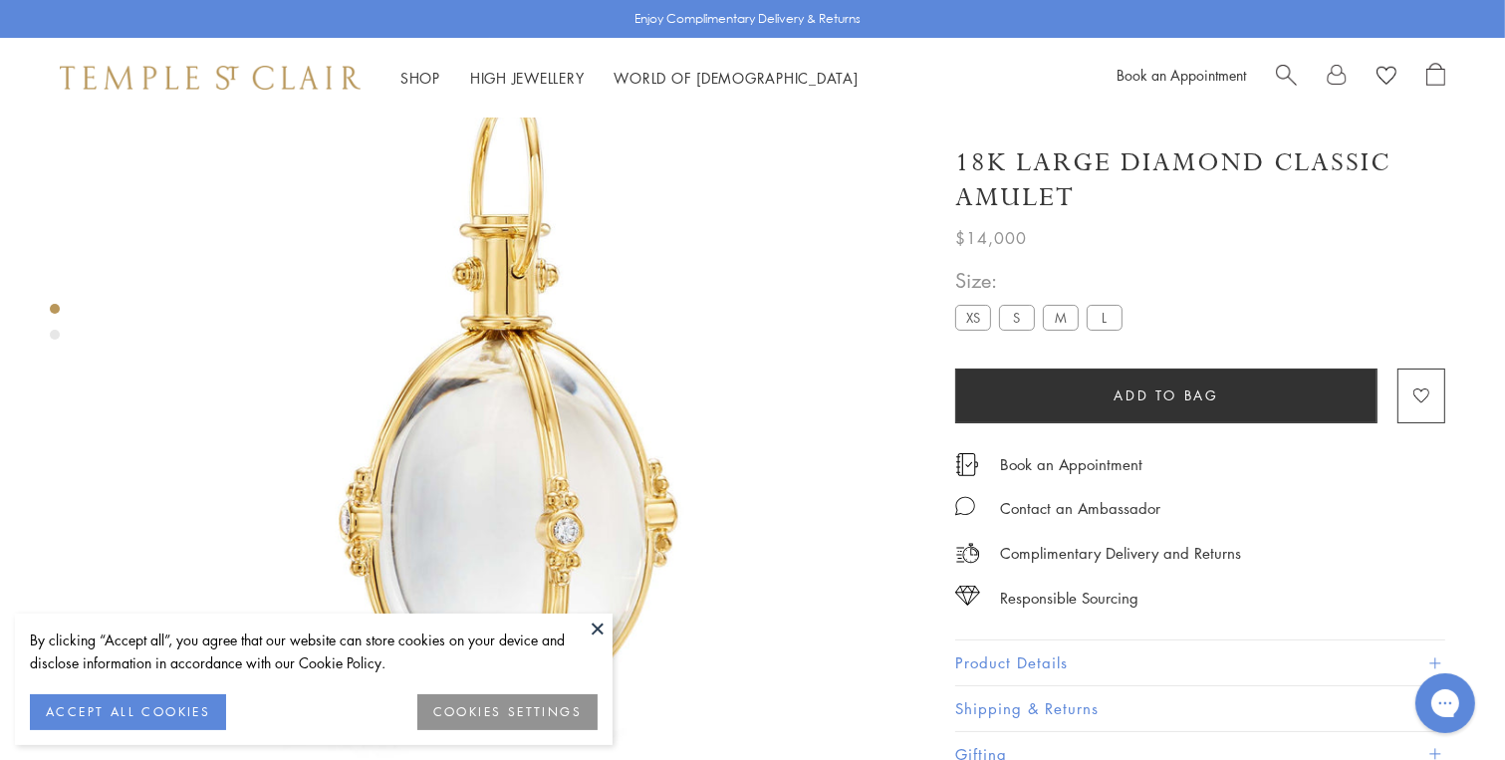
click at [1060, 311] on label "M" at bounding box center [1060, 317] width 36 height 25
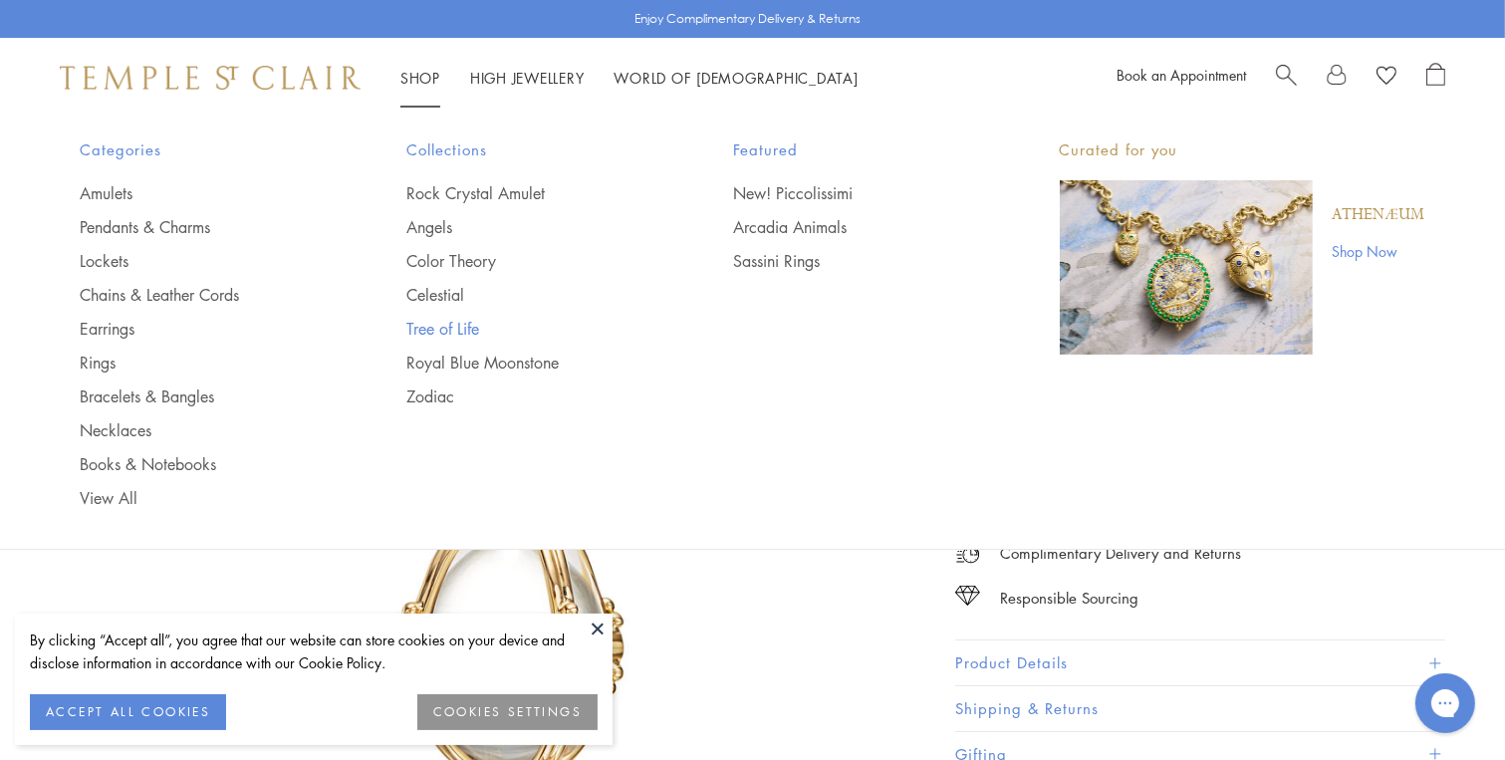
click at [458, 319] on link "Tree of Life" at bounding box center [529, 329] width 247 height 22
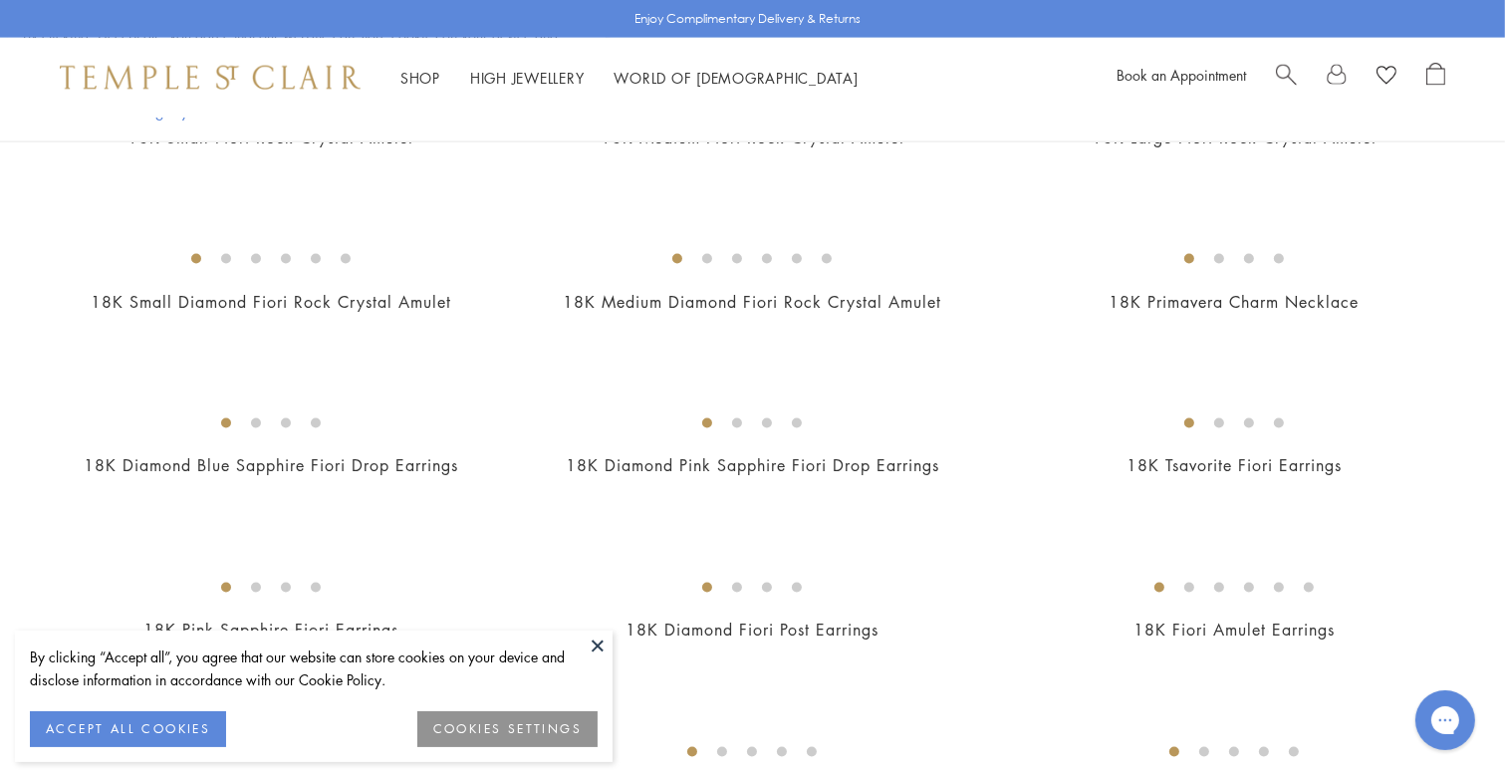
scroll to position [2788, 0]
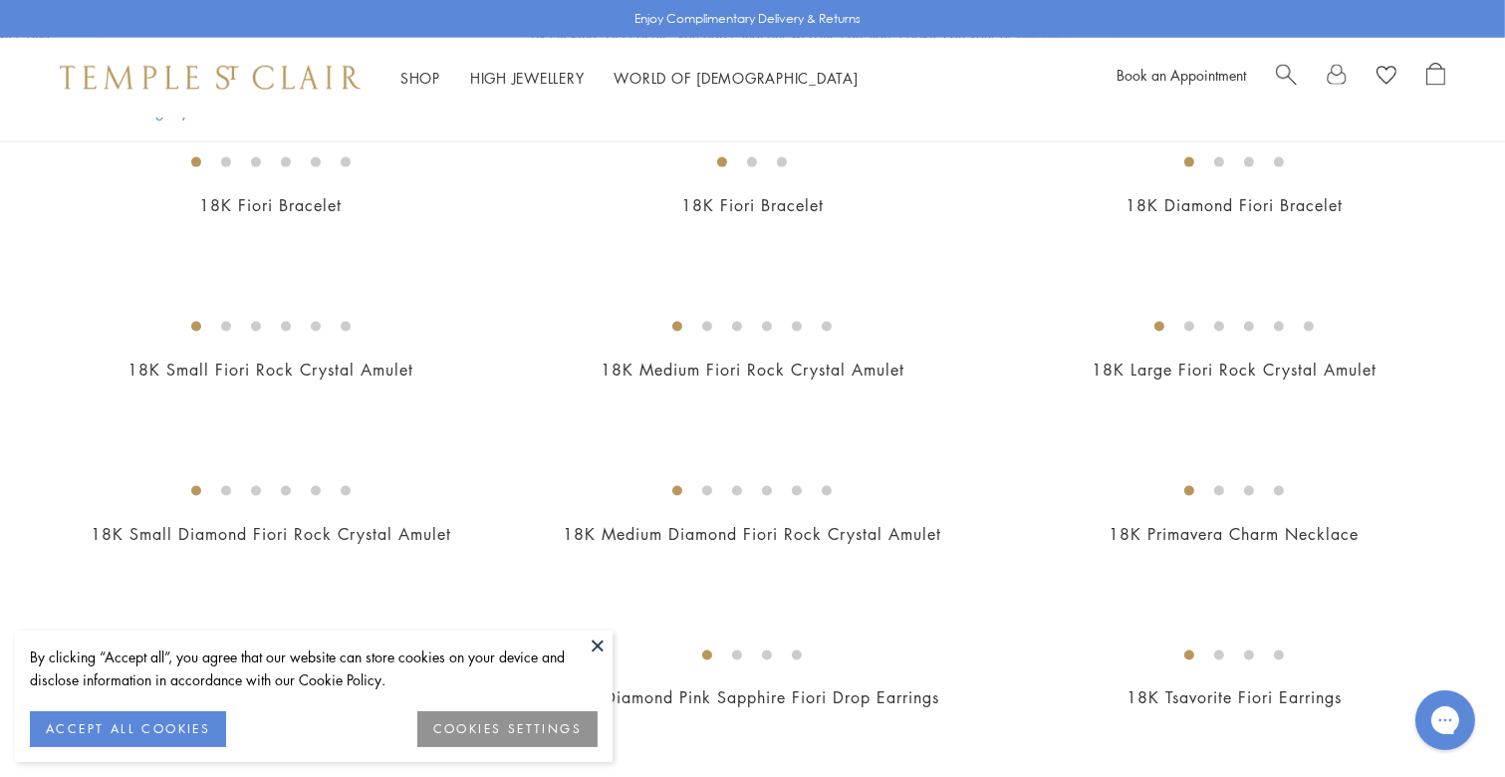
click at [0, 0] on img at bounding box center [0, 0] width 0 height 0
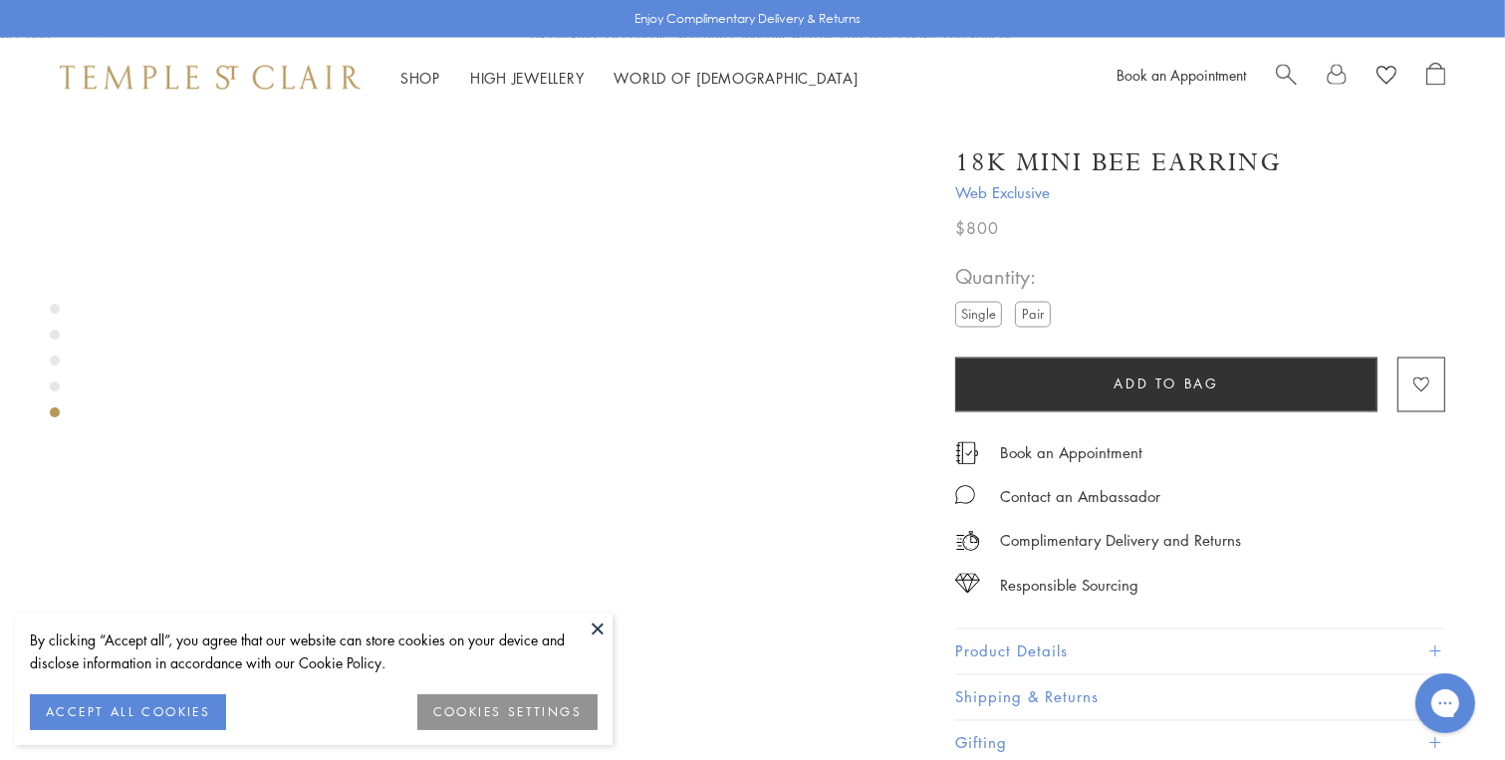
scroll to position [2091, 0]
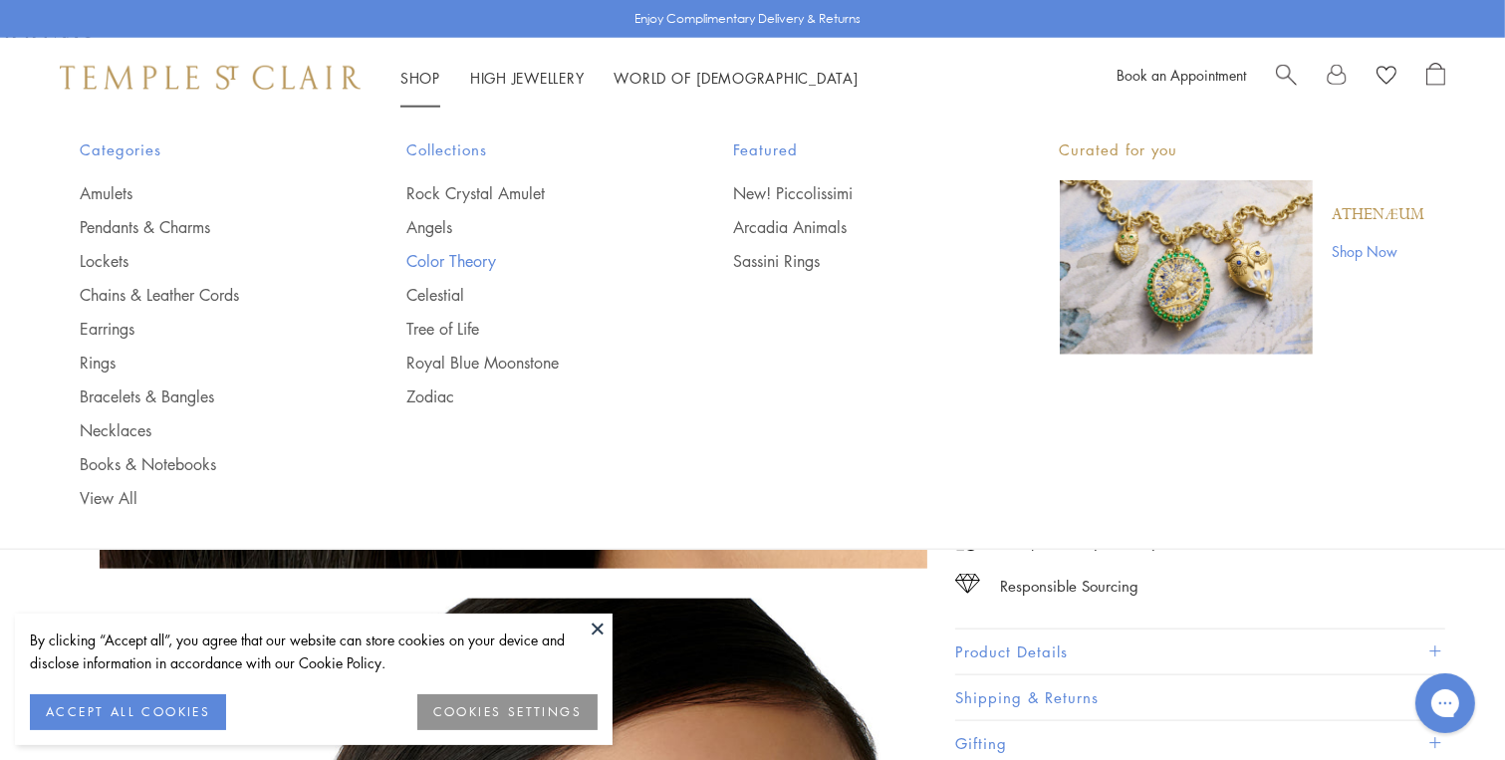
click at [472, 252] on link "Color Theory" at bounding box center [529, 261] width 247 height 22
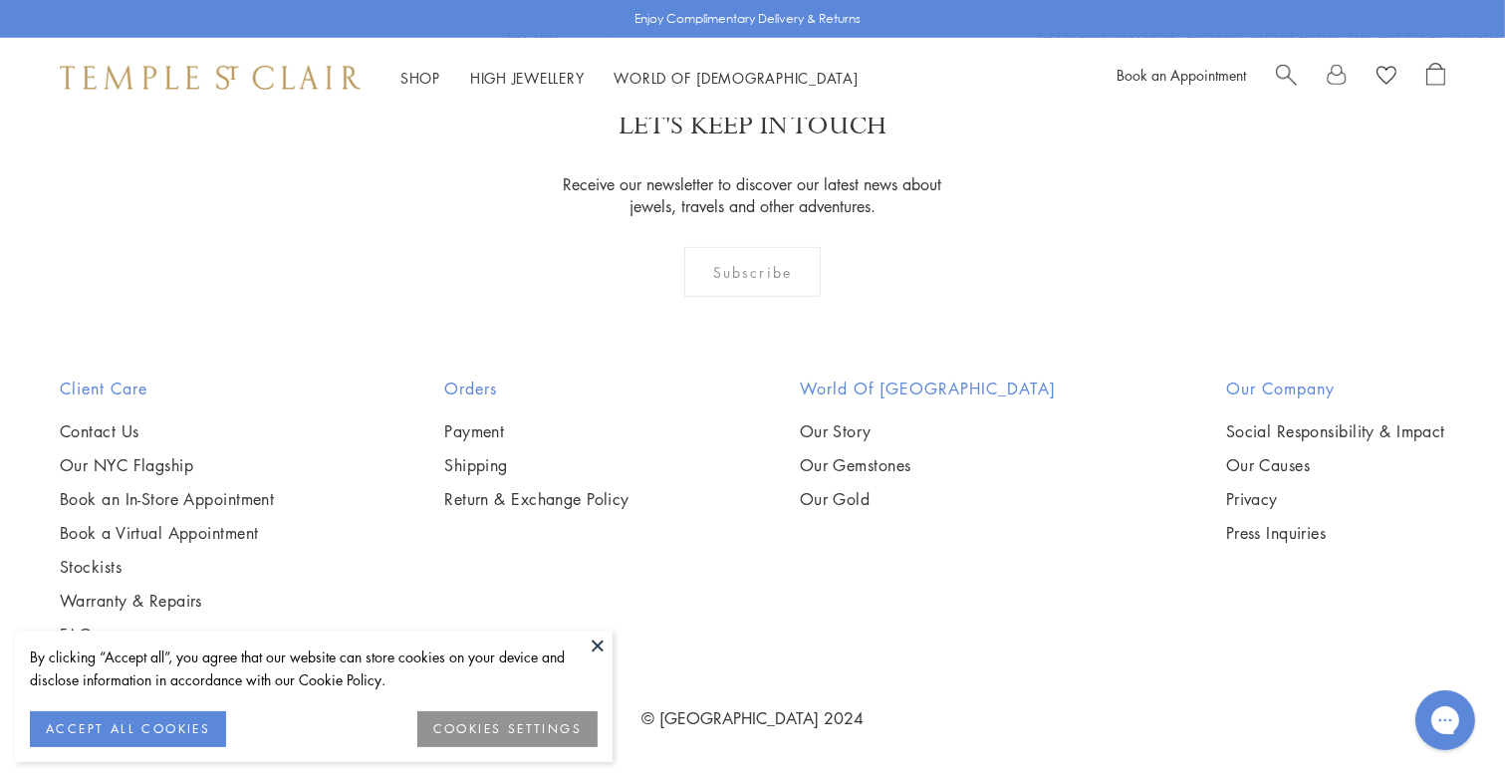
scroll to position [2788, 0]
click at [0, 0] on img at bounding box center [0, 0] width 0 height 0
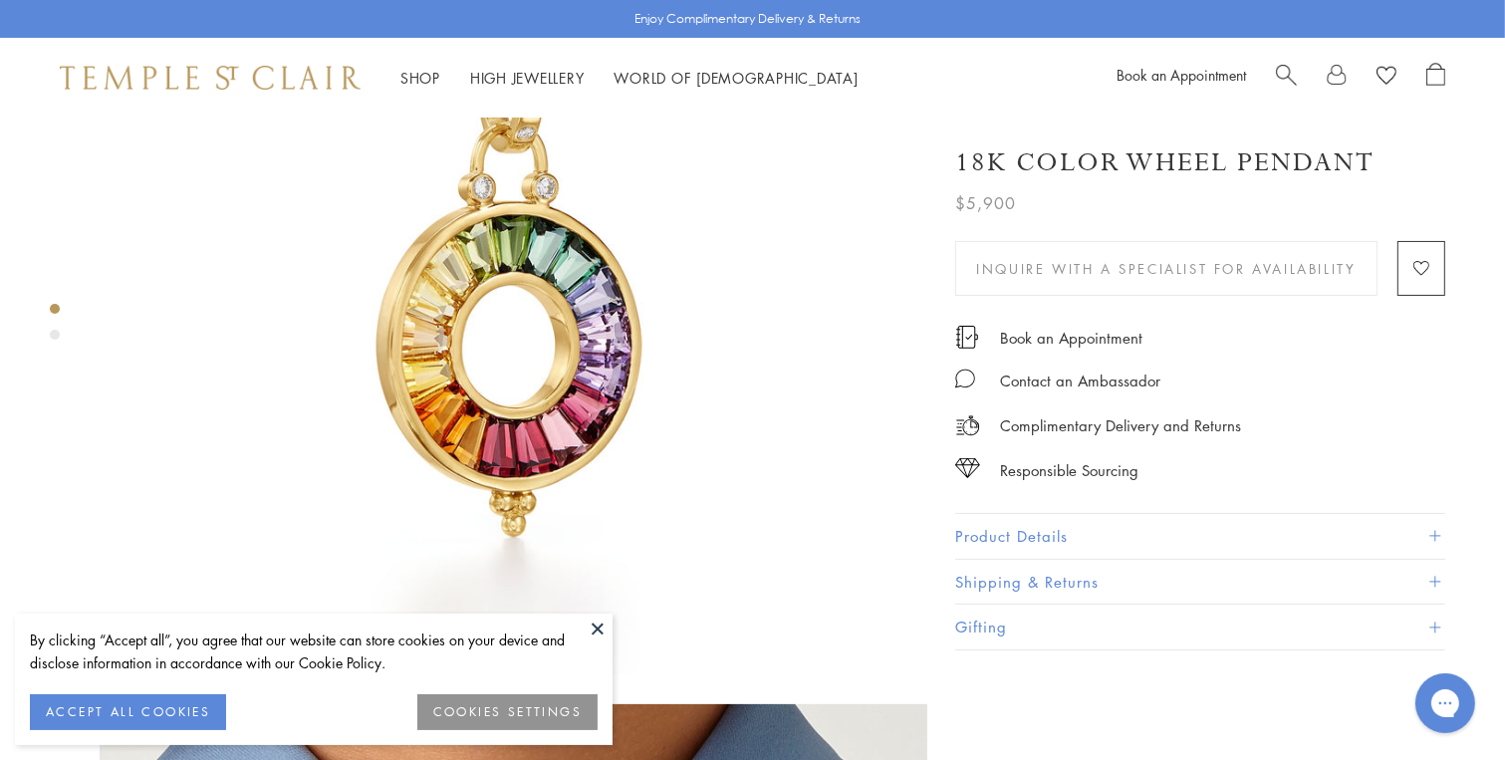
scroll to position [253, 0]
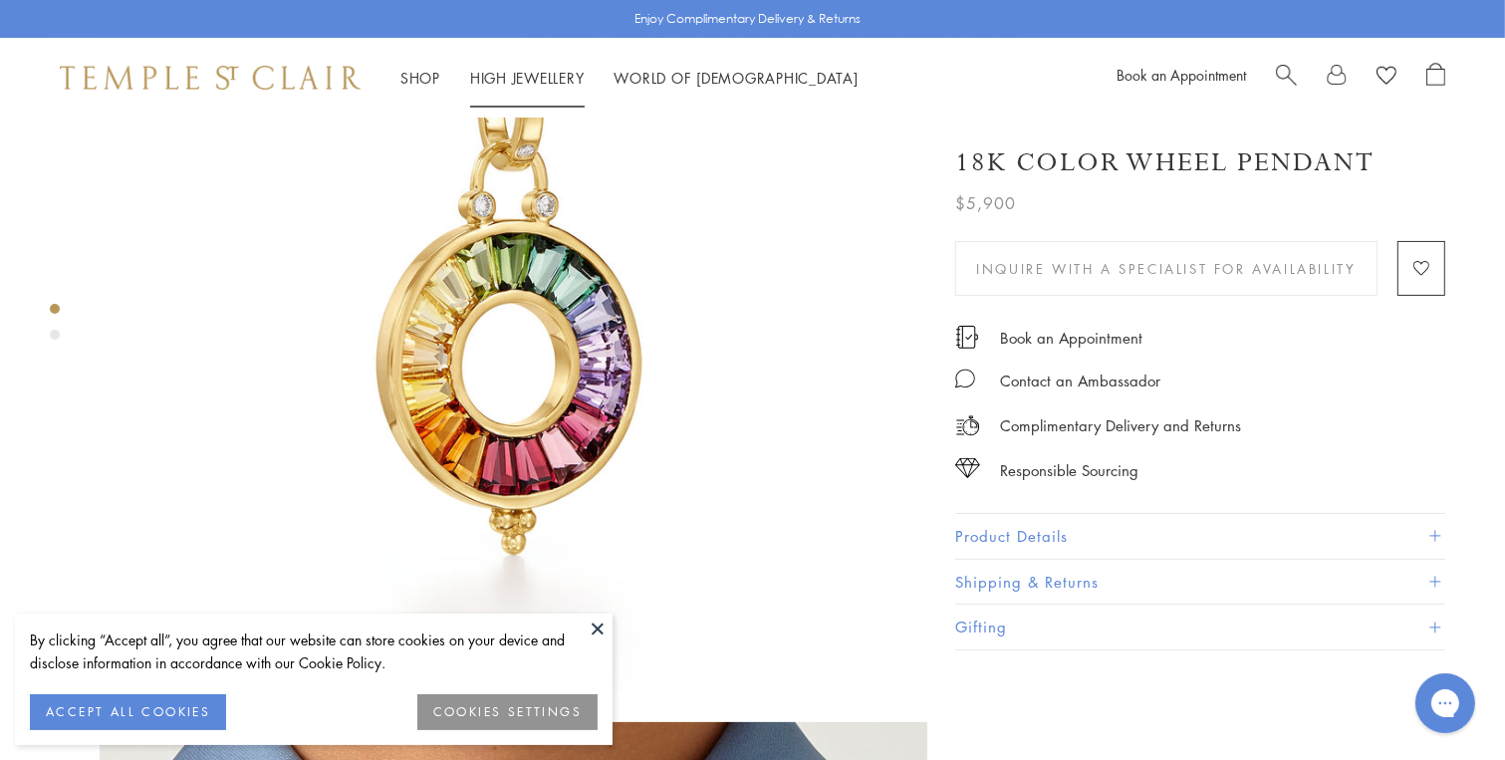
click at [542, 76] on link "High Jewellery High Jewellery" at bounding box center [527, 78] width 115 height 20
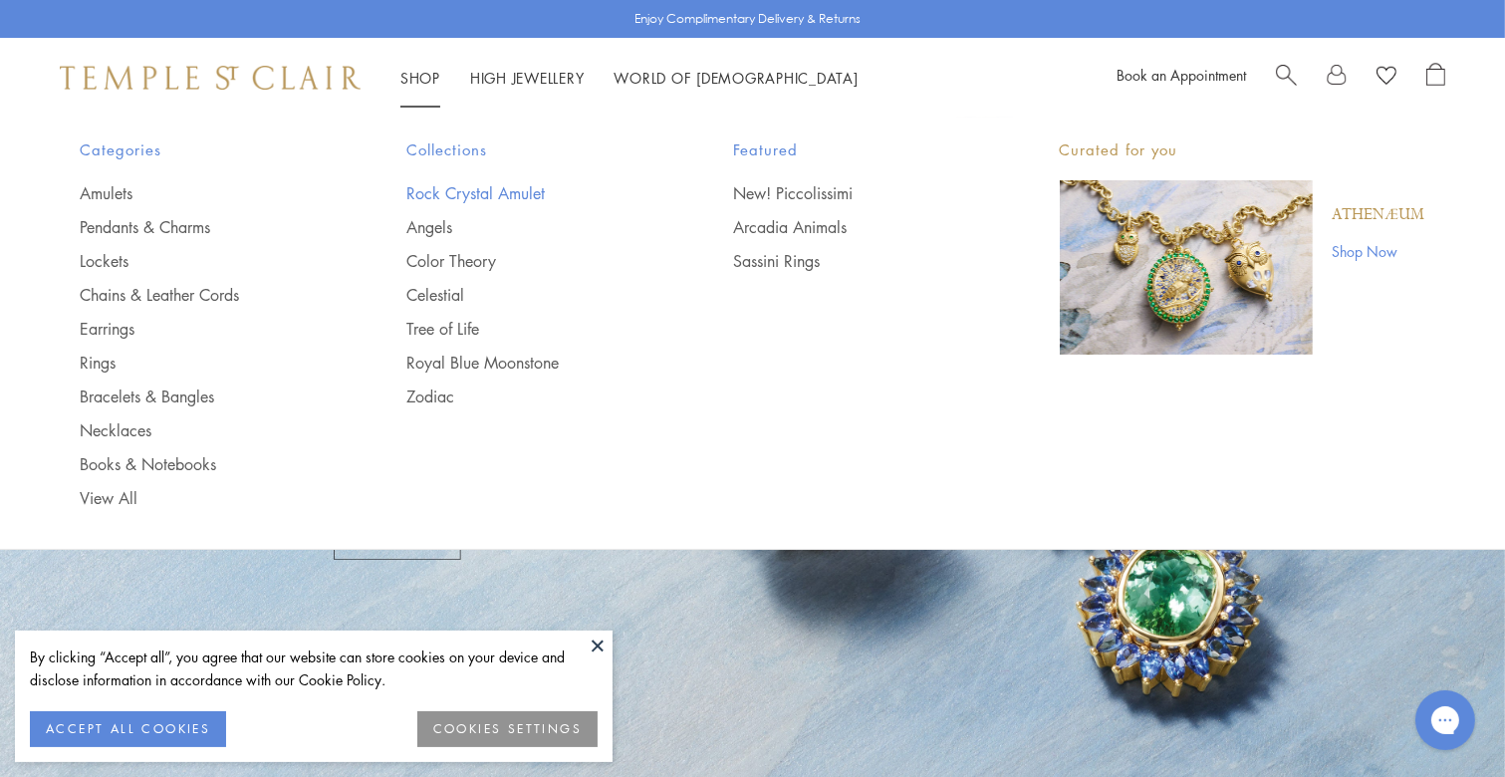
click at [440, 184] on link "Rock Crystal Amulet" at bounding box center [529, 193] width 247 height 22
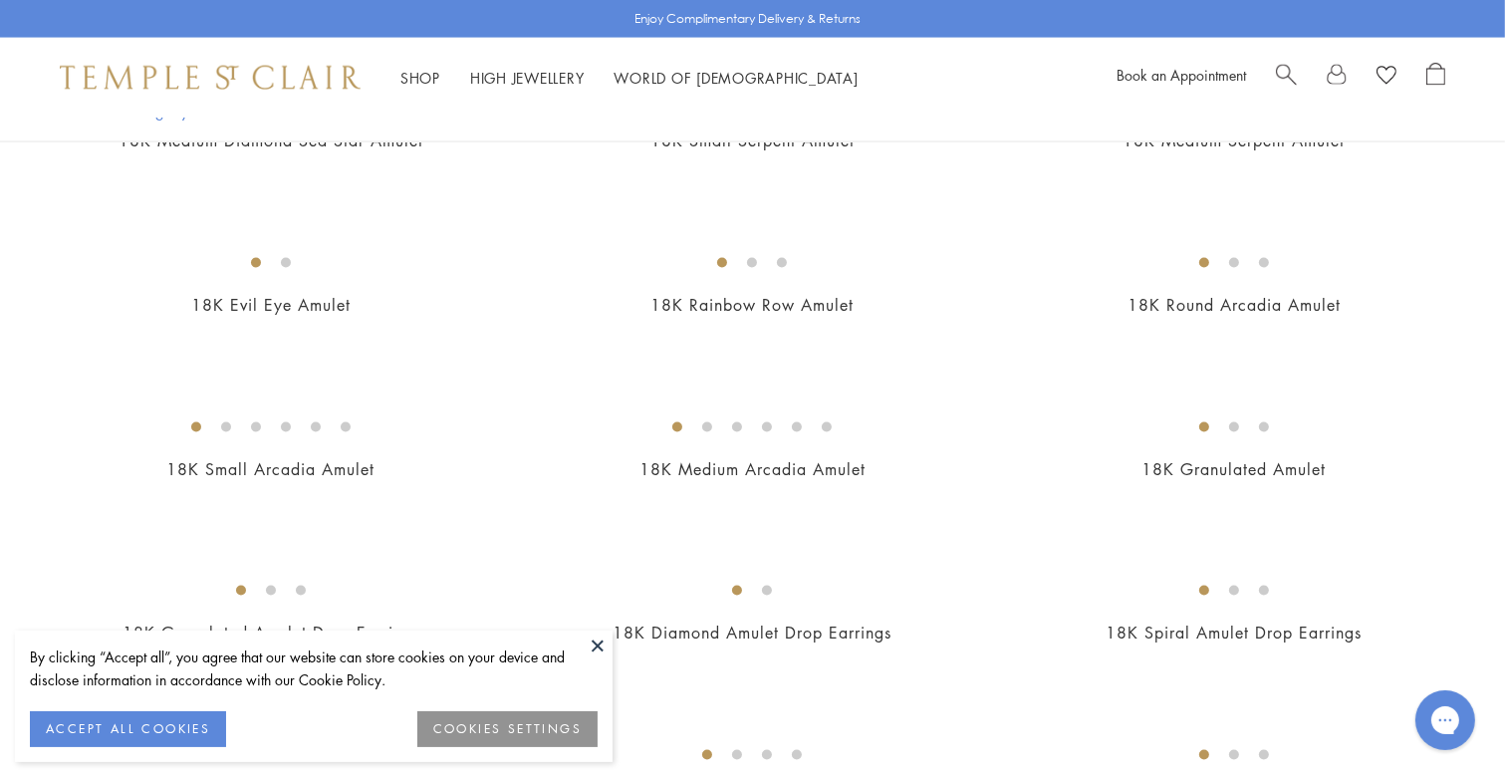
scroll to position [3252, 0]
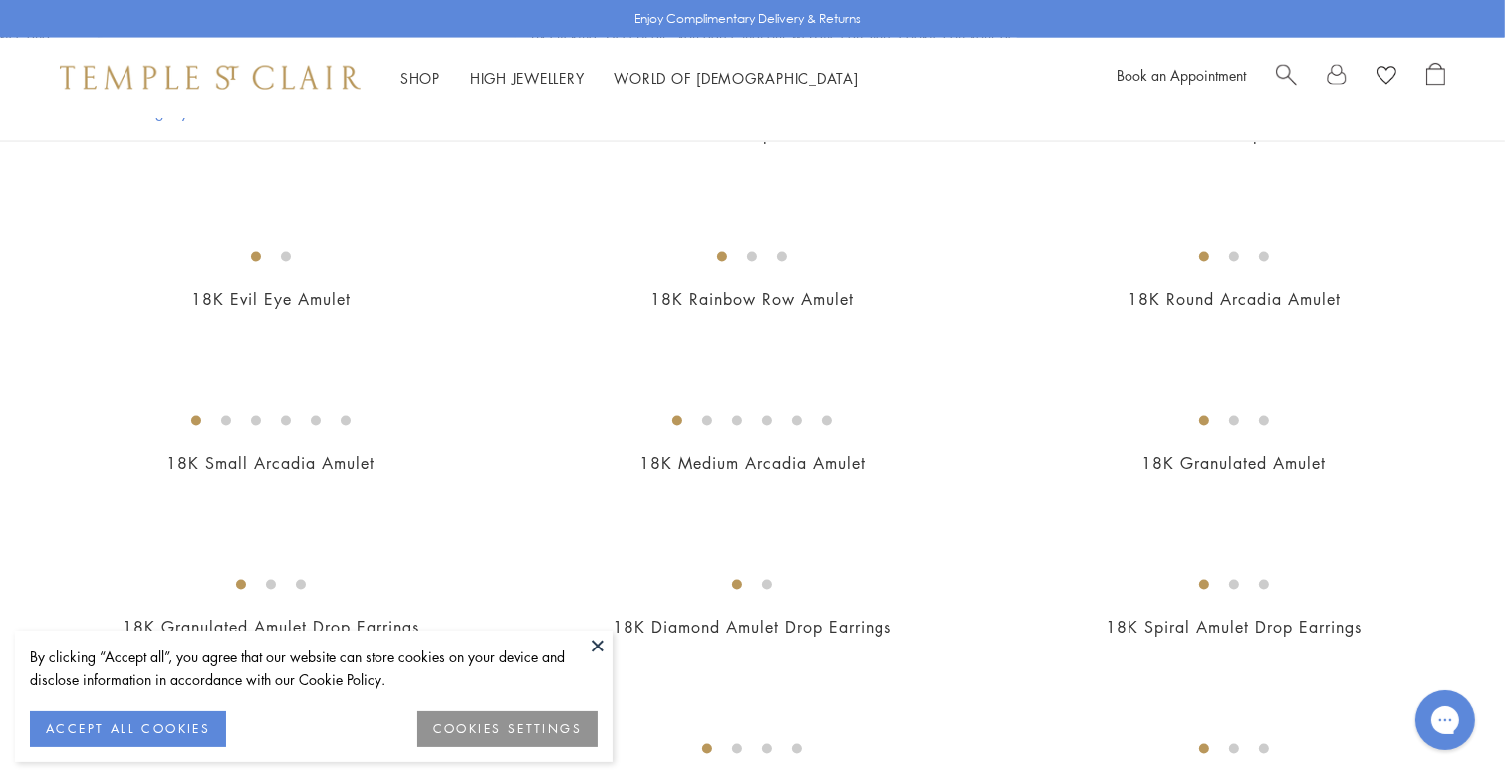
click at [0, 0] on img at bounding box center [0, 0] width 0 height 0
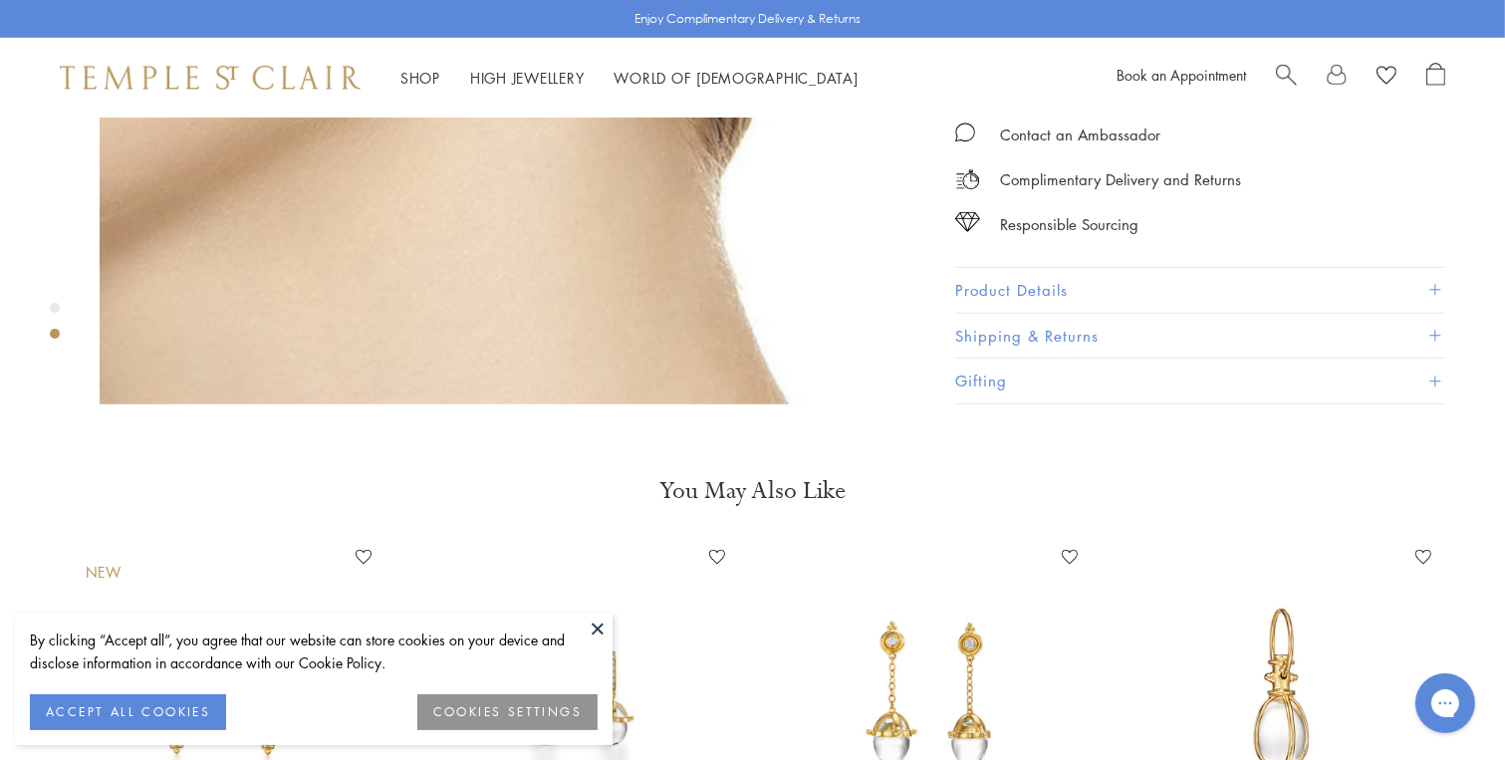
scroll to position [1626, 0]
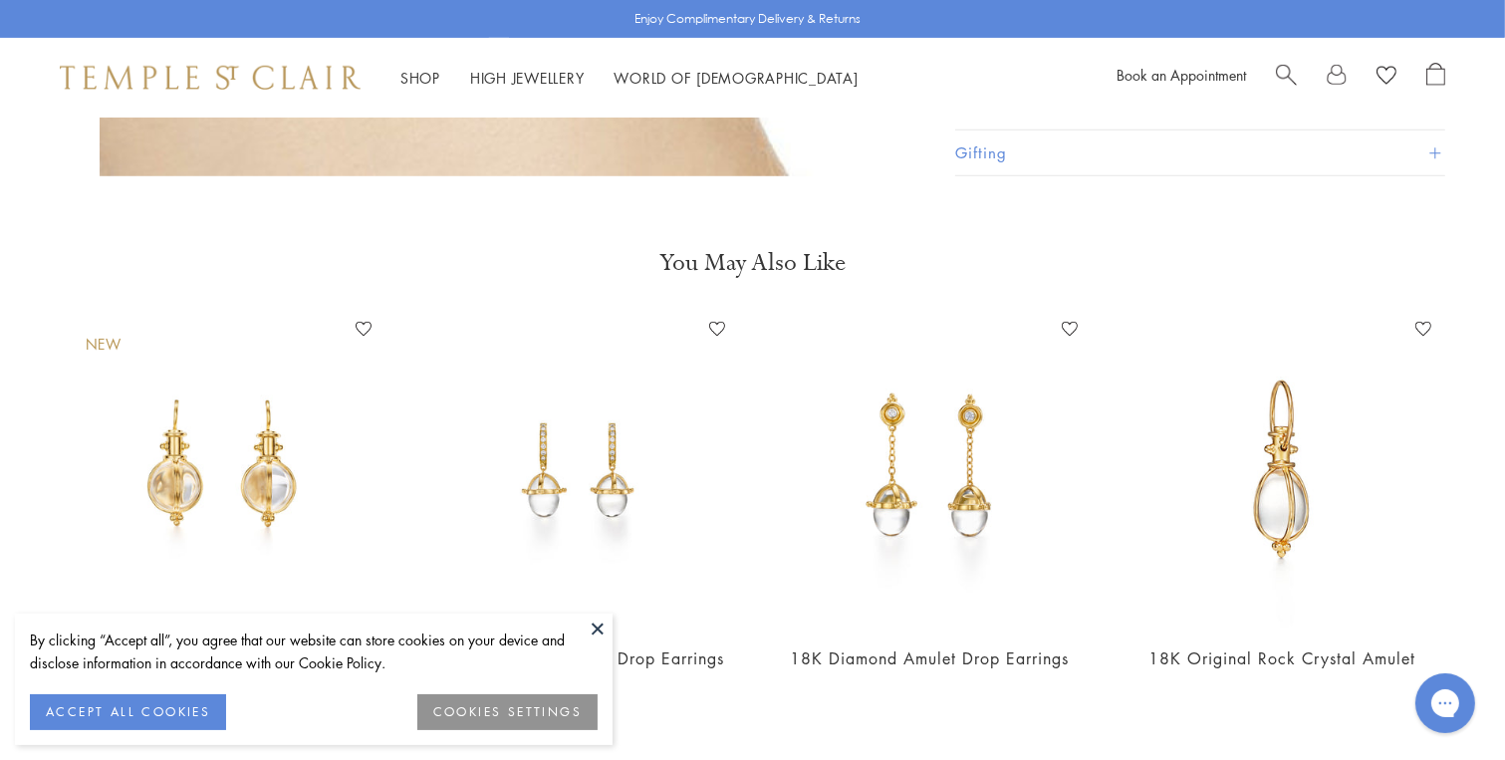
click at [207, 406] on img at bounding box center [223, 471] width 314 height 314
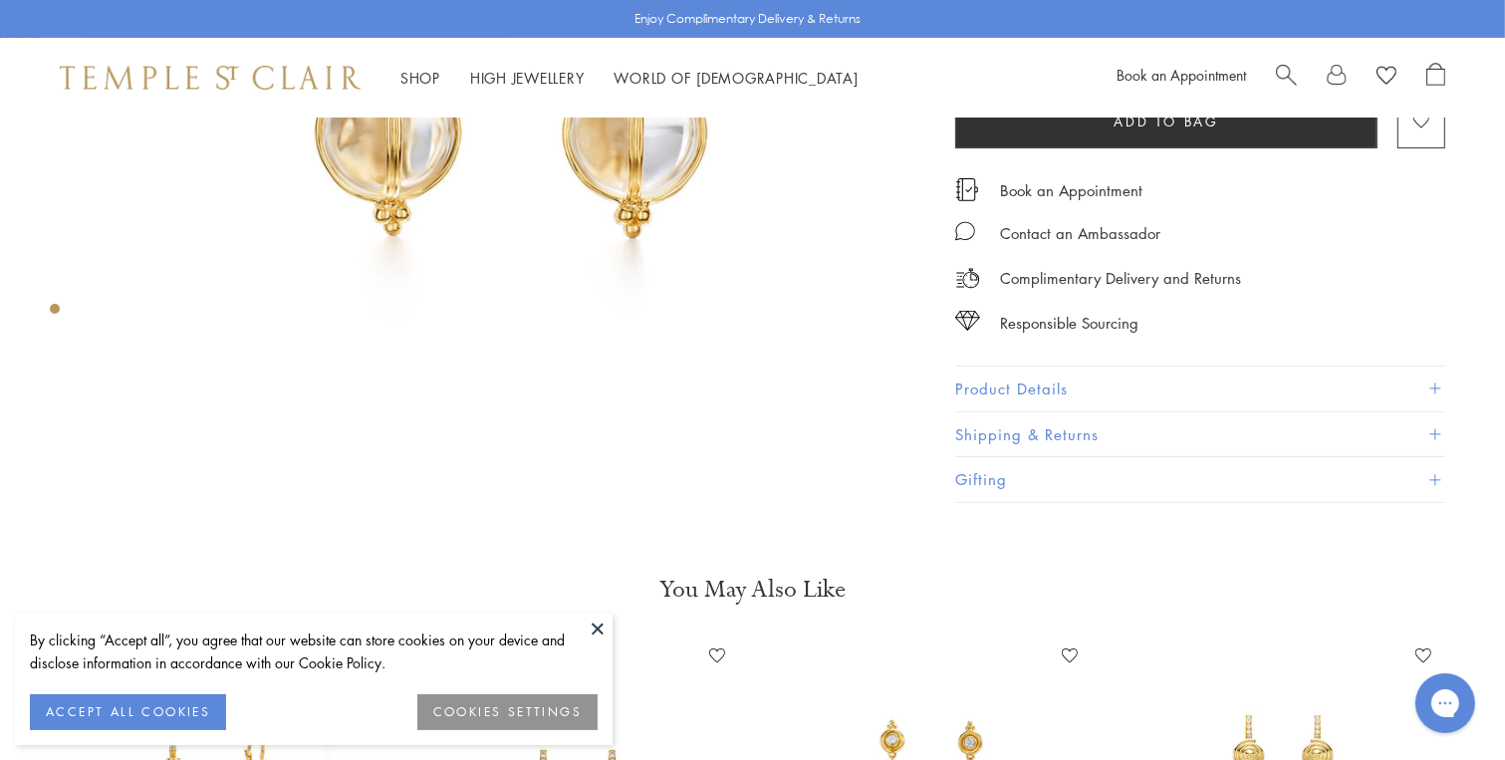
scroll to position [232, 0]
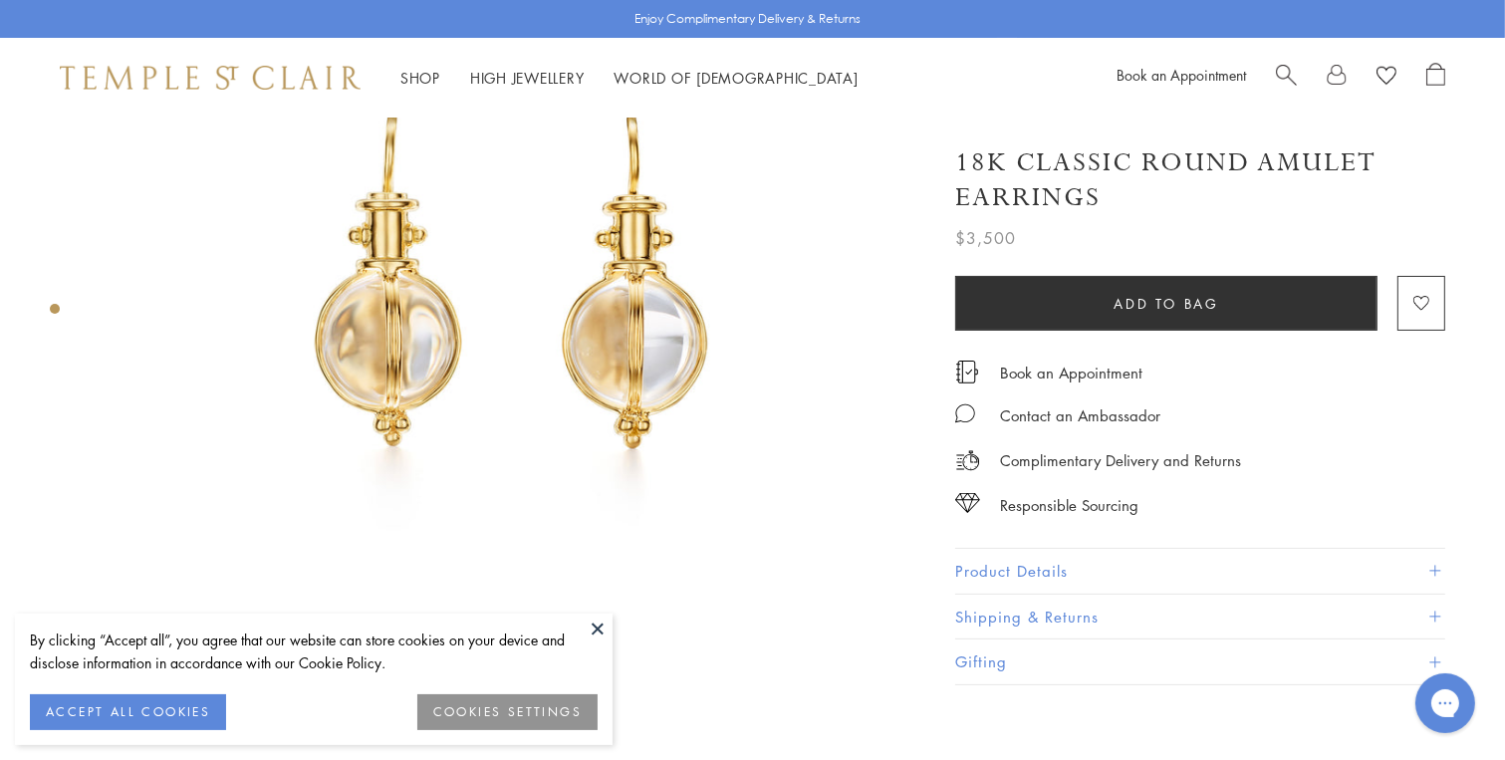
click at [674, 315] on img at bounding box center [513, 298] width 827 height 827
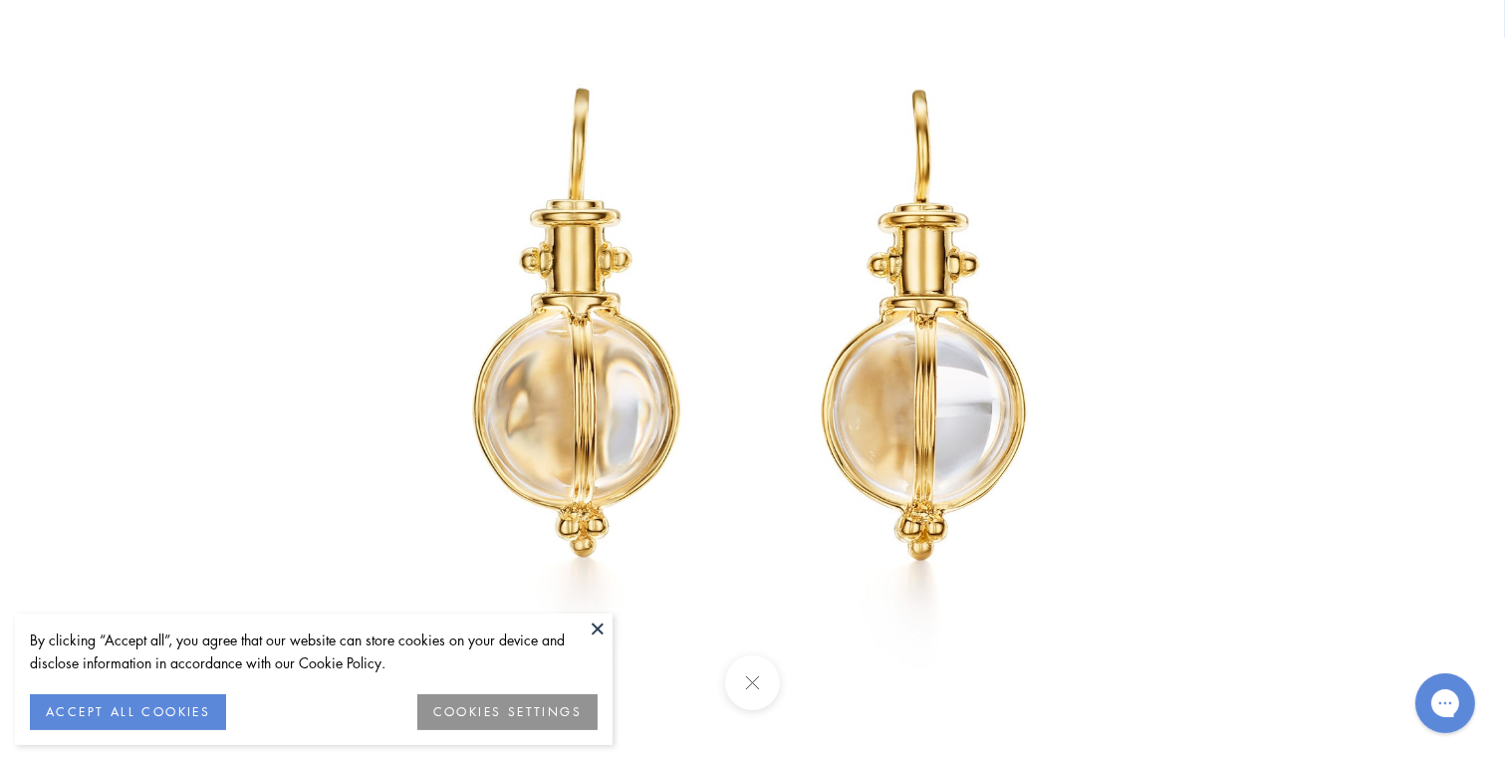
click at [822, 403] on img at bounding box center [752, 350] width 1165 height 1165
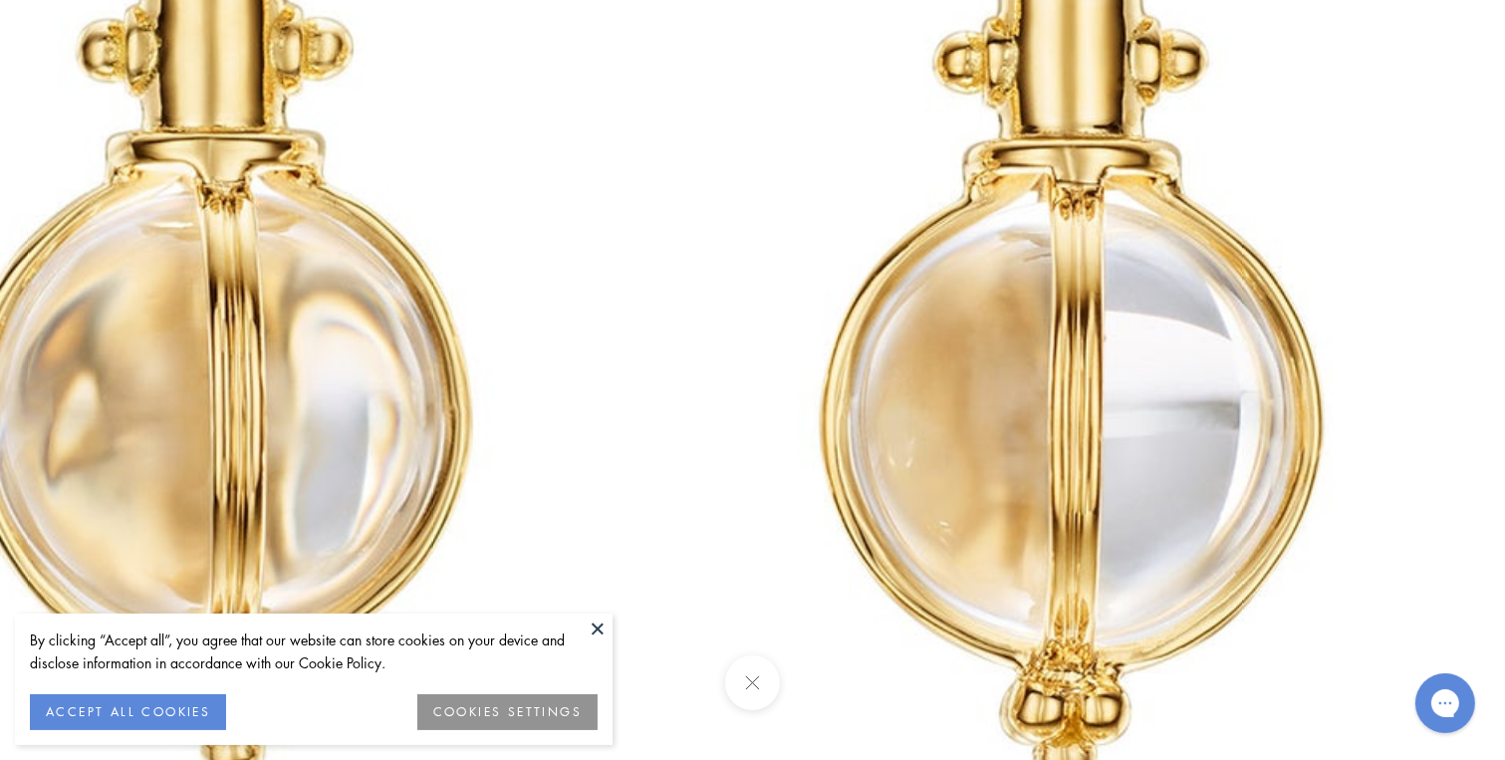
click at [1138, 267] on img at bounding box center [651, 272] width 2868 height 2868
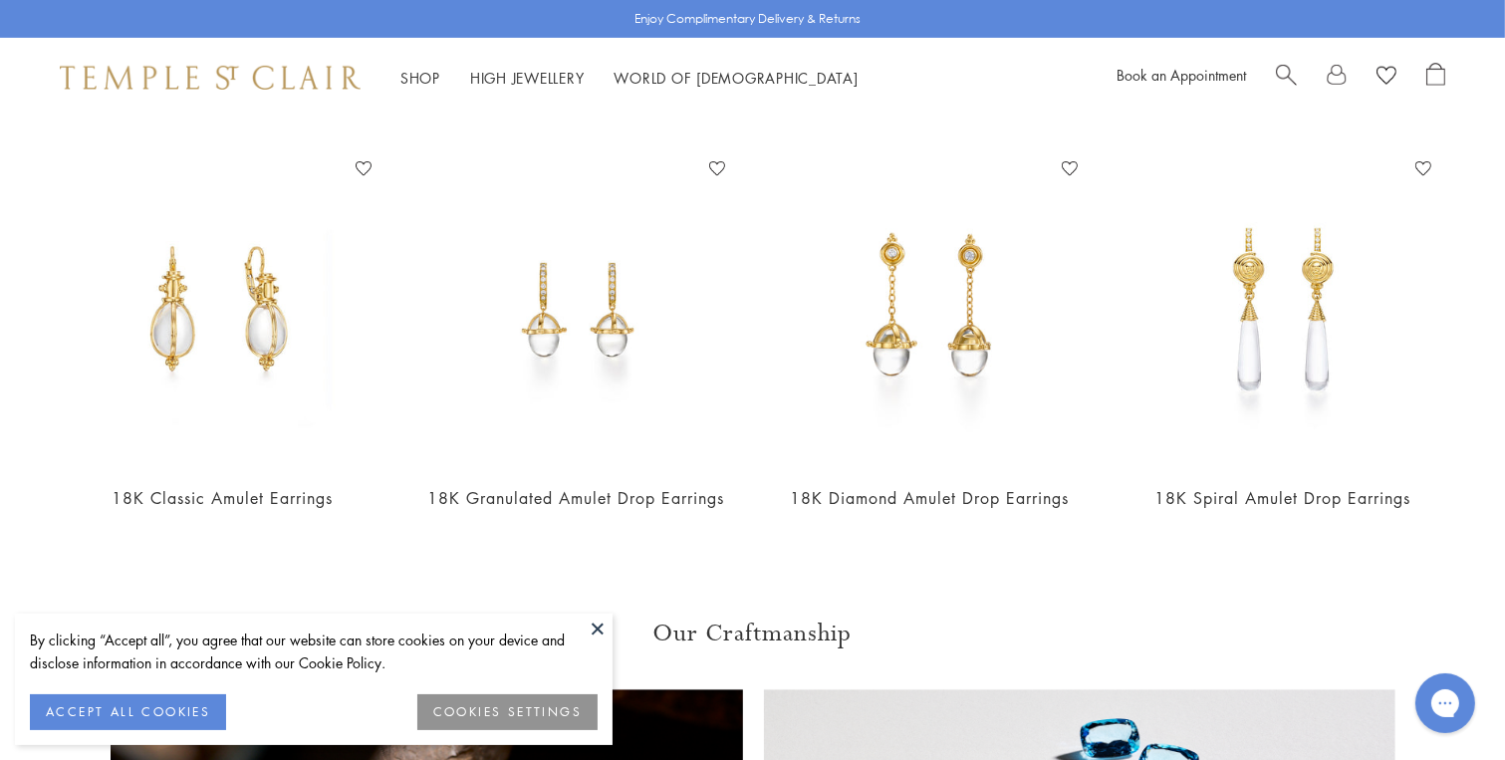
scroll to position [464, 0]
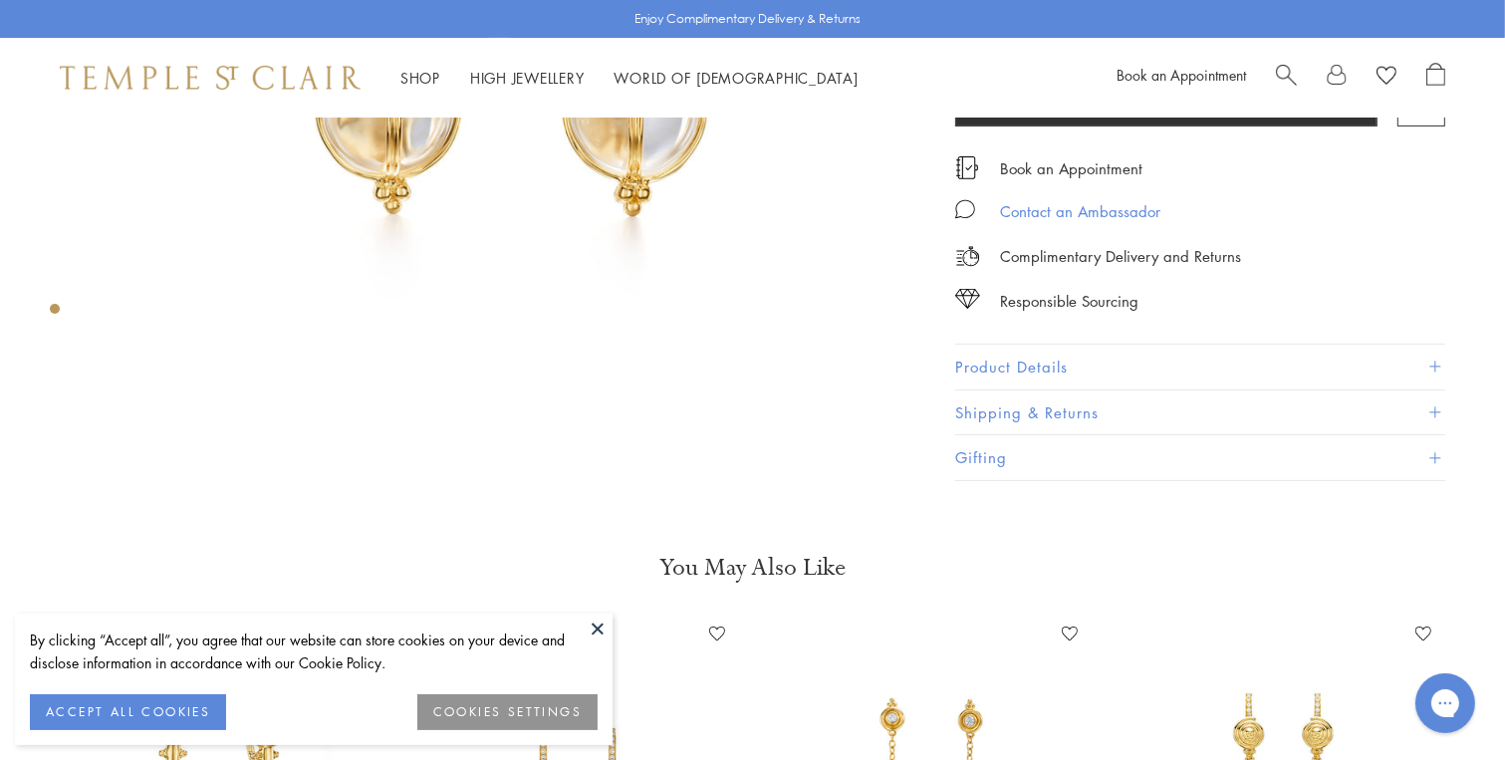
click at [1086, 203] on div "Contact an Ambassador" at bounding box center [1080, 211] width 160 height 25
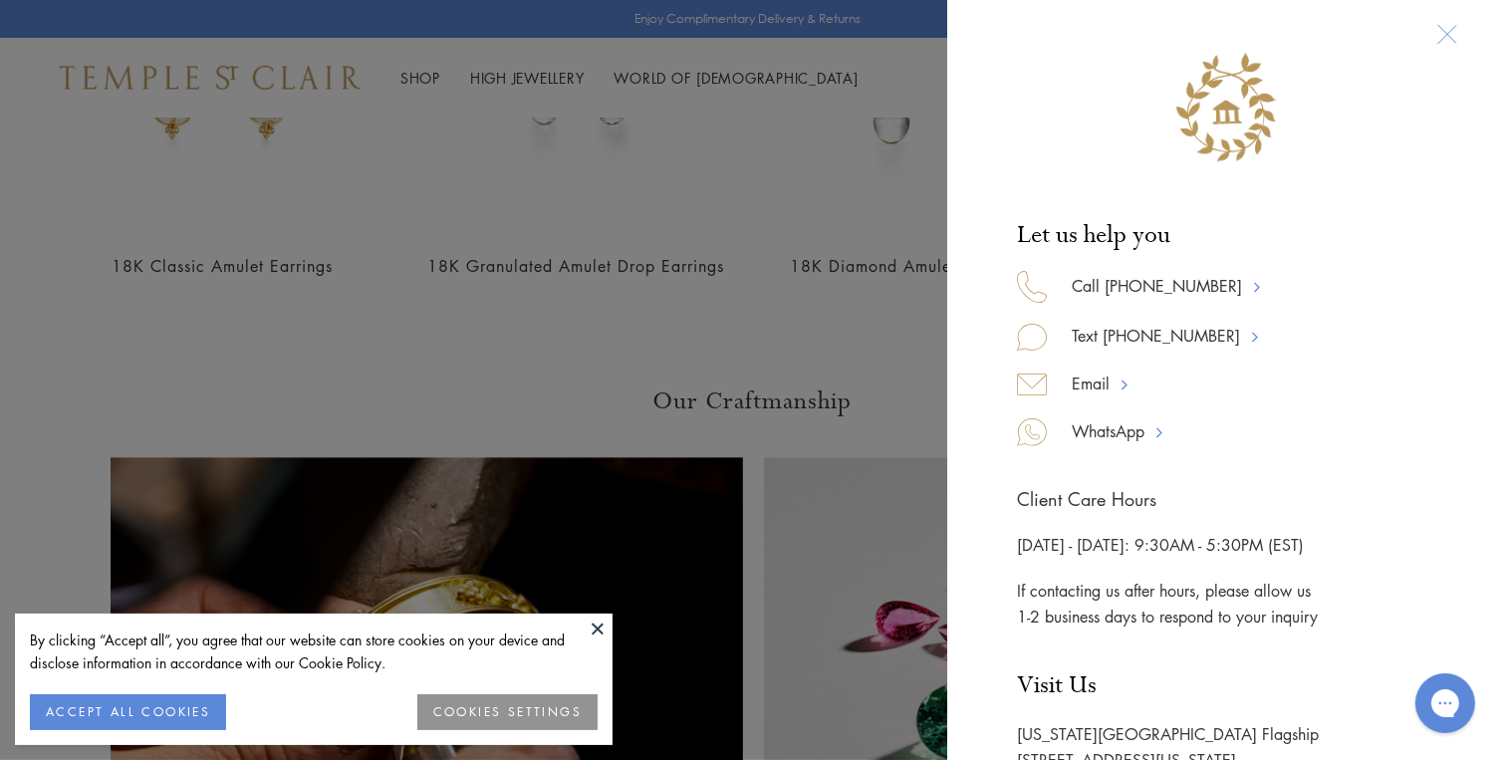
scroll to position [0, 0]
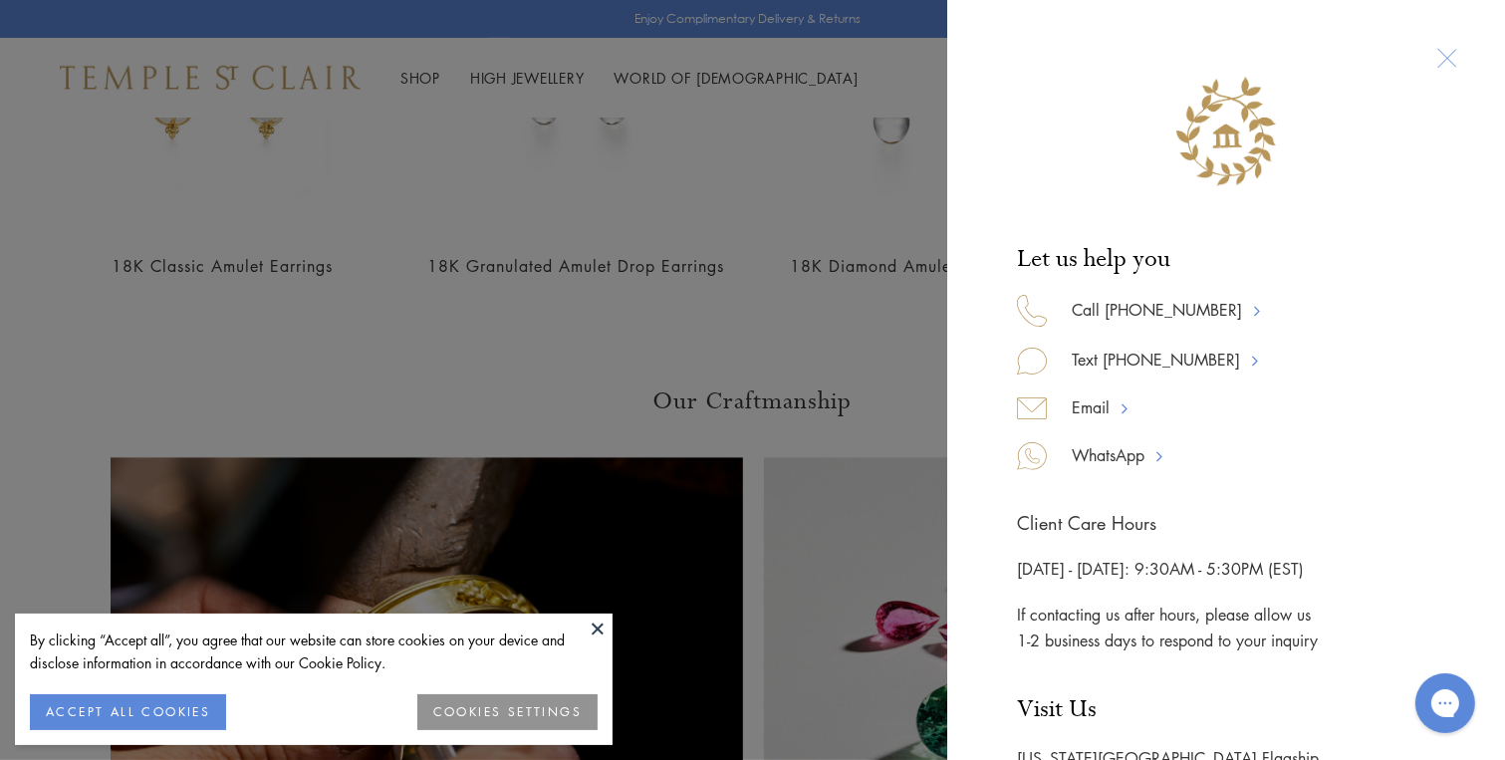
click at [1439, 56] on div at bounding box center [1446, 58] width 37 height 37
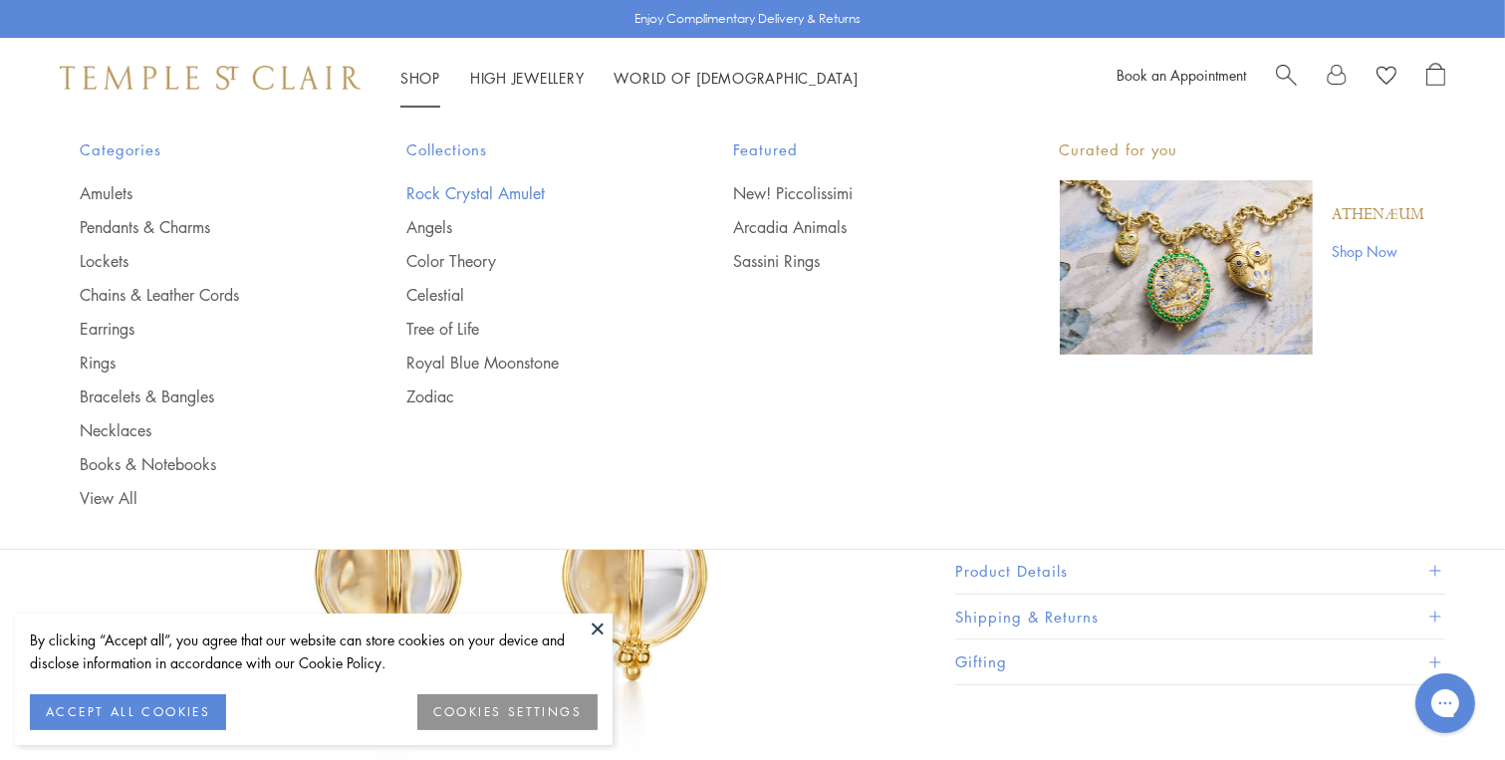
click at [438, 182] on link "Rock Crystal Amulet" at bounding box center [529, 193] width 247 height 22
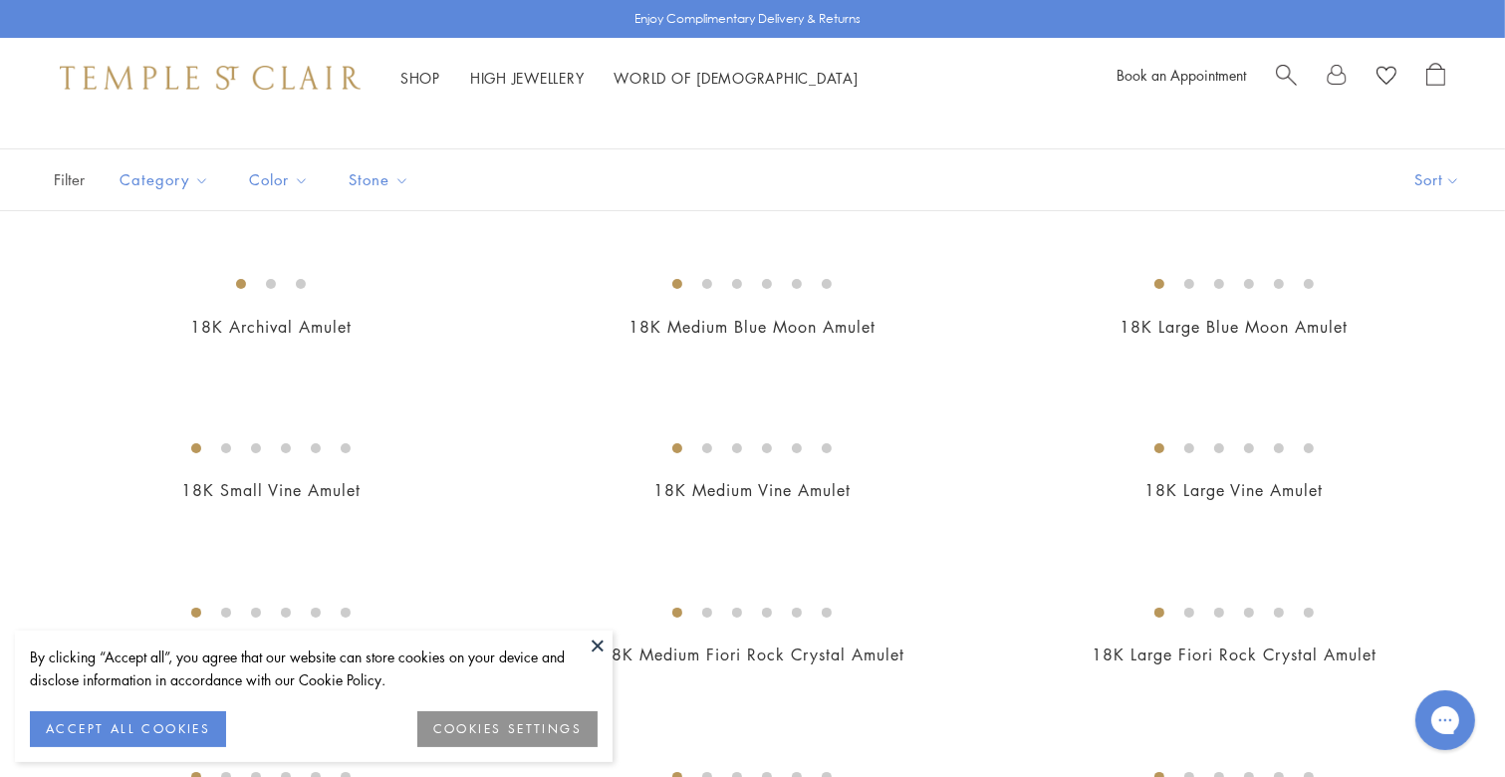
scroll to position [41, 0]
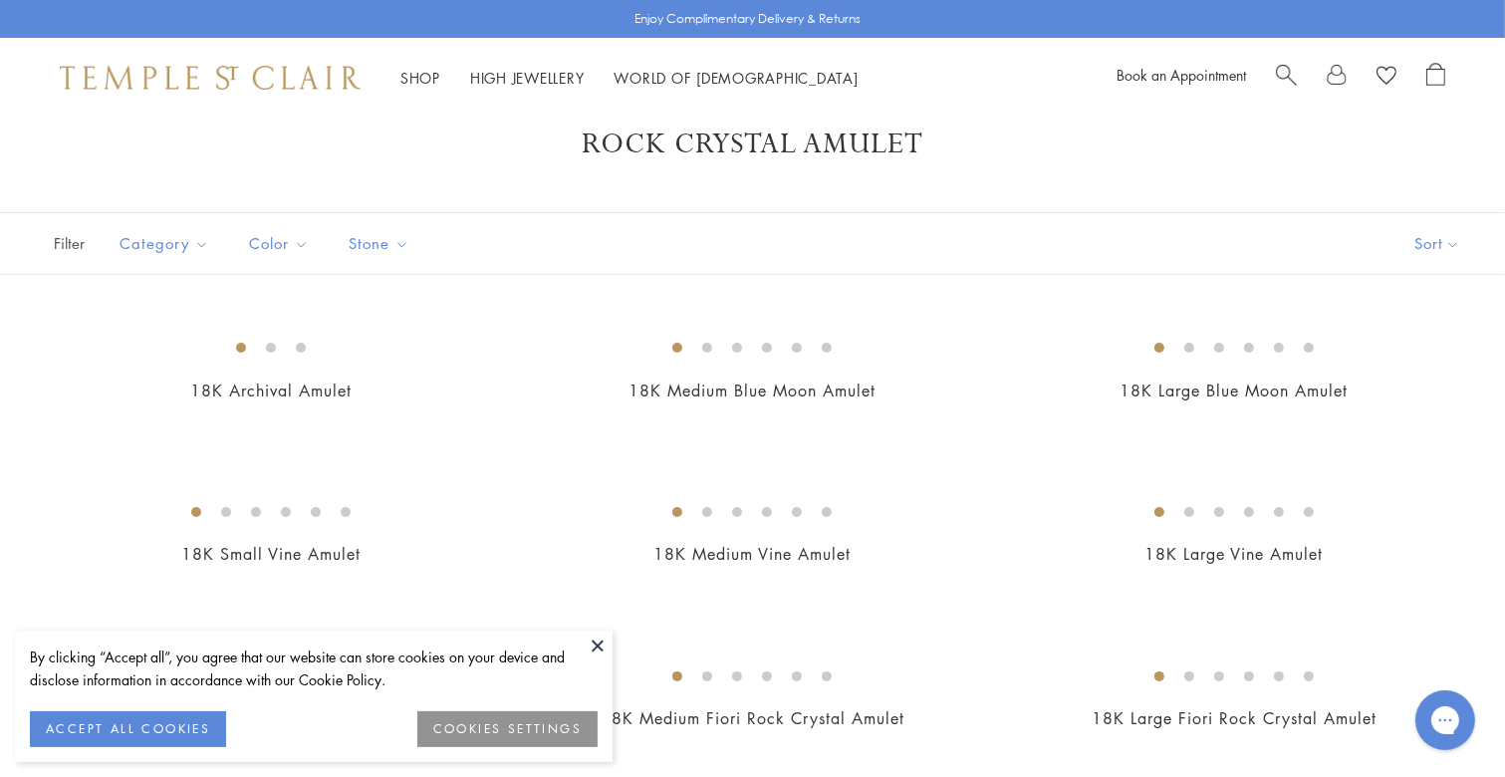
click at [598, 642] on button at bounding box center [597, 645] width 30 height 30
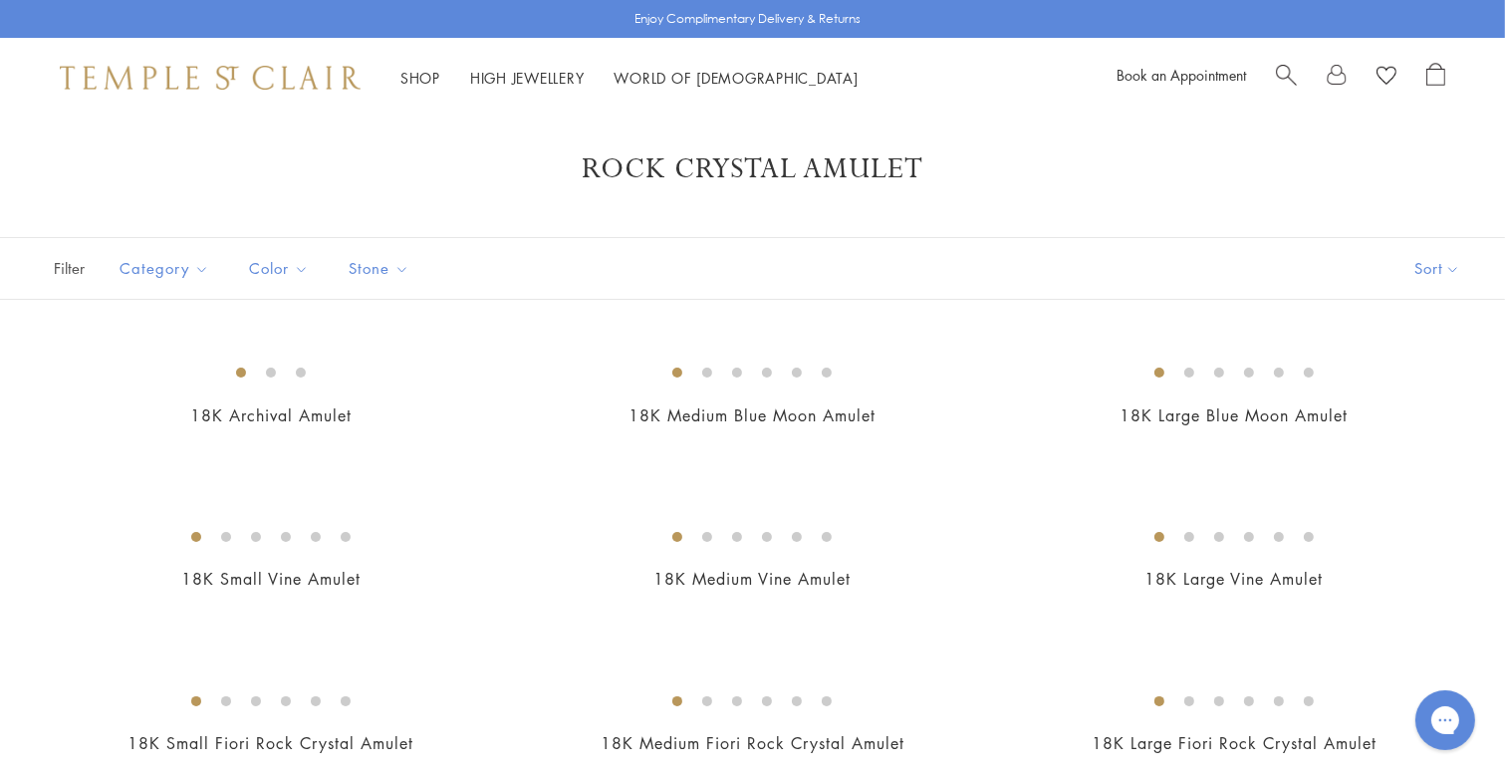
scroll to position [0, 0]
